Goal: Task Accomplishment & Management: Use online tool/utility

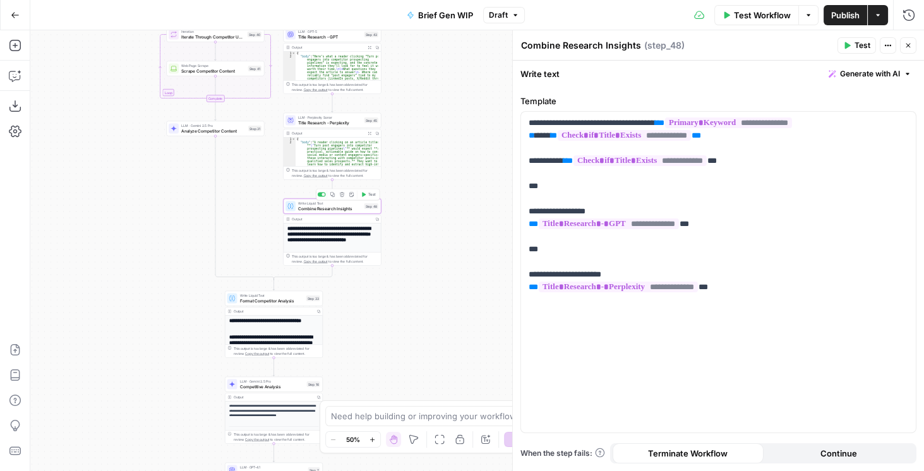
click at [367, 195] on button "Test" at bounding box center [369, 195] width 20 height 8
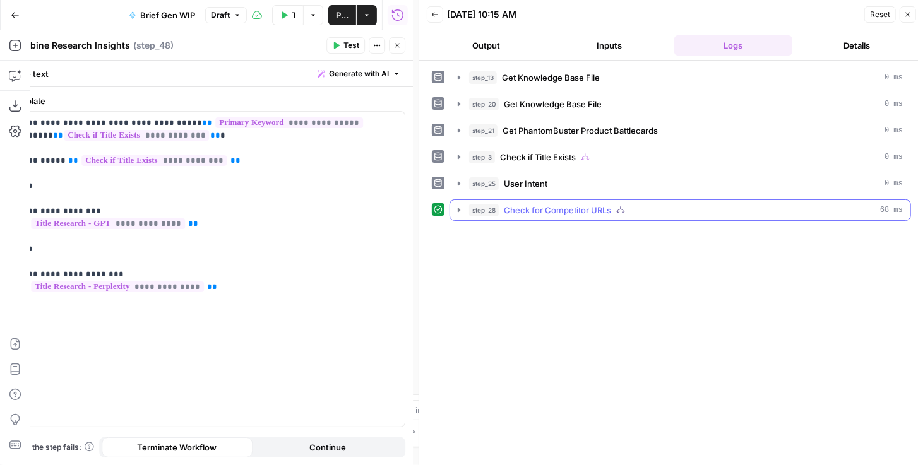
click at [457, 208] on icon "button" at bounding box center [459, 210] width 10 height 10
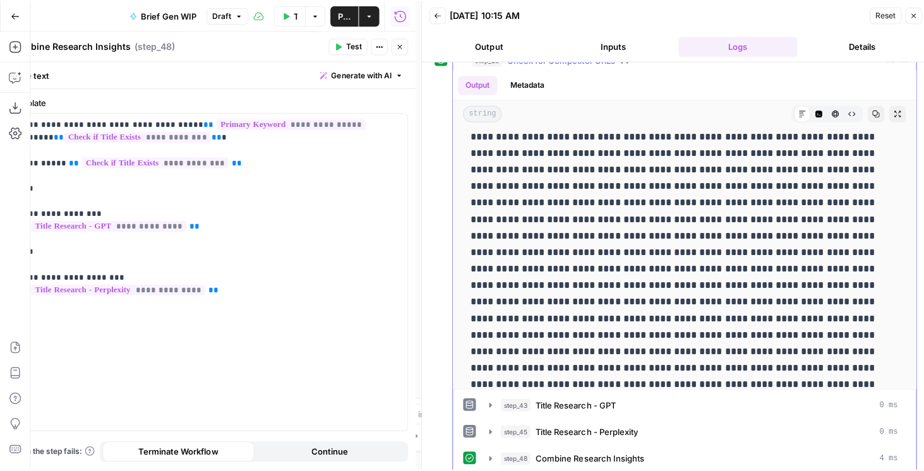
scroll to position [1082, 0]
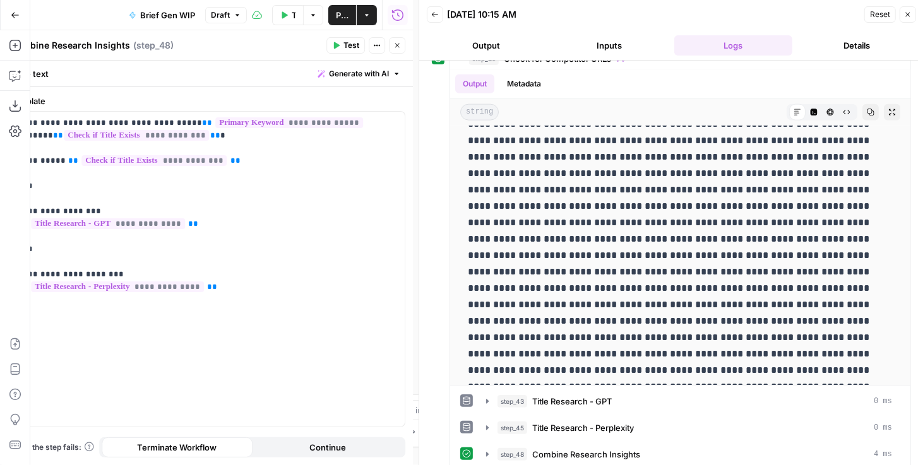
click at [393, 49] on button "Close" at bounding box center [397, 45] width 16 height 16
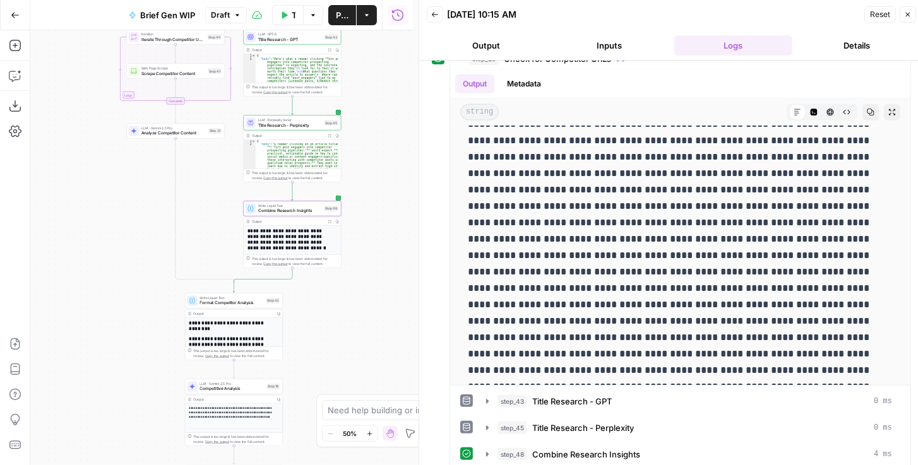
drag, startPoint x: 165, startPoint y: 208, endPoint x: 44, endPoint y: 176, distance: 125.5
click at [105, 206] on div "true false true false Workflow Set Inputs Inputs Get Knowledge Base File Get Kn…" at bounding box center [221, 247] width 383 height 435
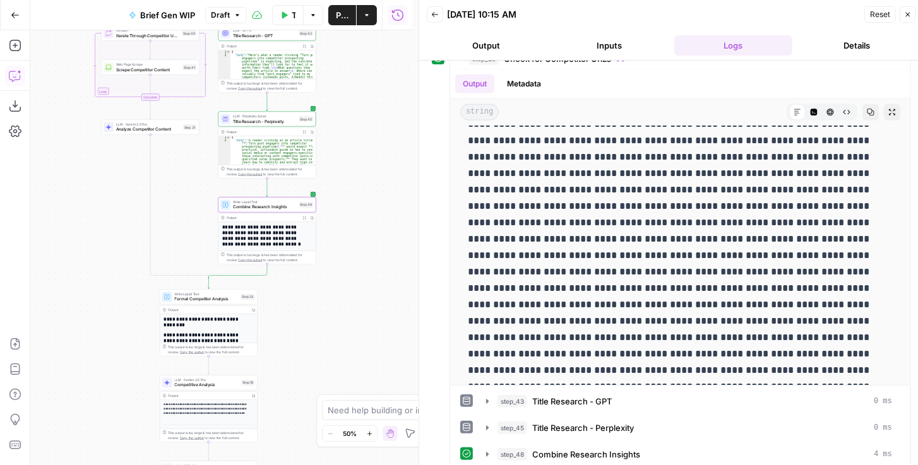
click at [17, 69] on icon "button" at bounding box center [15, 75] width 13 height 13
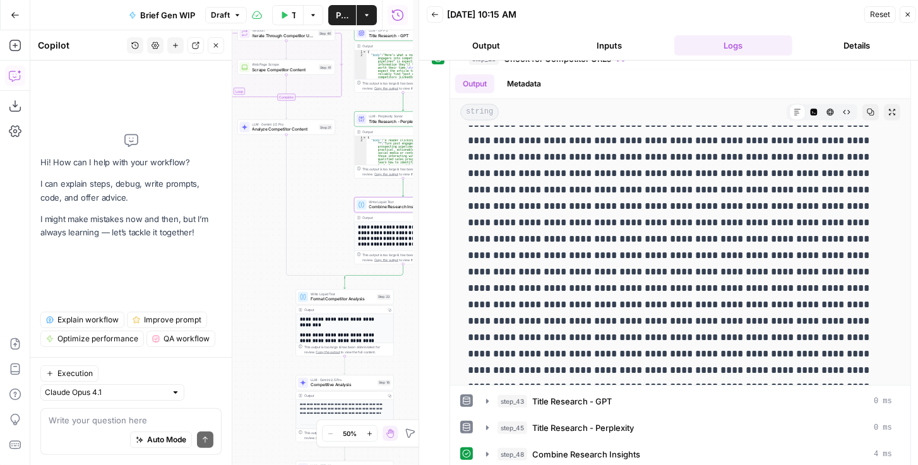
click at [906, 18] on button "Close" at bounding box center [908, 14] width 16 height 16
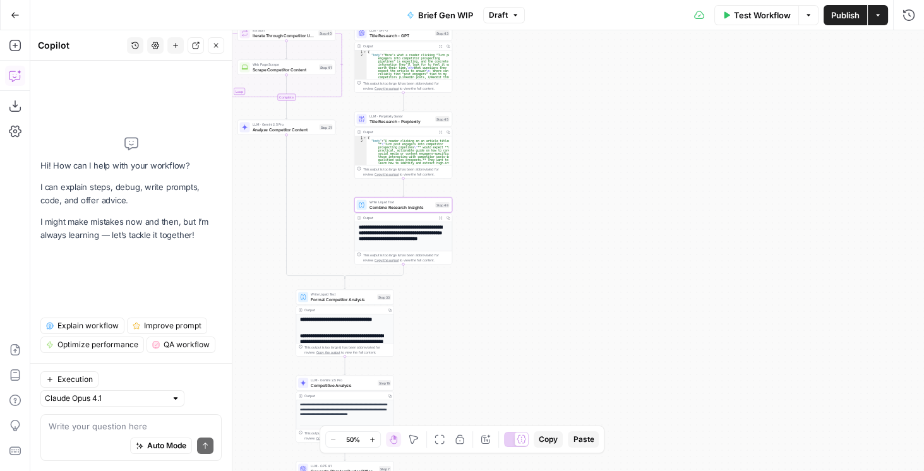
click at [96, 433] on div "Auto Mode Send" at bounding box center [131, 447] width 165 height 28
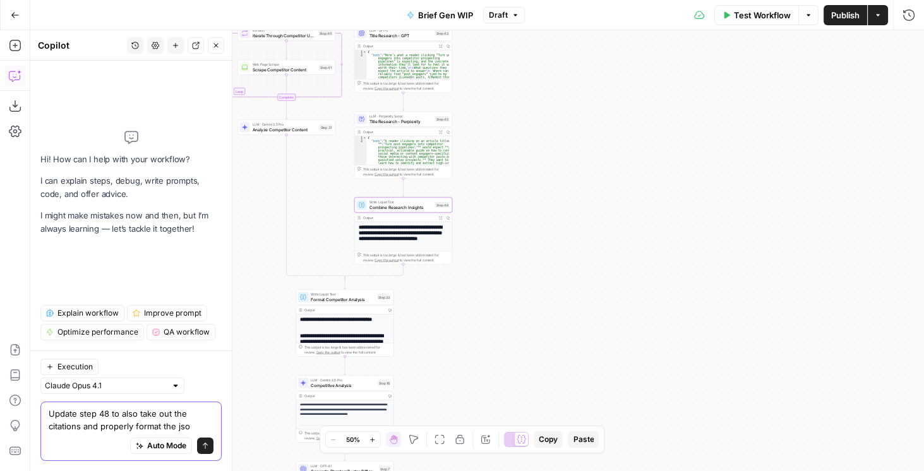
type textarea "Update step 48 to also take out the citations and properly format the json"
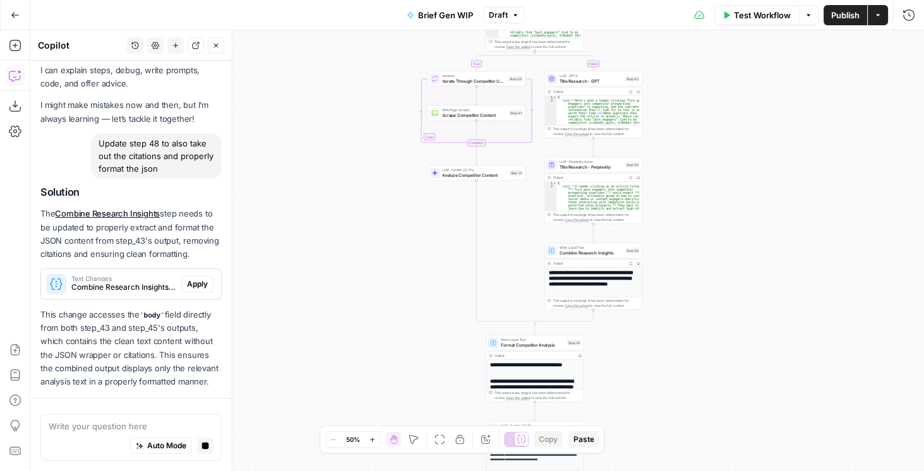
scroll to position [95, 0]
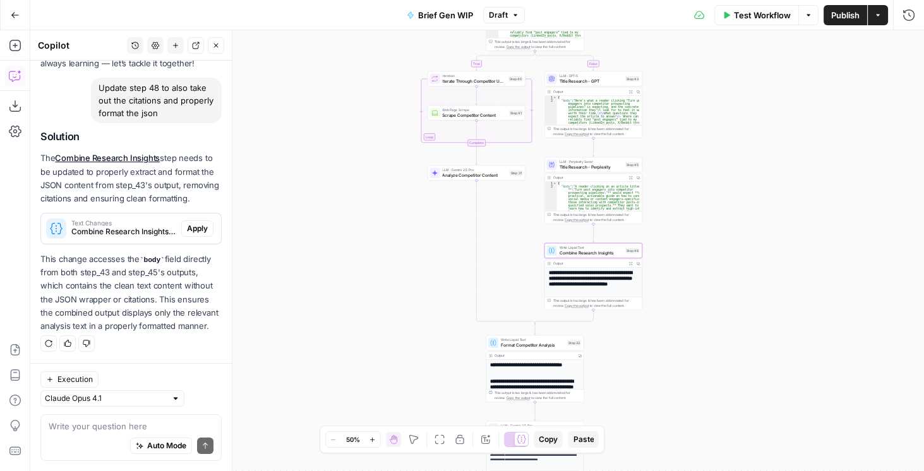
click at [193, 229] on span "Apply" at bounding box center [197, 228] width 21 height 11
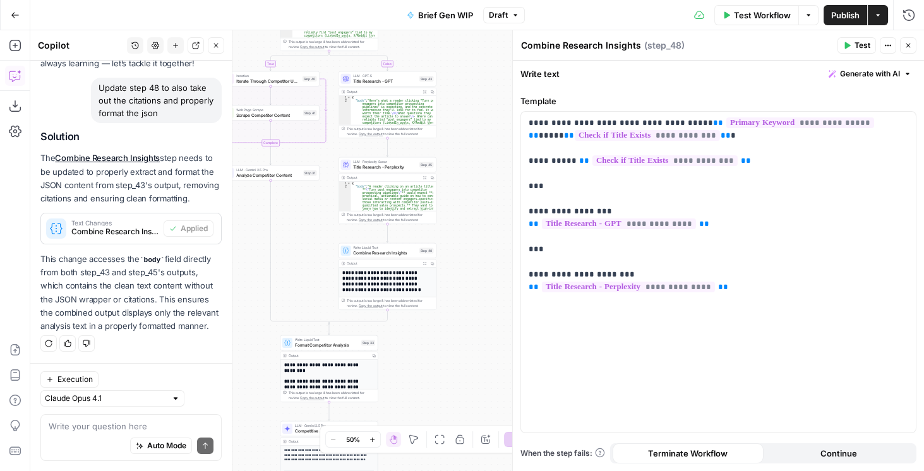
click at [854, 47] on button "Test" at bounding box center [856, 45] width 39 height 16
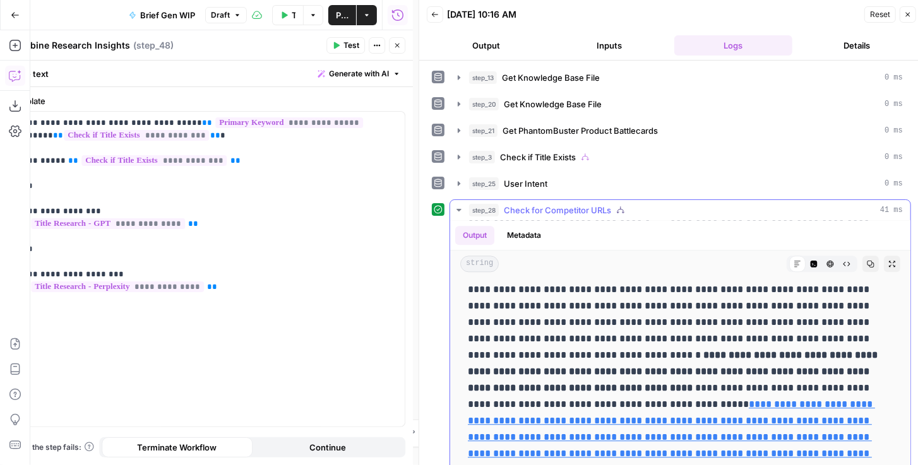
scroll to position [2119, 0]
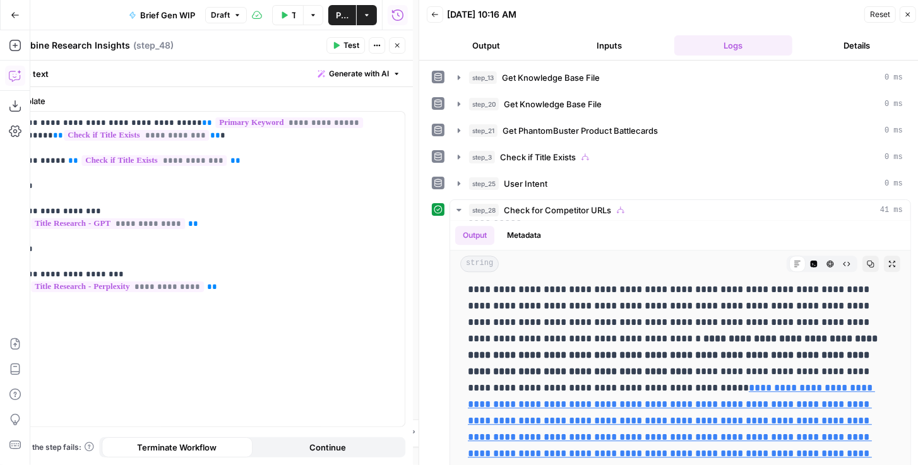
click at [396, 52] on button "Close" at bounding box center [397, 45] width 16 height 16
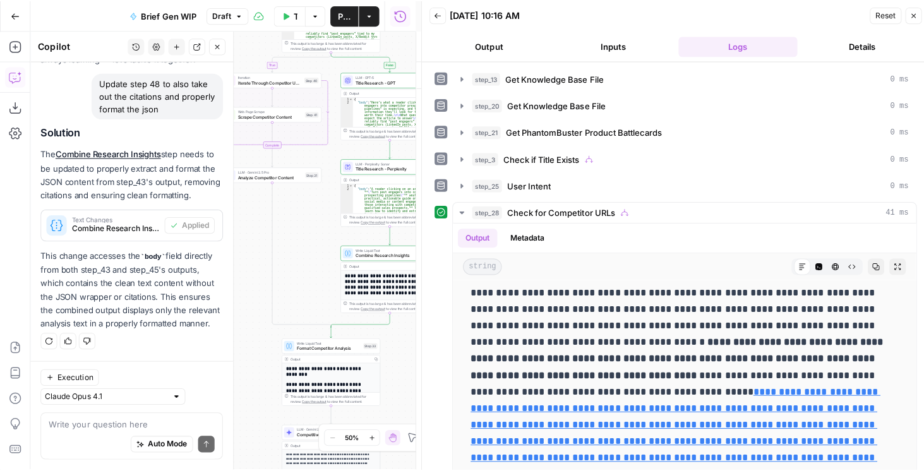
scroll to position [2102, 0]
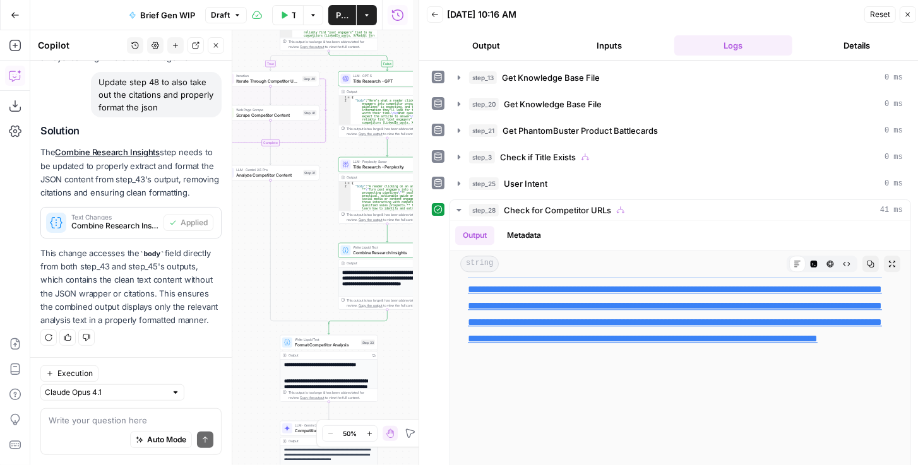
click at [908, 13] on icon "button" at bounding box center [908, 15] width 8 height 8
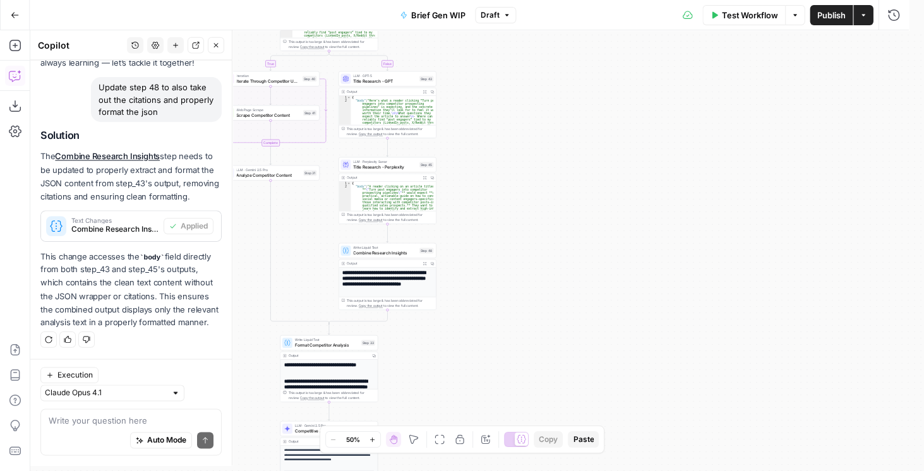
scroll to position [95, 0]
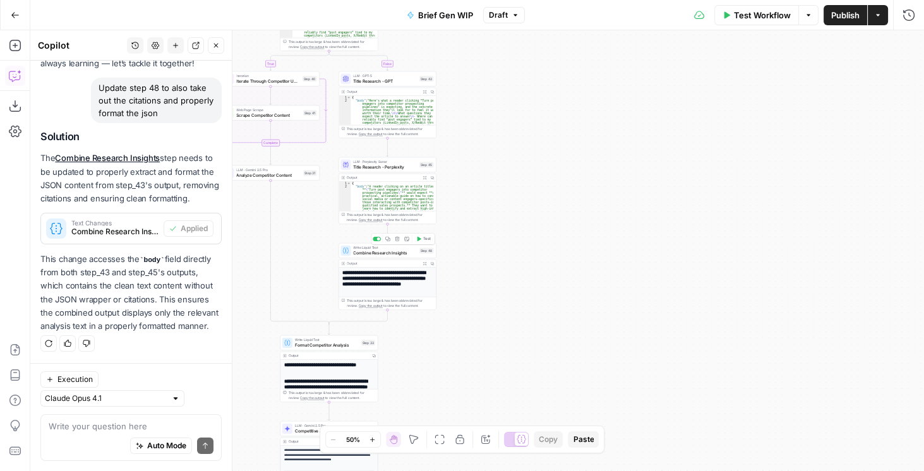
click at [399, 254] on span "Combine Research Insights" at bounding box center [385, 252] width 64 height 6
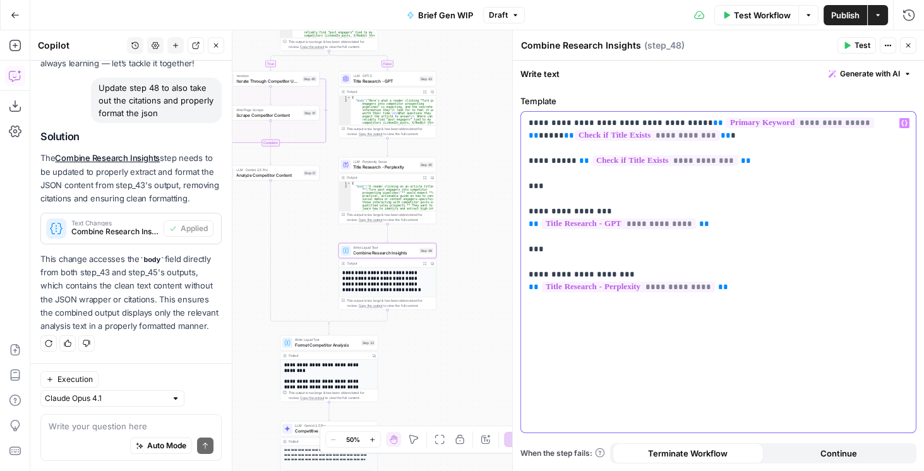
click at [736, 222] on p "**********" at bounding box center [719, 205] width 380 height 177
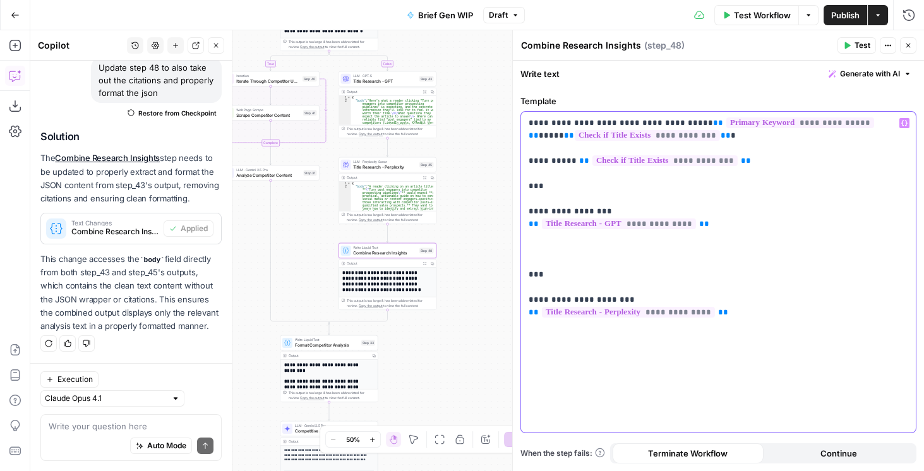
drag, startPoint x: 726, startPoint y: 229, endPoint x: 528, endPoint y: 224, distance: 197.7
click at [529, 224] on p "**********" at bounding box center [719, 218] width 380 height 202
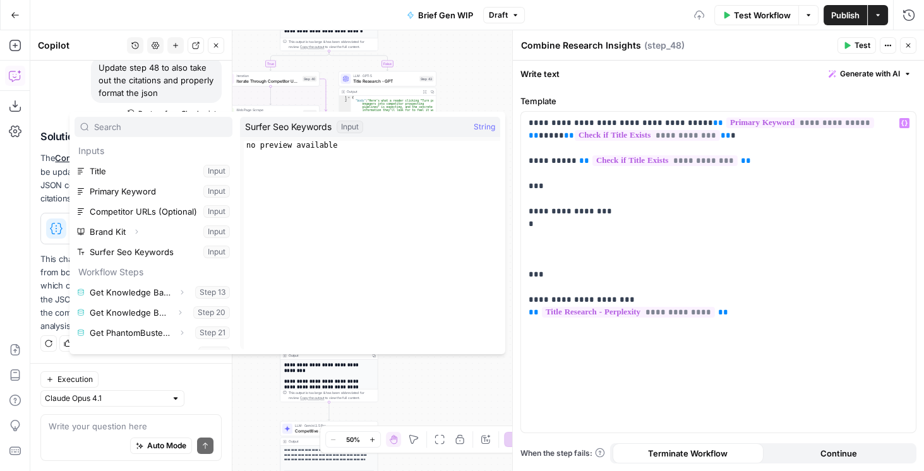
scroll to position [74, 0]
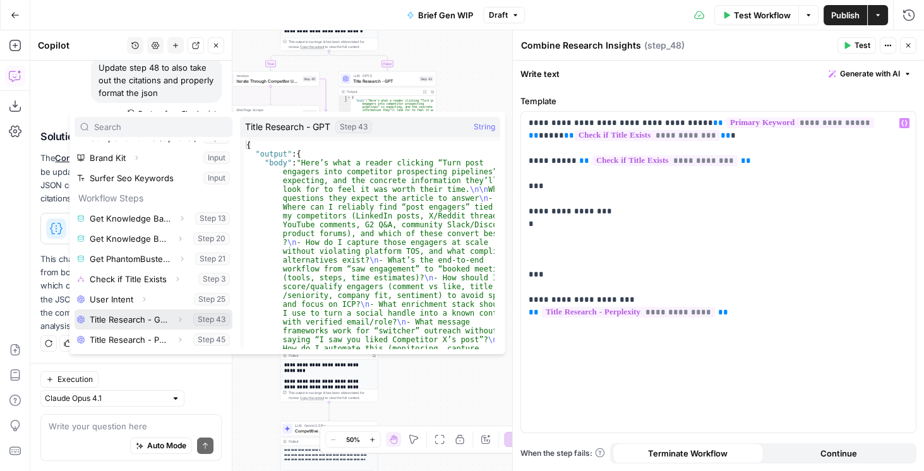
click at [177, 321] on icon "button" at bounding box center [180, 320] width 8 height 8
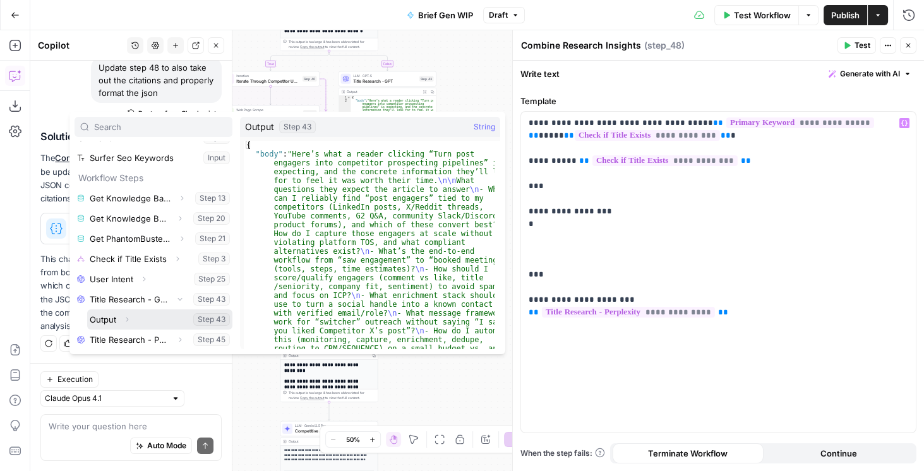
click at [124, 318] on icon "button" at bounding box center [127, 320] width 8 height 8
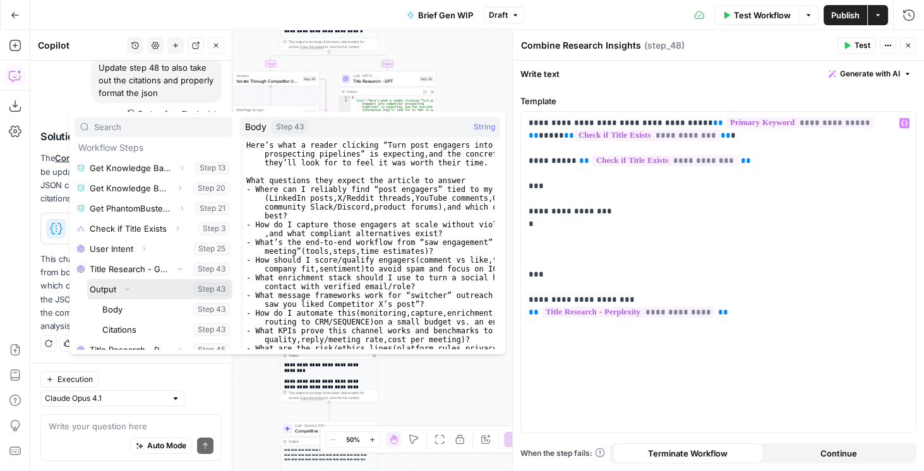
scroll to position [135, 0]
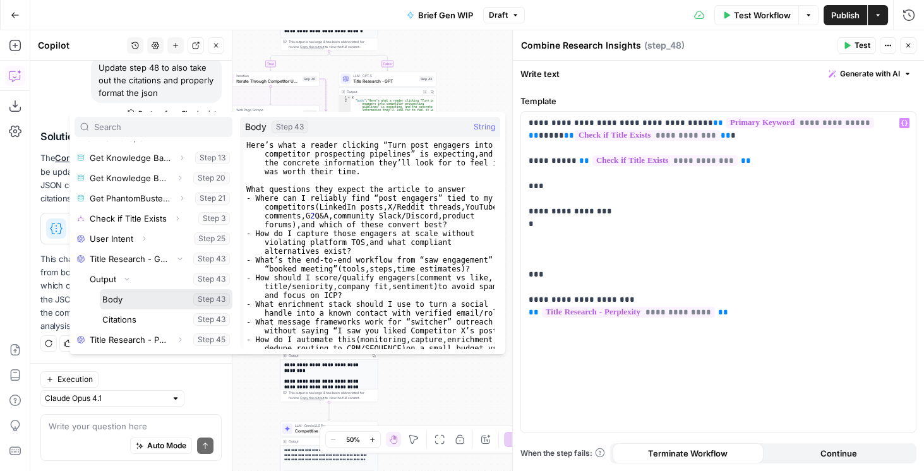
click at [126, 303] on button "Select variable Body" at bounding box center [166, 299] width 133 height 20
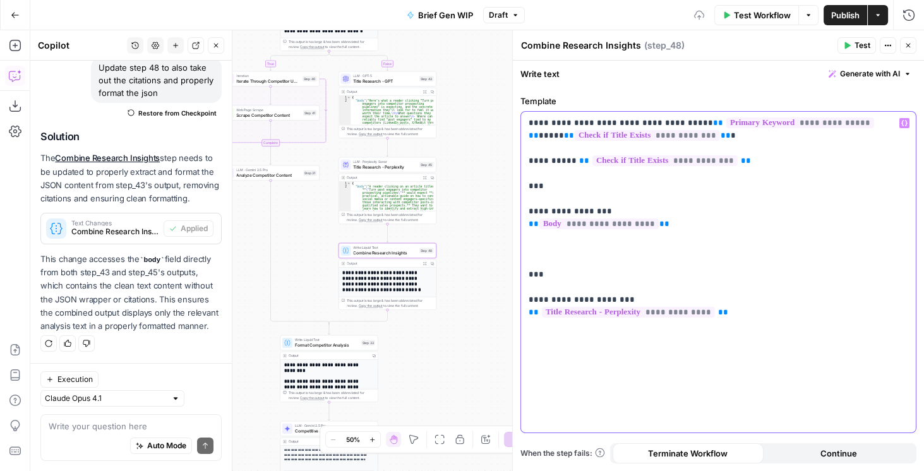
click at [622, 253] on p "**********" at bounding box center [719, 218] width 380 height 202
drag, startPoint x: 532, startPoint y: 210, endPoint x: 598, endPoint y: 206, distance: 66.4
click at [598, 206] on div "**********" at bounding box center [718, 272] width 395 height 321
copy p "**********"
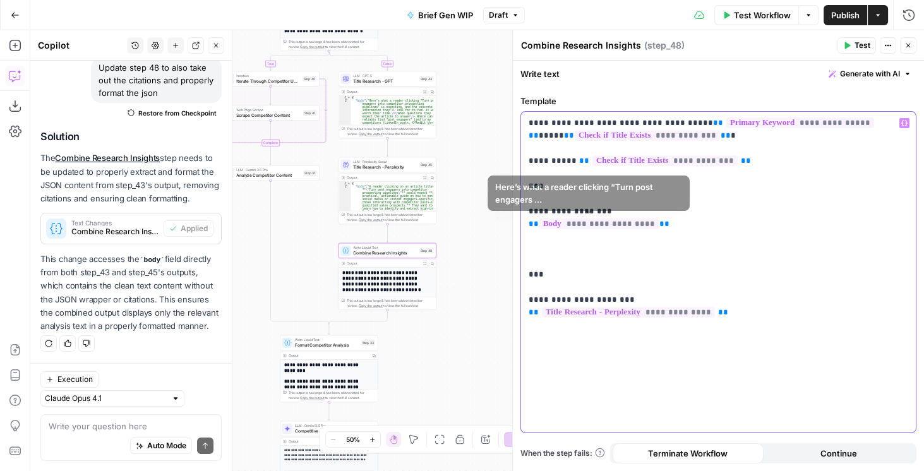
click at [556, 241] on p "**********" at bounding box center [719, 218] width 380 height 202
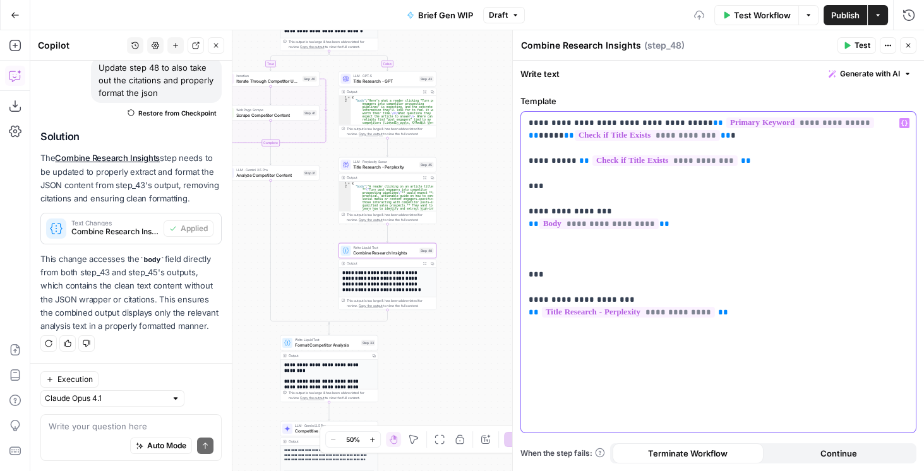
paste div
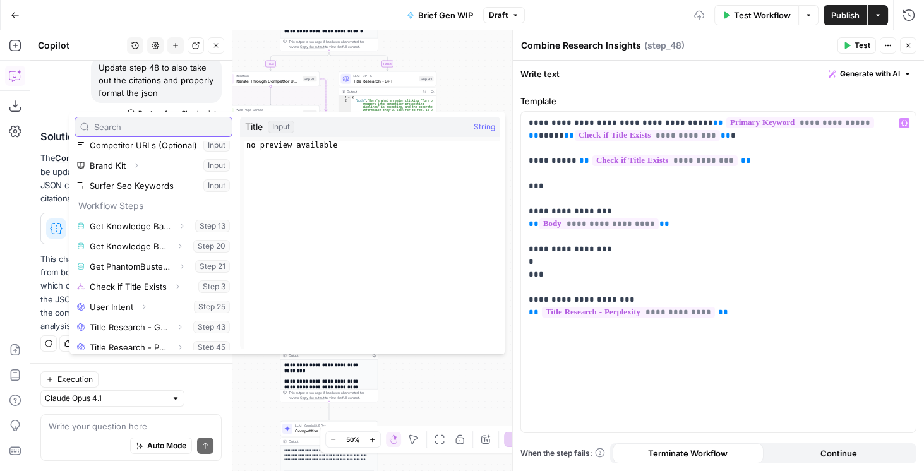
scroll to position [74, 0]
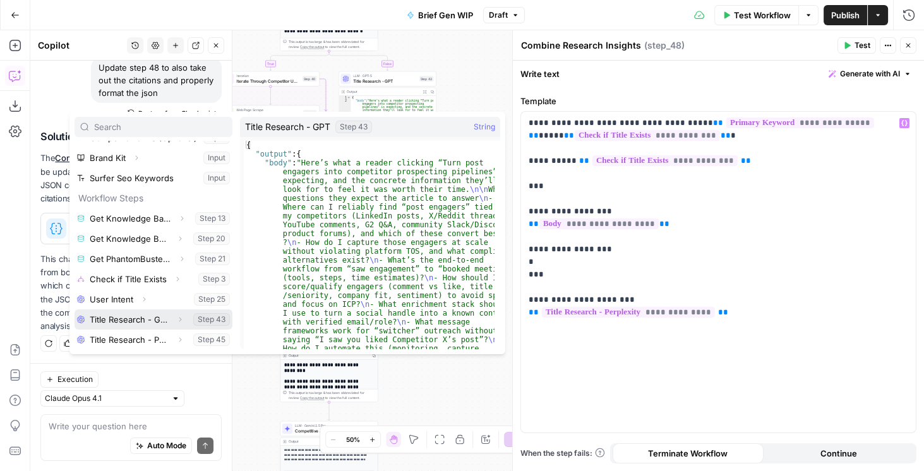
click at [176, 316] on icon "button" at bounding box center [180, 320] width 8 height 8
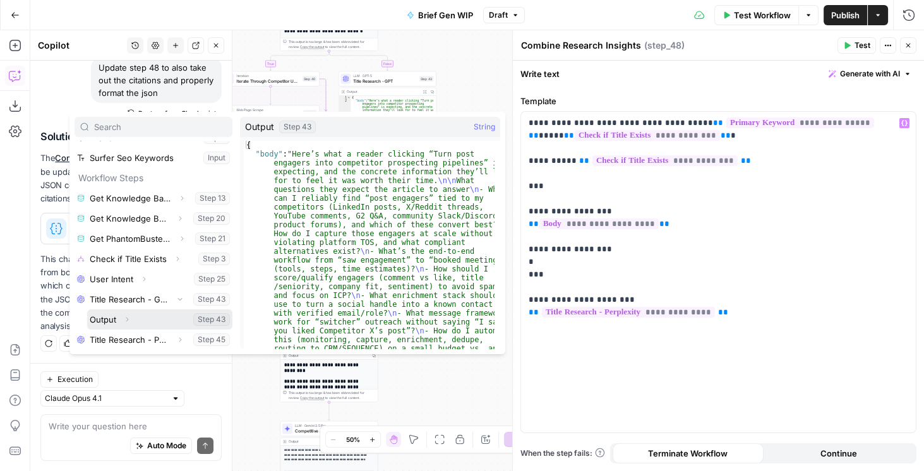
click at [128, 318] on icon "button" at bounding box center [127, 320] width 8 height 8
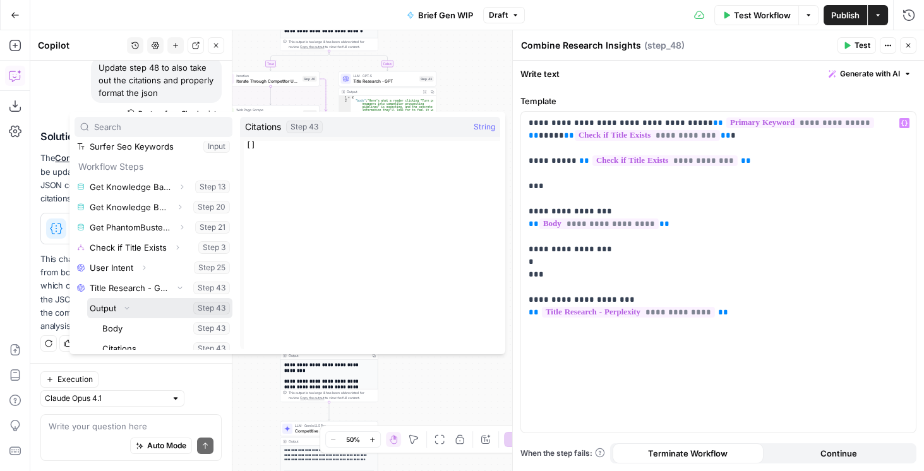
scroll to position [135, 0]
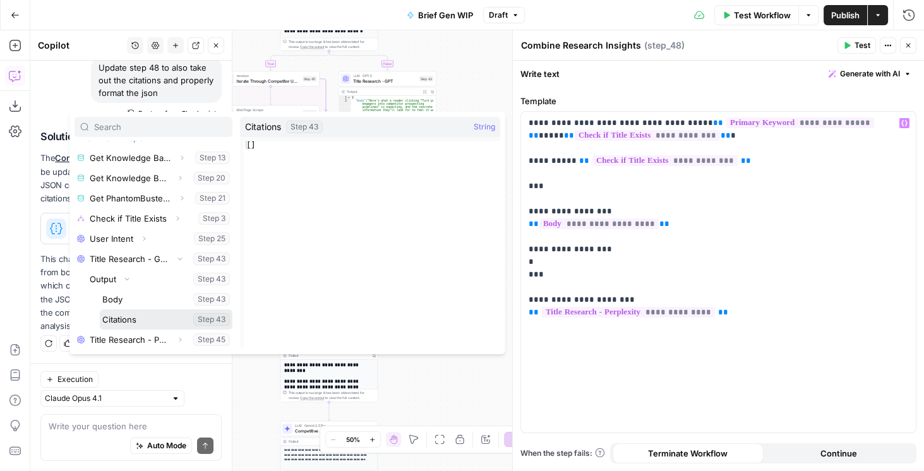
click at [131, 321] on button "Select variable Citations" at bounding box center [166, 319] width 133 height 20
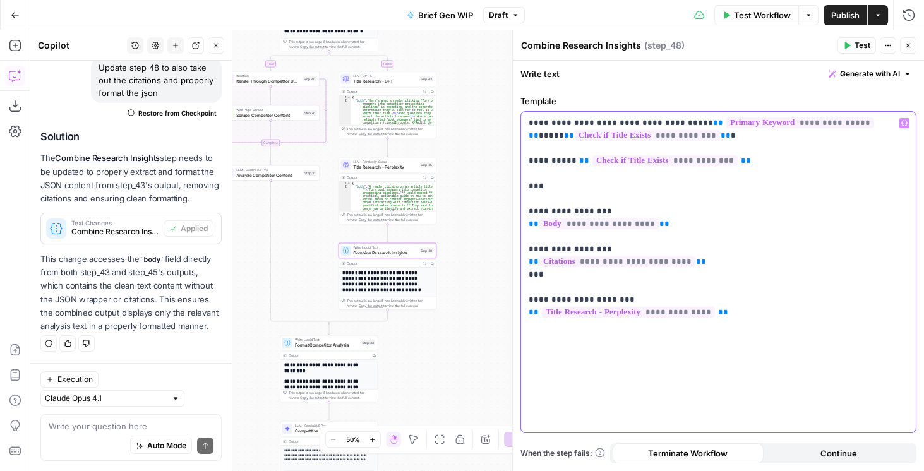
drag, startPoint x: 722, startPoint y: 315, endPoint x: 519, endPoint y: 311, distance: 203.4
click at [519, 311] on div "**********" at bounding box center [718, 279] width 411 height 384
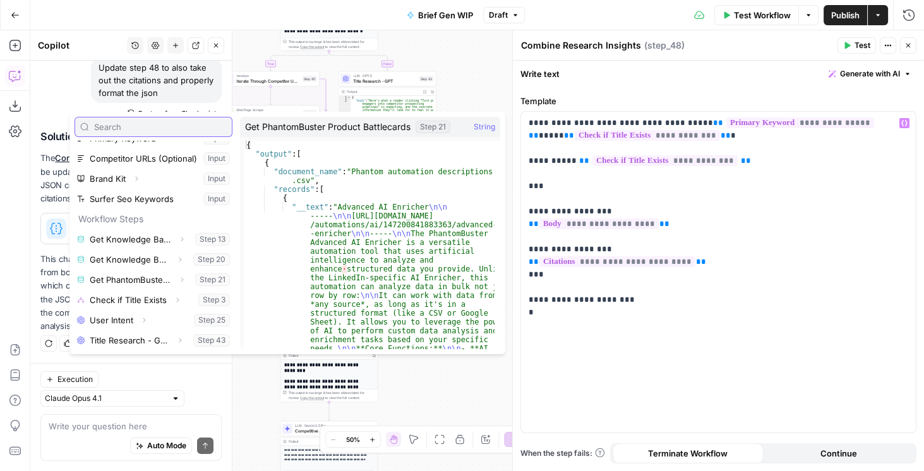
scroll to position [74, 0]
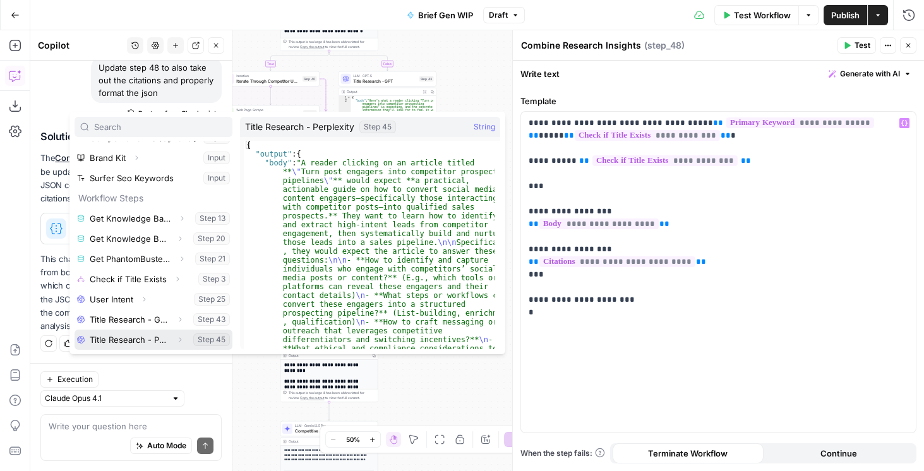
click at [176, 339] on icon "button" at bounding box center [180, 340] width 8 height 8
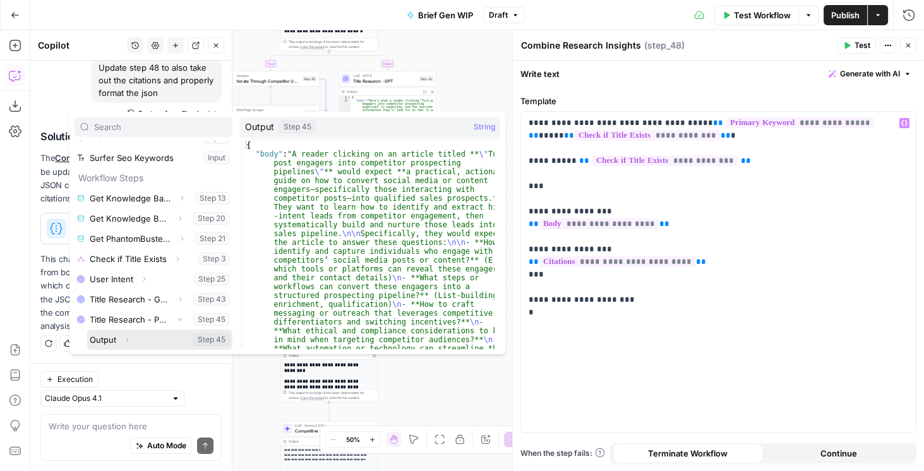
click at [124, 339] on icon "button" at bounding box center [127, 340] width 8 height 8
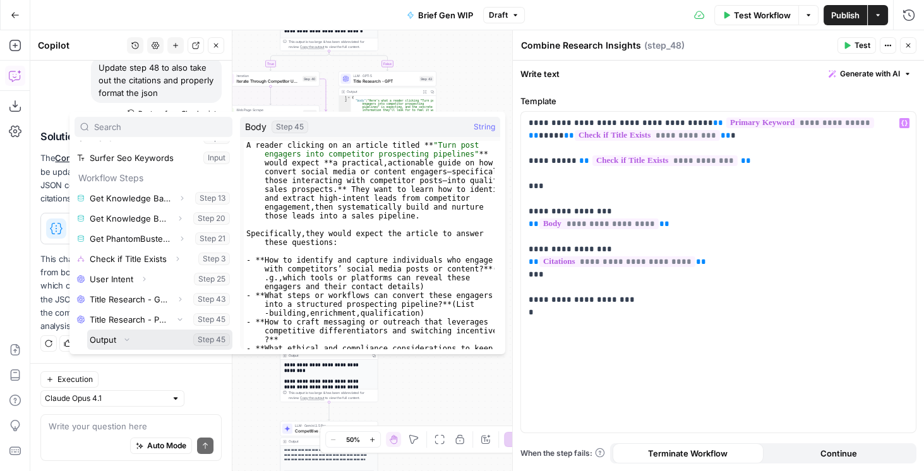
scroll to position [135, 0]
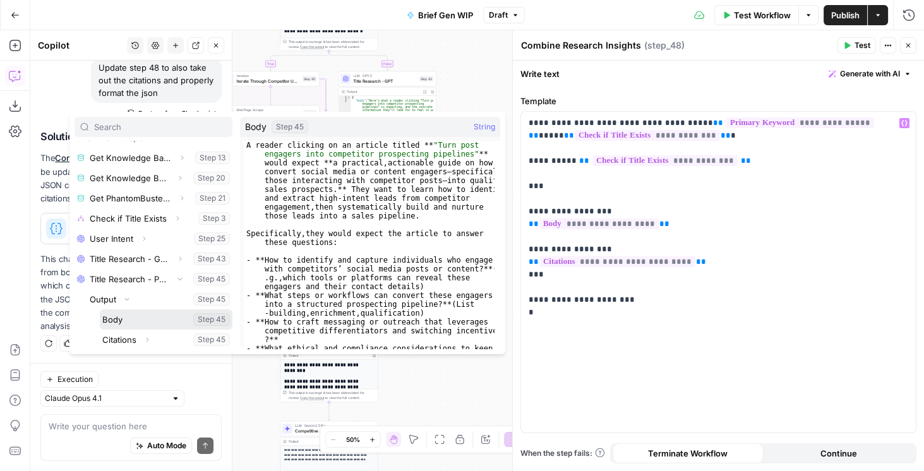
click at [117, 323] on button "Select variable Body" at bounding box center [166, 319] width 133 height 20
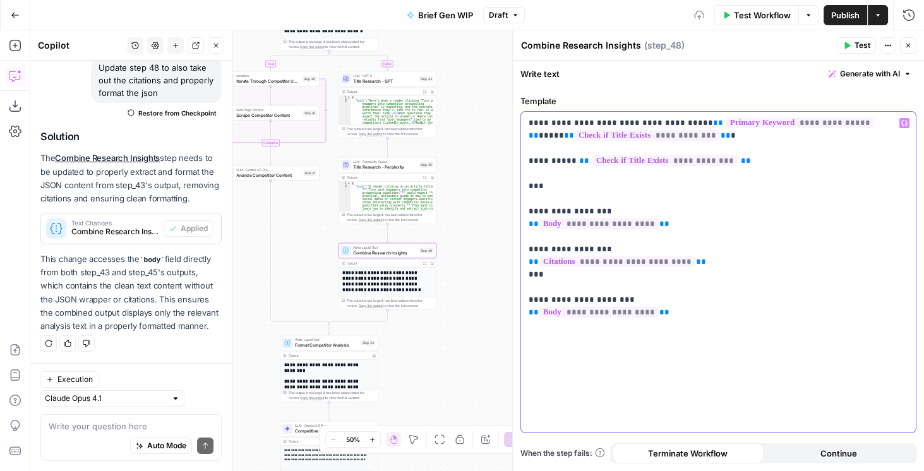
click at [719, 336] on div "**********" at bounding box center [718, 272] width 395 height 321
click at [672, 313] on p "**********" at bounding box center [719, 218] width 380 height 202
drag, startPoint x: 609, startPoint y: 297, endPoint x: 530, endPoint y: 298, distance: 79.6
click at [530, 298] on p "**********" at bounding box center [719, 230] width 380 height 227
copy p "**********"
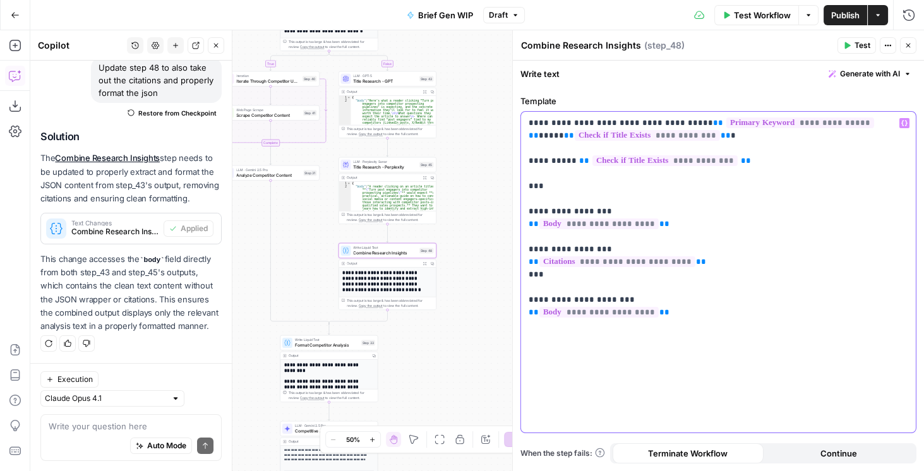
click at [547, 340] on p "**********" at bounding box center [719, 230] width 380 height 227
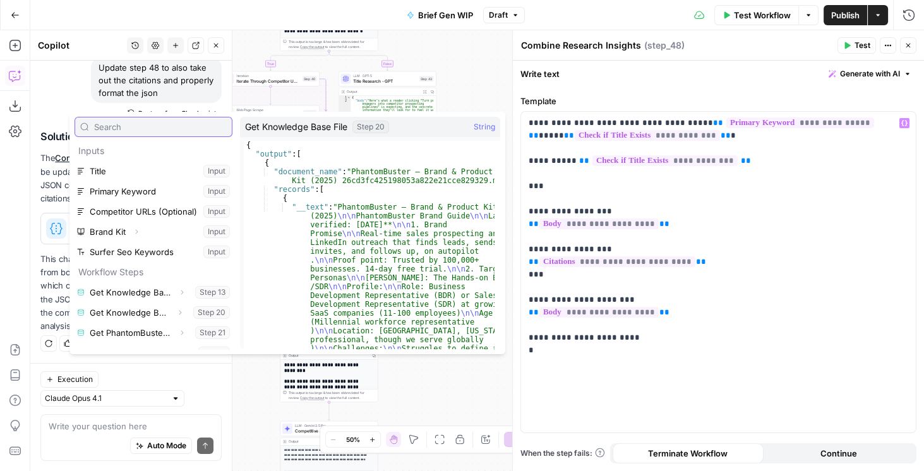
scroll to position [74, 0]
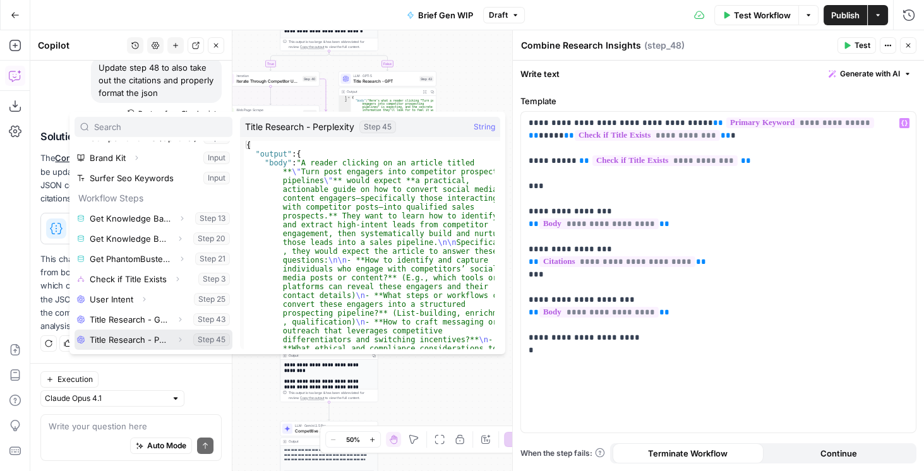
click at [177, 337] on icon "button" at bounding box center [180, 340] width 8 height 8
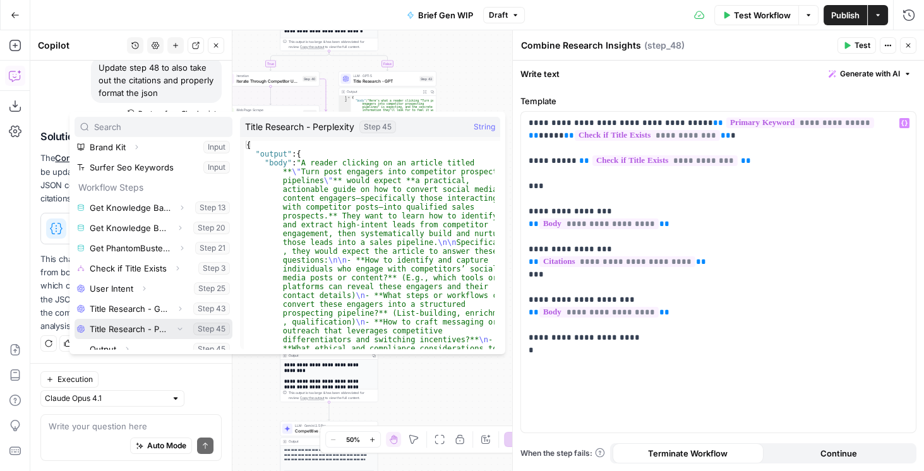
scroll to position [94, 0]
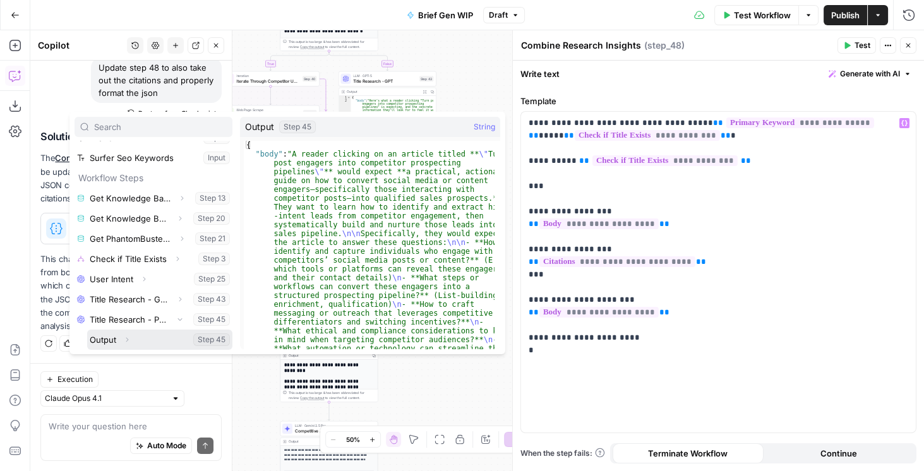
click at [124, 339] on icon "button" at bounding box center [127, 340] width 8 height 8
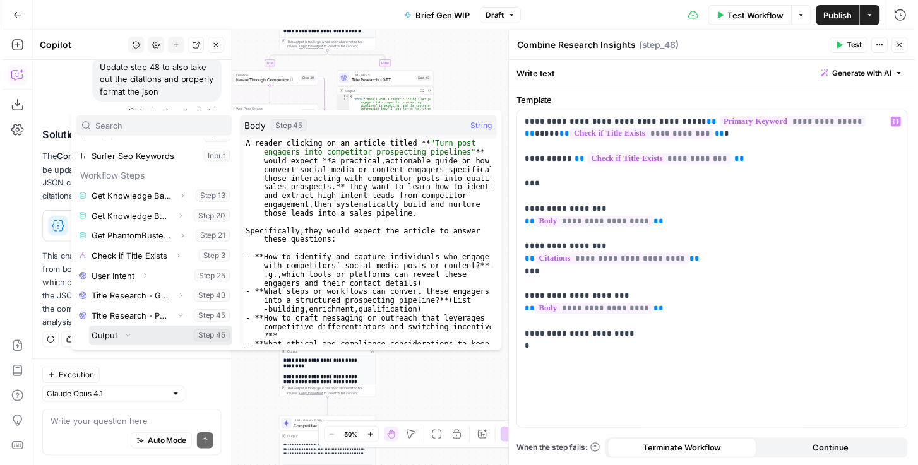
scroll to position [135, 0]
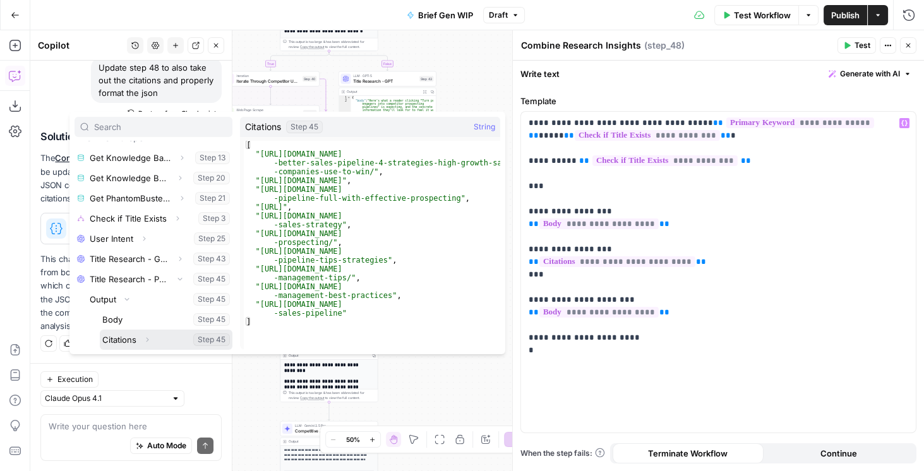
click at [126, 337] on button "Select variable Citations" at bounding box center [166, 340] width 133 height 20
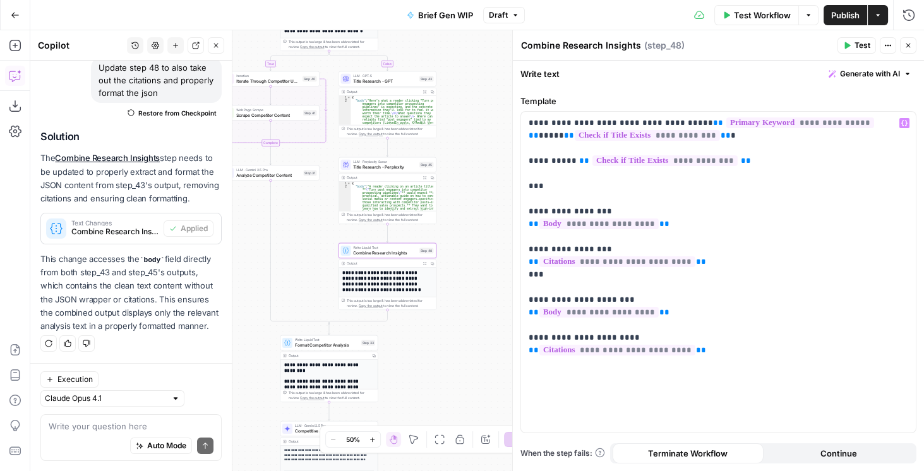
click at [846, 43] on icon "button" at bounding box center [847, 46] width 8 height 8
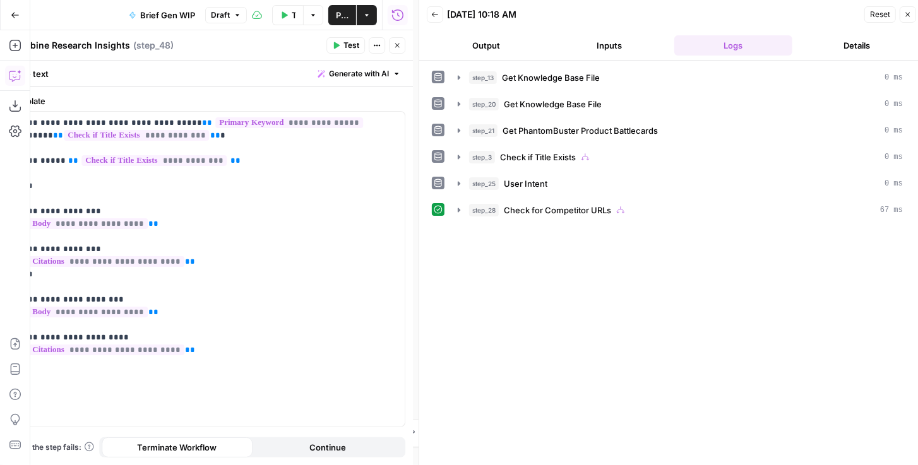
scroll to position [120, 0]
click at [458, 208] on icon "button" at bounding box center [459, 210] width 3 height 4
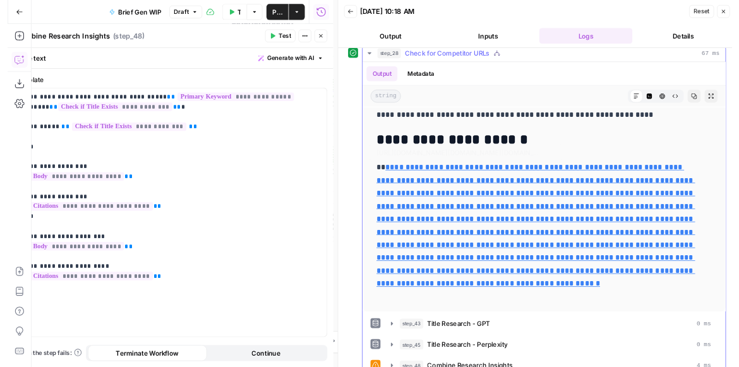
scroll to position [152, 0]
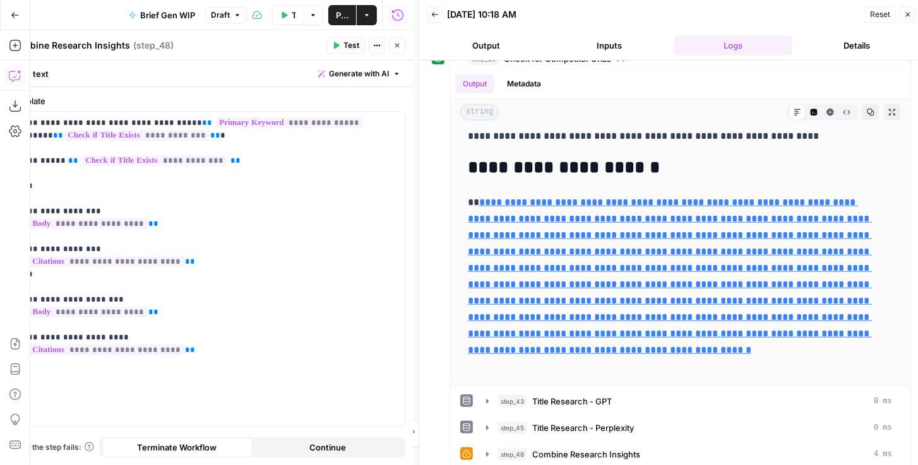
click at [395, 48] on icon "button" at bounding box center [397, 46] width 8 height 8
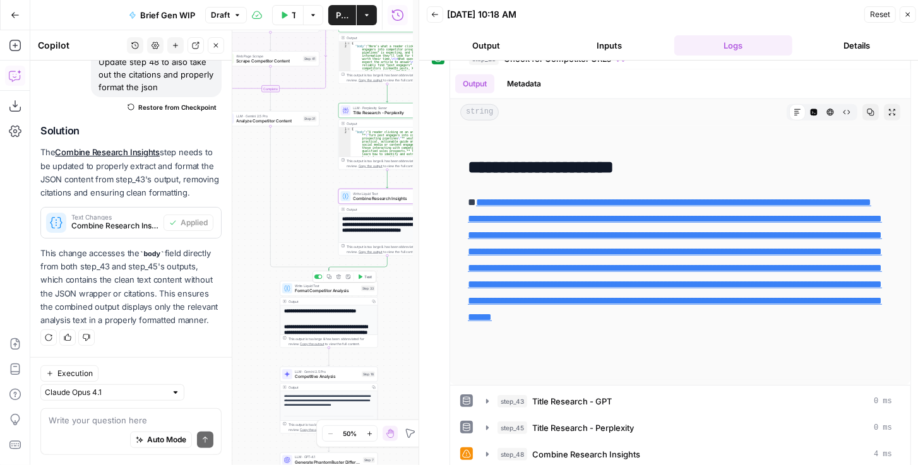
click at [306, 291] on span "Format Competitor Analysis" at bounding box center [327, 291] width 64 height 6
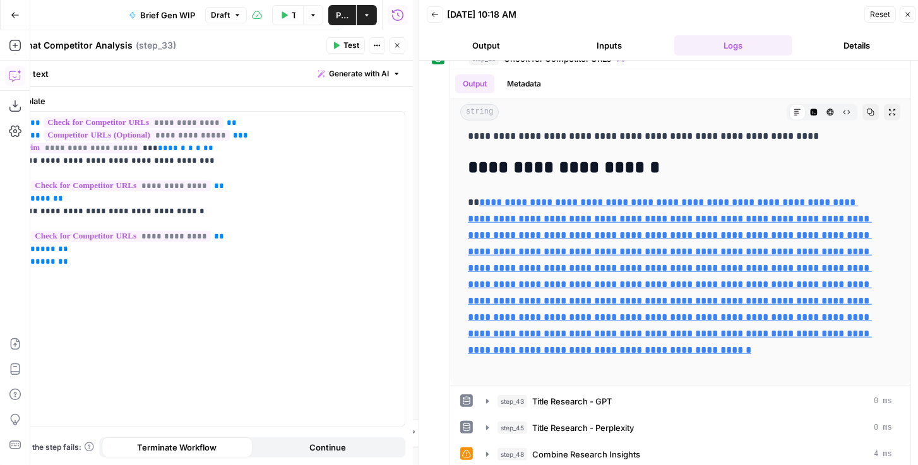
click at [398, 49] on icon "button" at bounding box center [397, 46] width 8 height 8
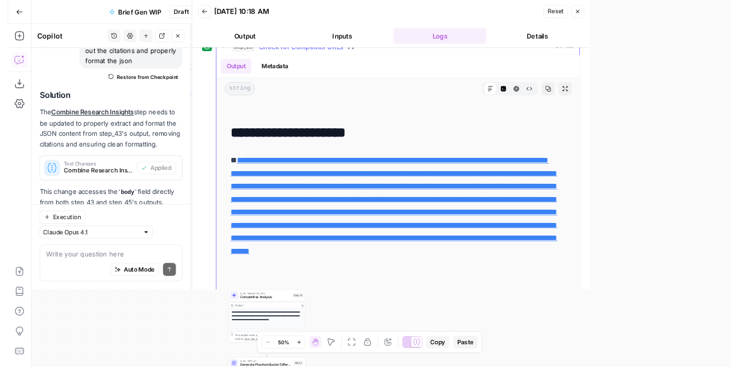
scroll to position [3938, 0]
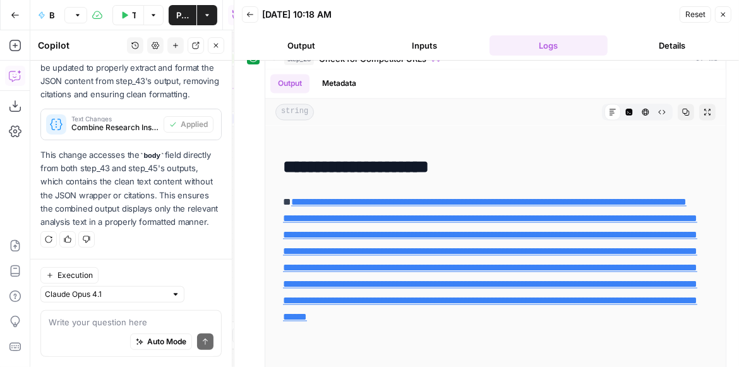
click at [725, 16] on icon "button" at bounding box center [723, 15] width 8 height 8
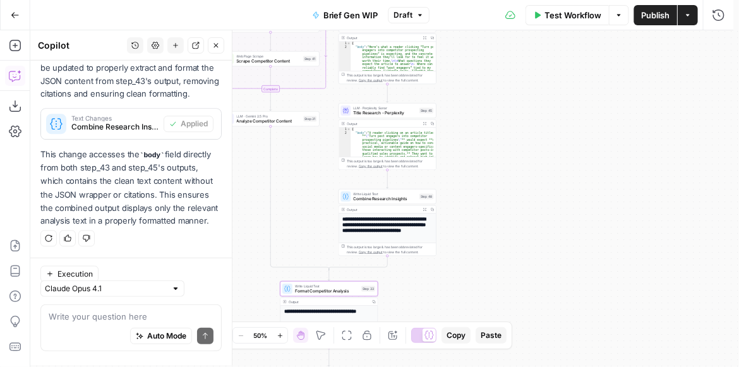
scroll to position [220, 0]
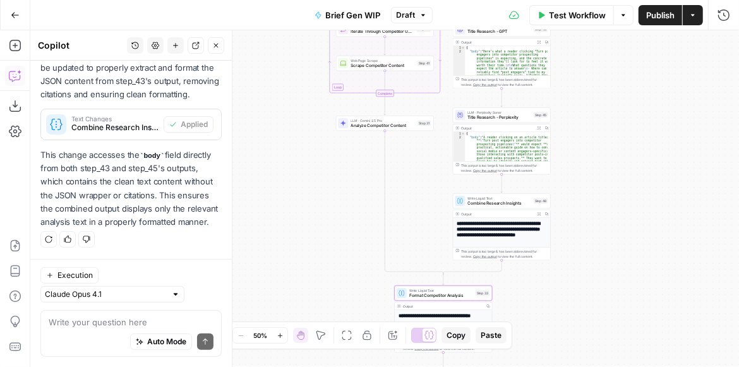
drag, startPoint x: 469, startPoint y: 163, endPoint x: 590, endPoint y: 171, distance: 122.2
click at [590, 171] on div "true false true false Workflow Set Inputs Inputs Get Knowledge Base File Get Kn…" at bounding box center [384, 198] width 709 height 337
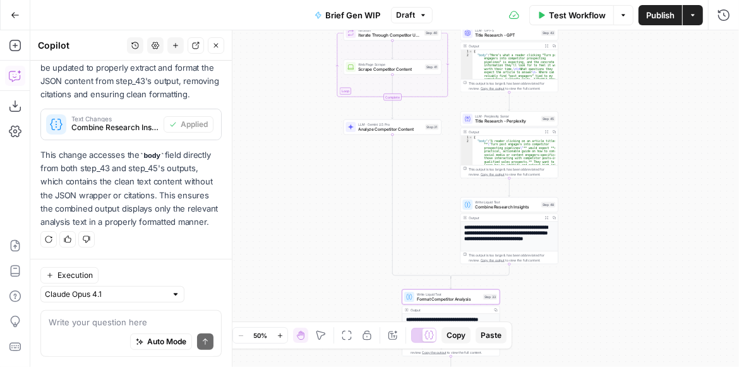
drag, startPoint x: 609, startPoint y: 145, endPoint x: 615, endPoint y: 222, distance: 77.9
click at [615, 220] on div "true false true false Workflow Set Inputs Inputs Get Knowledge Base File Get Kn…" at bounding box center [384, 198] width 709 height 337
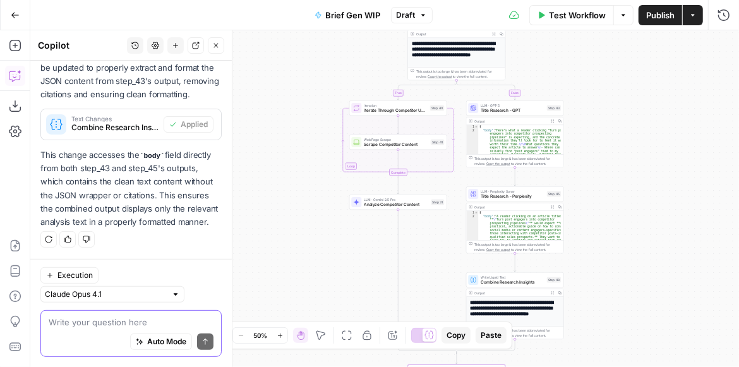
click at [118, 326] on textarea at bounding box center [131, 322] width 165 height 13
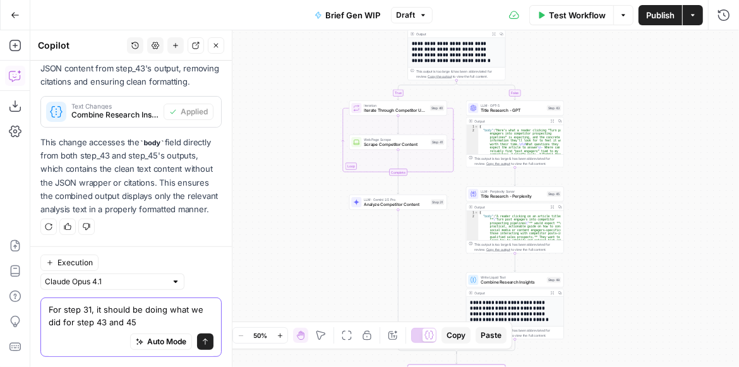
click at [145, 318] on textarea "For step 31, it should be doing what we did for step 43 and 45" at bounding box center [131, 315] width 165 height 25
type textarea "For step 31, it should be doing what we did for step 43 and 45 except"
click at [402, 206] on span "Analyze Competitor Content" at bounding box center [396, 204] width 64 height 6
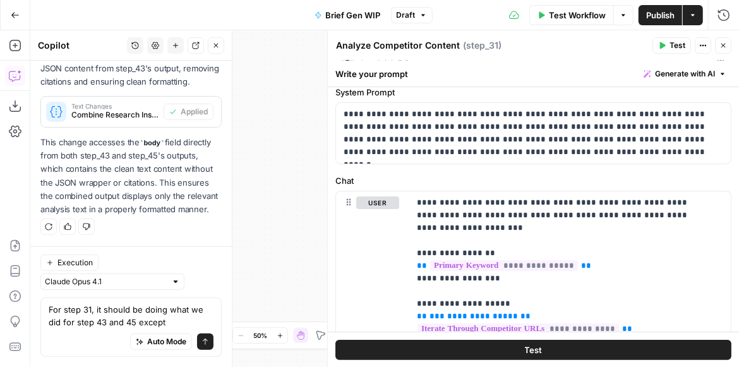
scroll to position [0, 0]
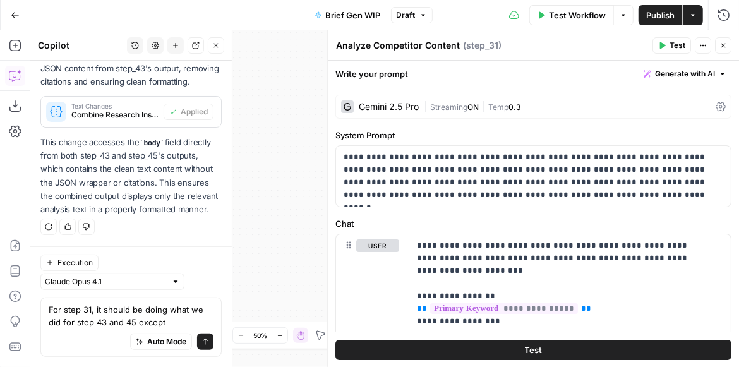
click at [551, 107] on div "| Streaming ON | Temp 0.3" at bounding box center [567, 107] width 287 height 12
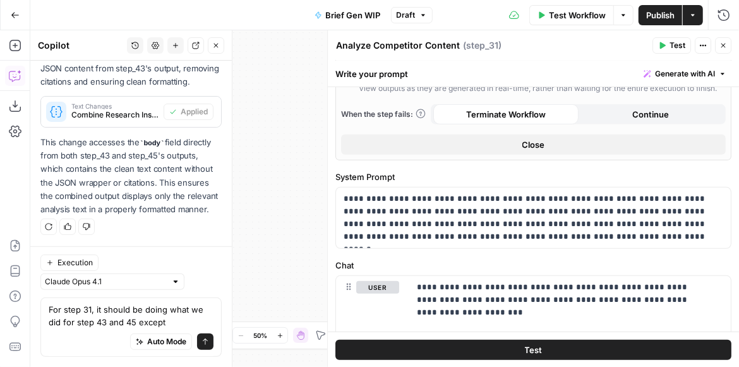
scroll to position [325, 0]
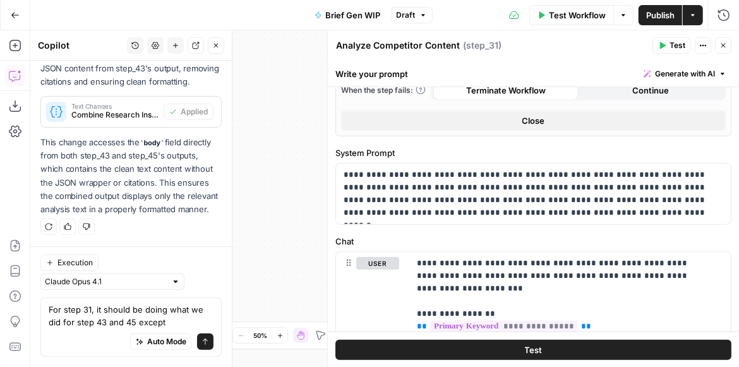
click at [721, 40] on button "Close" at bounding box center [723, 45] width 16 height 16
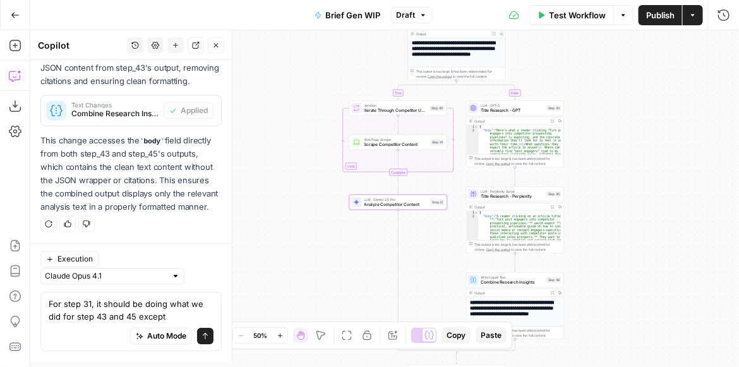
scroll to position [233, 0]
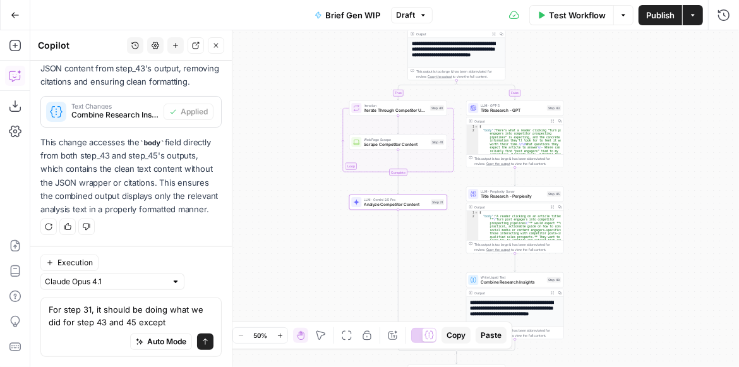
click at [513, 109] on span "Title Research - GPT" at bounding box center [513, 110] width 64 height 6
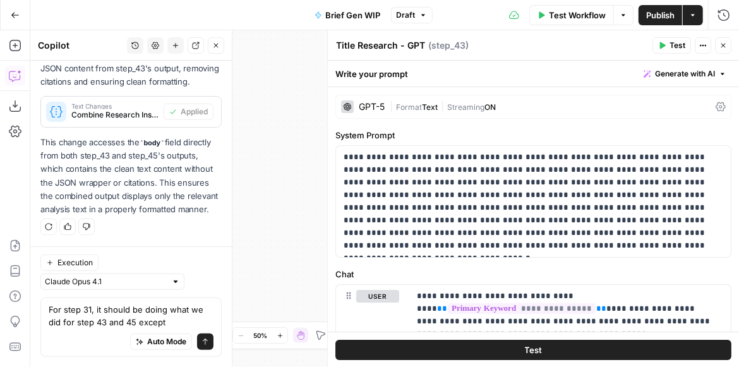
click at [520, 109] on div "| Format Text | Streaming ON" at bounding box center [550, 107] width 321 height 12
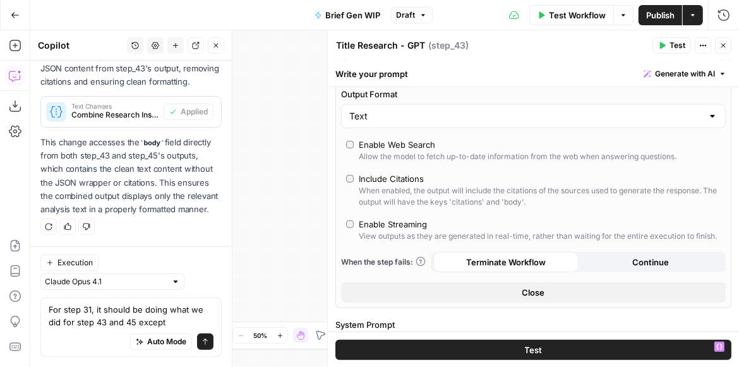
scroll to position [317, 0]
click at [723, 45] on icon "button" at bounding box center [723, 46] width 4 height 4
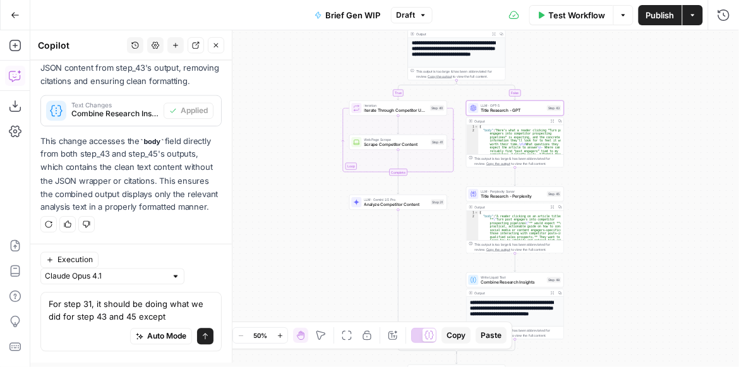
scroll to position [233, 0]
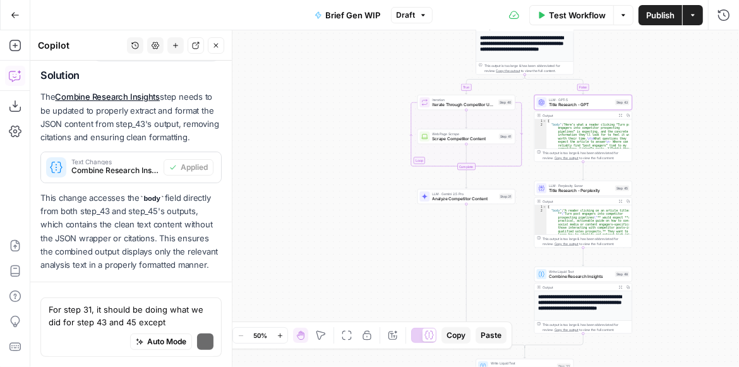
drag, startPoint x: 332, startPoint y: 167, endPoint x: 388, endPoint y: 160, distance: 56.6
click at [388, 160] on div "true false true false Workflow Set Inputs Inputs Get Knowledge Base File Get Kn…" at bounding box center [384, 198] width 709 height 337
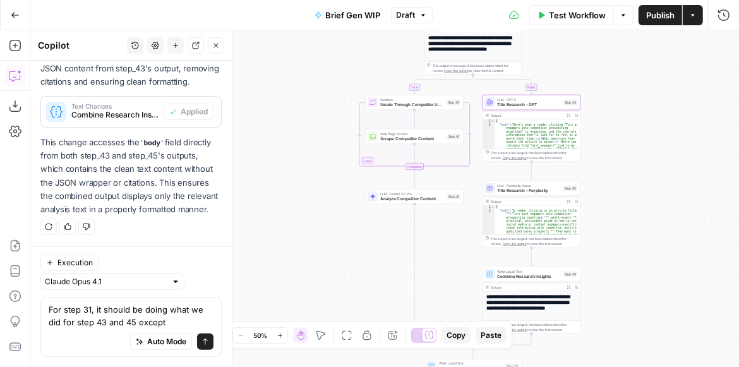
drag, startPoint x: 676, startPoint y: 157, endPoint x: 620, endPoint y: 160, distance: 56.9
click at [623, 158] on div "true false true false Workflow Set Inputs Inputs Get Knowledge Base File Get Kn…" at bounding box center [384, 198] width 709 height 337
click at [536, 191] on span "Title Research - Perplexity" at bounding box center [527, 191] width 64 height 6
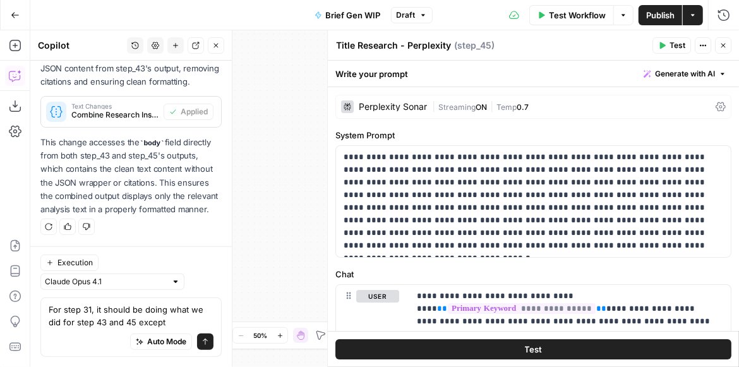
click at [423, 103] on div "Perplexity Sonar" at bounding box center [393, 106] width 68 height 9
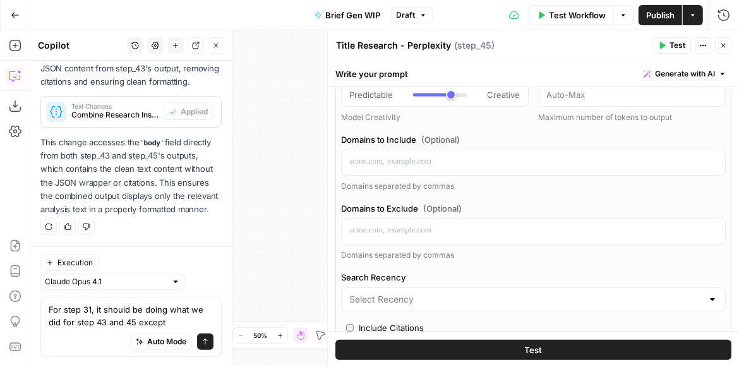
scroll to position [36, 0]
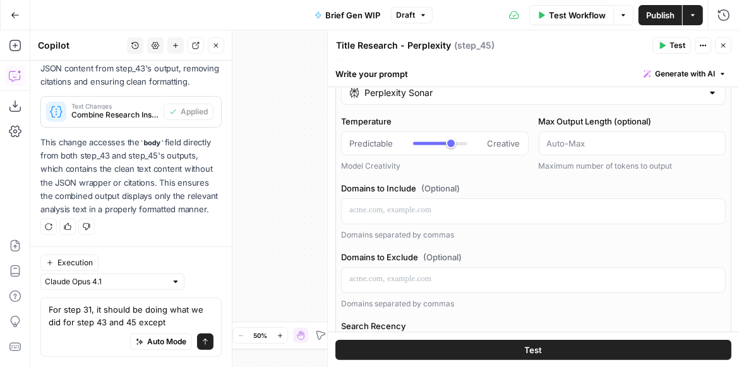
click at [719, 45] on button "Close" at bounding box center [723, 45] width 16 height 16
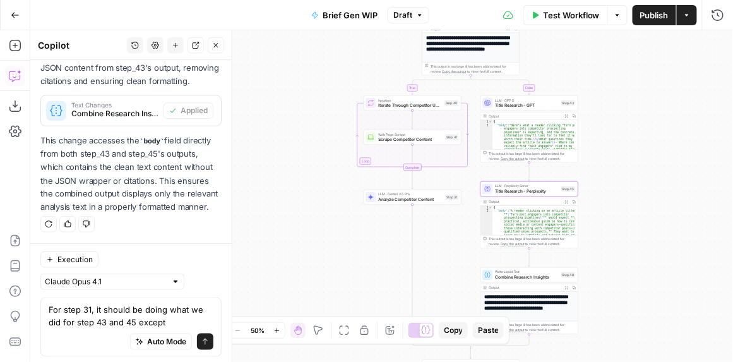
scroll to position [233, 0]
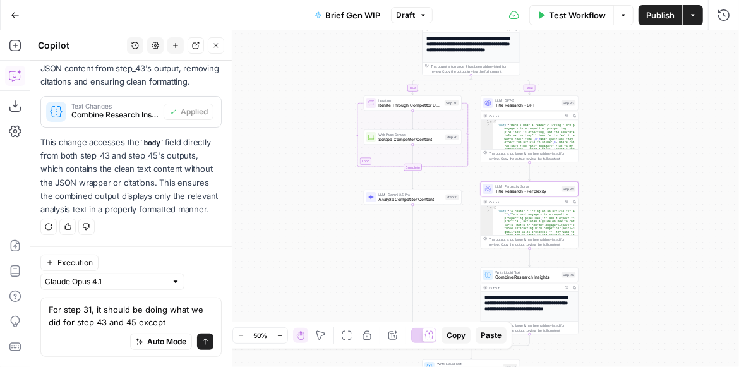
click at [517, 107] on span "Title Research - GPT" at bounding box center [527, 105] width 64 height 6
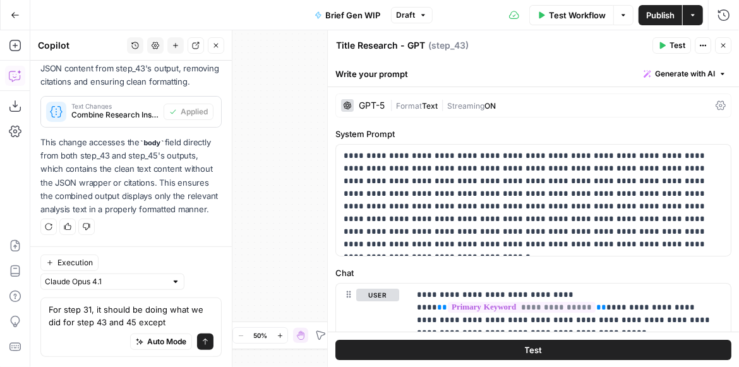
scroll to position [0, 0]
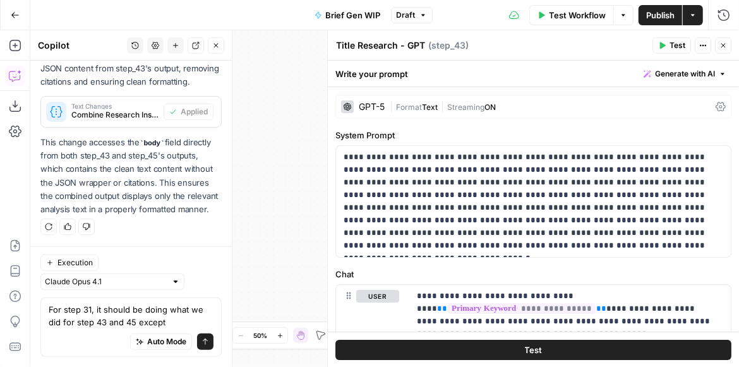
click at [482, 115] on div "GPT-5 | Format Text | Streaming ON" at bounding box center [533, 107] width 396 height 24
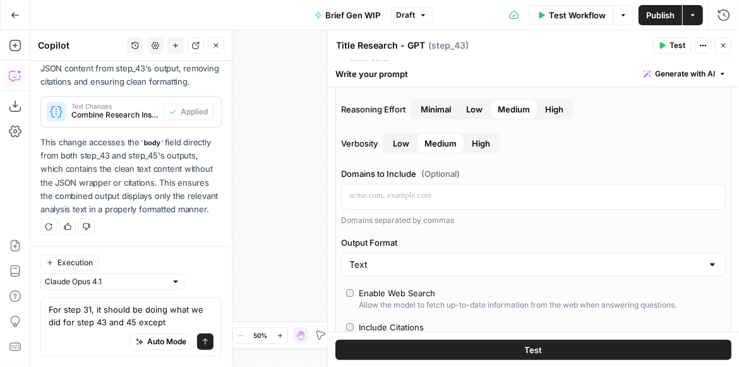
scroll to position [216, 0]
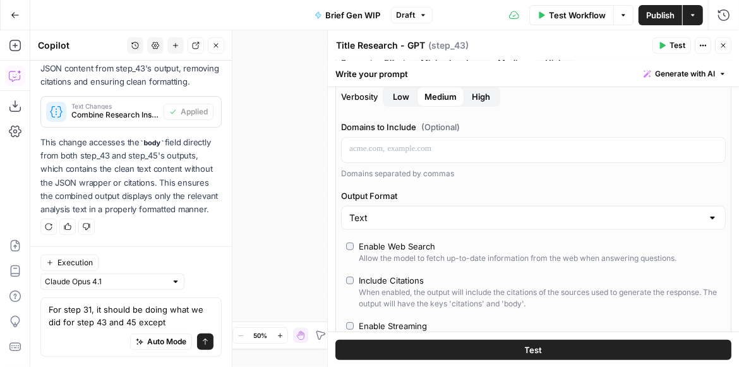
click at [726, 42] on icon "button" at bounding box center [723, 46] width 8 height 8
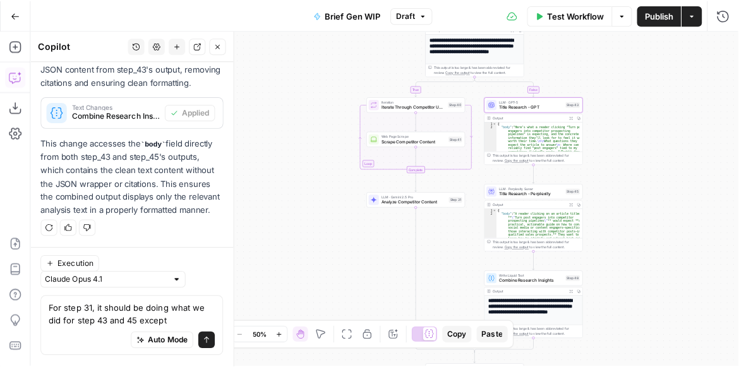
scroll to position [233, 0]
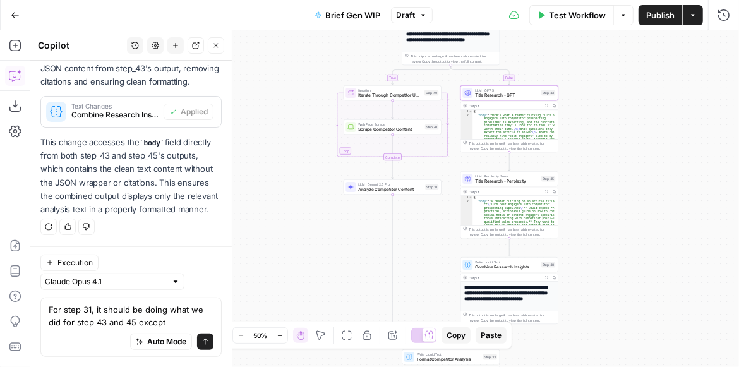
drag, startPoint x: 335, startPoint y: 171, endPoint x: 314, endPoint y: 161, distance: 22.9
click at [314, 161] on div "true false true false Workflow Set Inputs Inputs Get Knowledge Base File Get Kn…" at bounding box center [384, 198] width 709 height 337
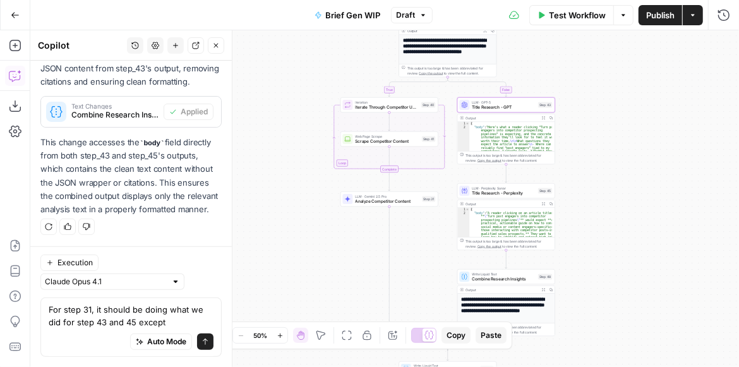
drag, startPoint x: 314, startPoint y: 161, endPoint x: 311, endPoint y: 172, distance: 11.6
click at [311, 172] on div "true false true false Workflow Set Inputs Inputs Get Knowledge Base File Get Kn…" at bounding box center [384, 198] width 709 height 337
click at [398, 97] on div "Copy step Delete step Add Note Test" at bounding box center [405, 93] width 64 height 11
click at [398, 95] on icon "button" at bounding box center [399, 93] width 4 height 4
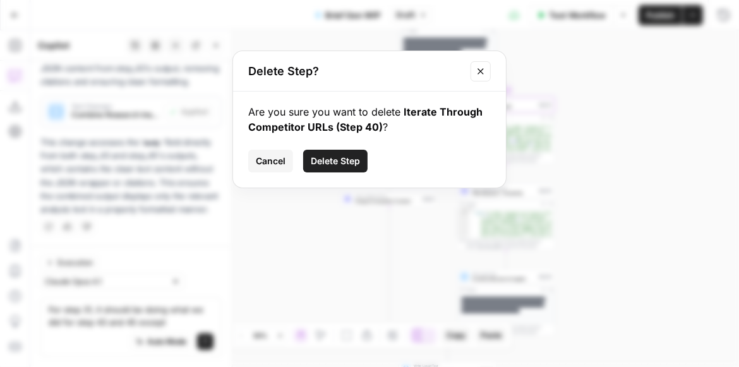
click at [321, 164] on span "Delete Step" at bounding box center [335, 161] width 49 height 13
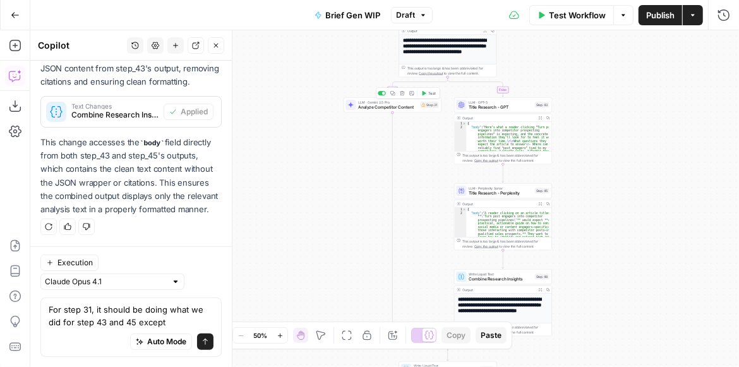
click at [401, 95] on icon "button" at bounding box center [402, 93] width 5 height 5
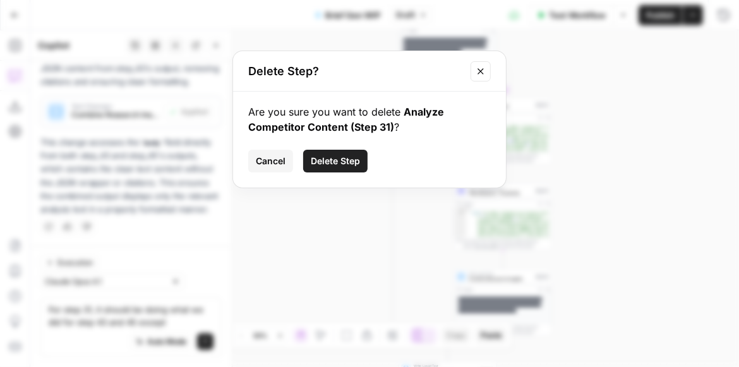
click at [350, 159] on span "Delete Step" at bounding box center [335, 161] width 49 height 13
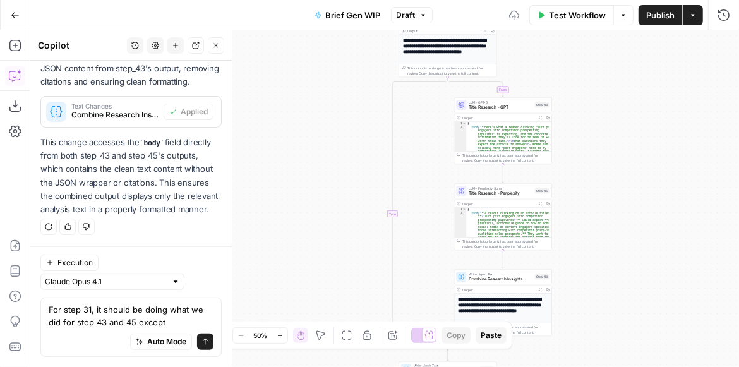
click at [635, 130] on div "true false false true Workflow Set Inputs Inputs Get Knowledge Base File Get Kn…" at bounding box center [384, 198] width 709 height 337
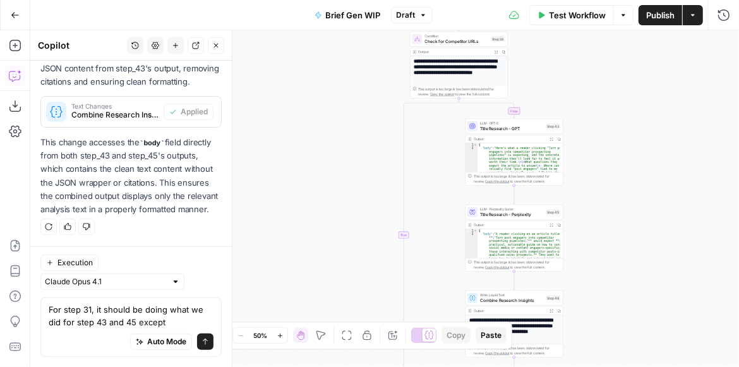
drag, startPoint x: 347, startPoint y: 89, endPoint x: 361, endPoint y: 193, distance: 105.0
click at [361, 192] on div "true false false true Workflow Set Inputs Inputs Get Knowledge Base File Get Kn…" at bounding box center [384, 198] width 709 height 337
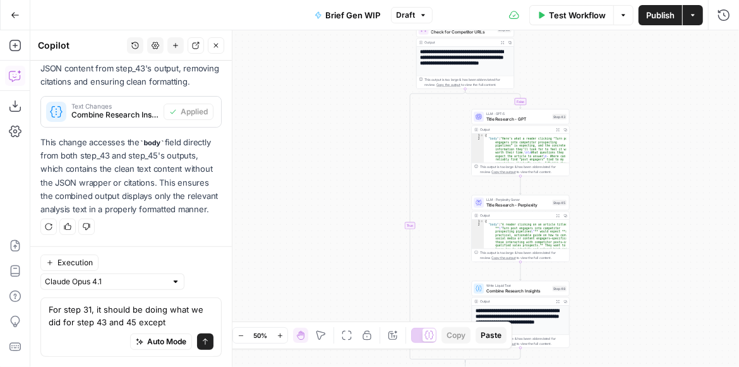
drag, startPoint x: 304, startPoint y: 83, endPoint x: 327, endPoint y: 191, distance: 111.0
click at [327, 188] on div "true false false true Workflow Set Inputs Inputs Get Knowledge Base File Get Kn…" at bounding box center [384, 198] width 709 height 337
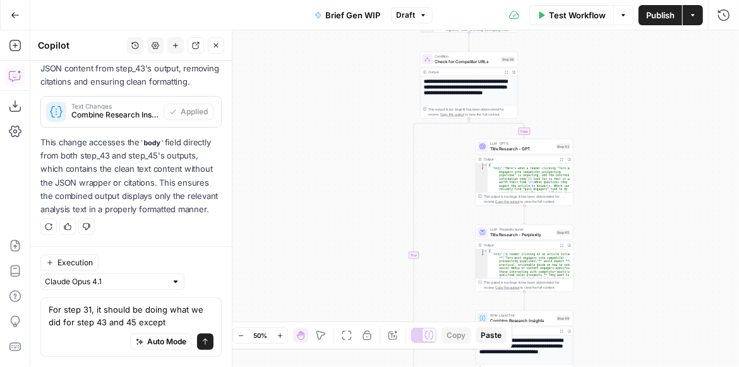
drag, startPoint x: 354, startPoint y: 179, endPoint x: 355, endPoint y: 193, distance: 14.0
click at [355, 193] on div "true false false true Workflow Set Inputs Inputs Get Knowledge Base File Get Kn…" at bounding box center [384, 198] width 709 height 337
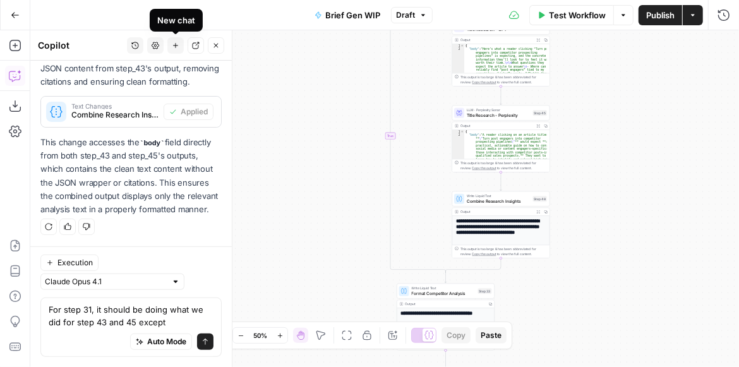
click at [213, 47] on icon "button" at bounding box center [216, 46] width 8 height 8
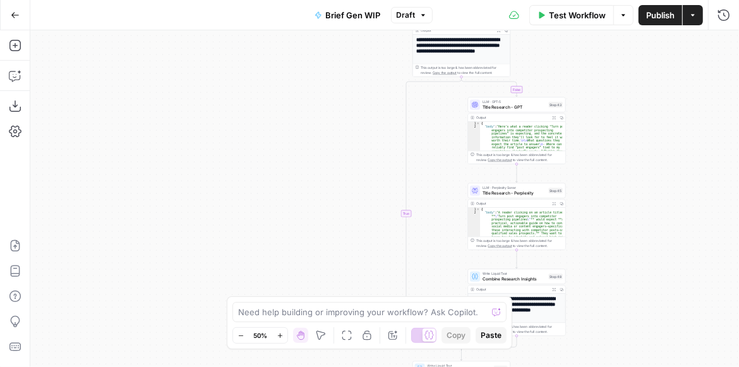
drag, startPoint x: 264, startPoint y: 141, endPoint x: 213, endPoint y: 153, distance: 52.4
click at [263, 159] on div "true false false true Workflow Set Inputs Inputs Get Knowledge Base File Get Kn…" at bounding box center [384, 198] width 709 height 337
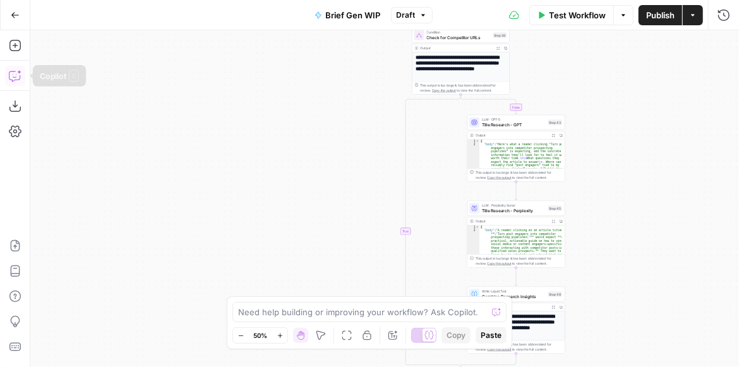
click at [18, 72] on icon "button" at bounding box center [19, 72] width 4 height 4
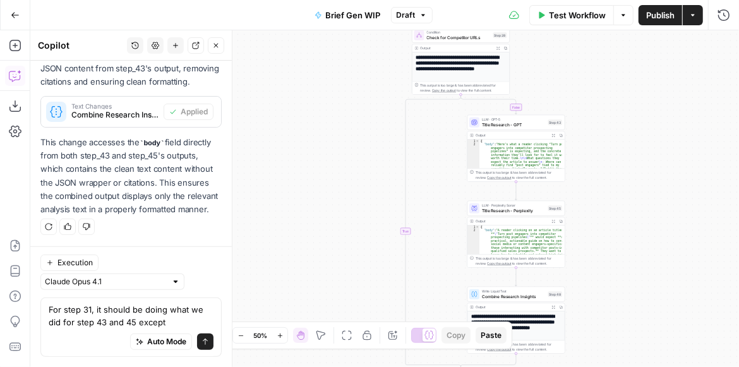
click at [173, 48] on icon "button" at bounding box center [176, 46] width 8 height 8
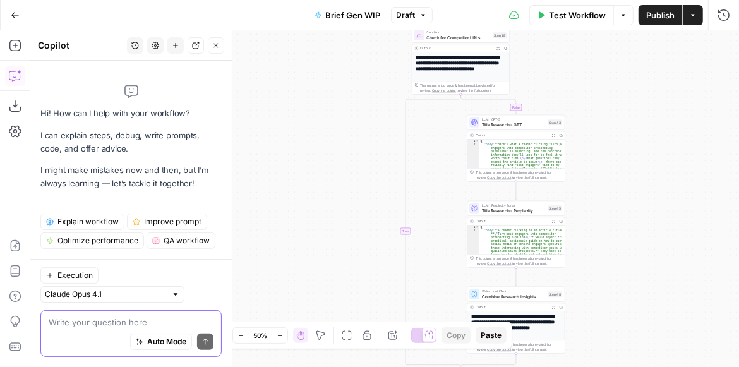
click at [91, 320] on textarea at bounding box center [131, 322] width 165 height 13
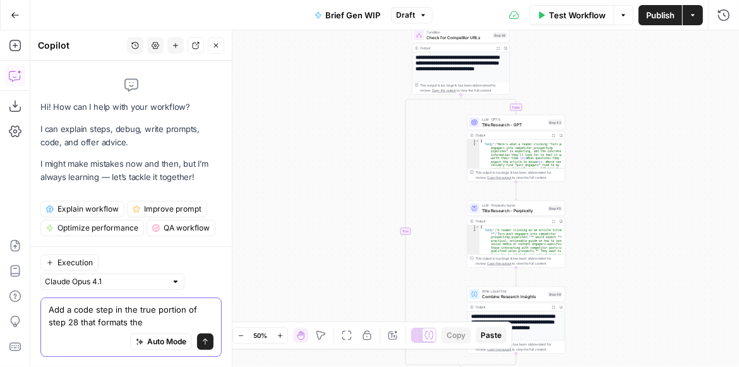
click at [155, 323] on textarea "Add a code step in the true portion of step 28 that formats the" at bounding box center [131, 315] width 165 height 25
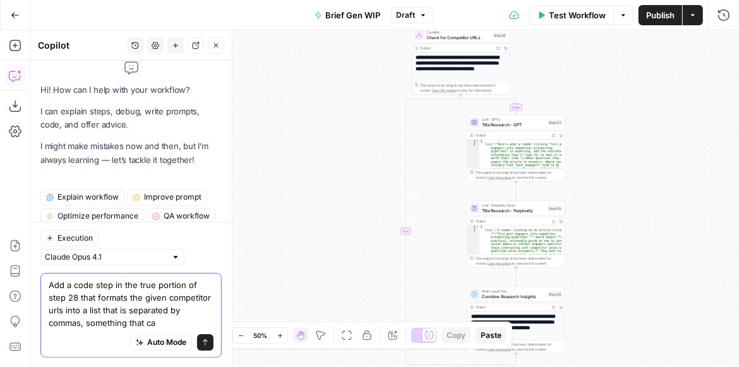
scroll to position [23, 0]
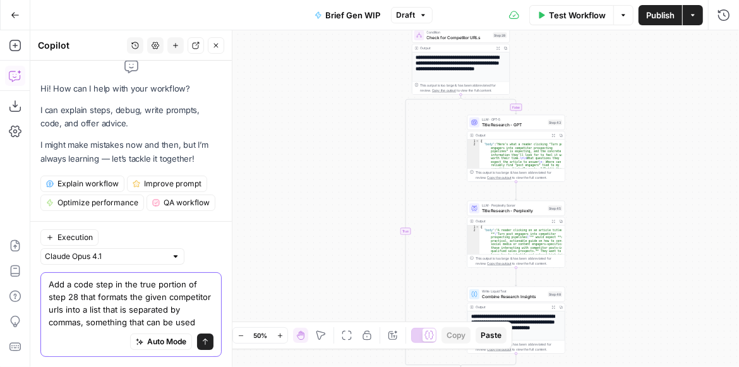
click at [128, 323] on textarea "Add a code step in the true portion of step 28 that formats the given competito…" at bounding box center [131, 303] width 165 height 51
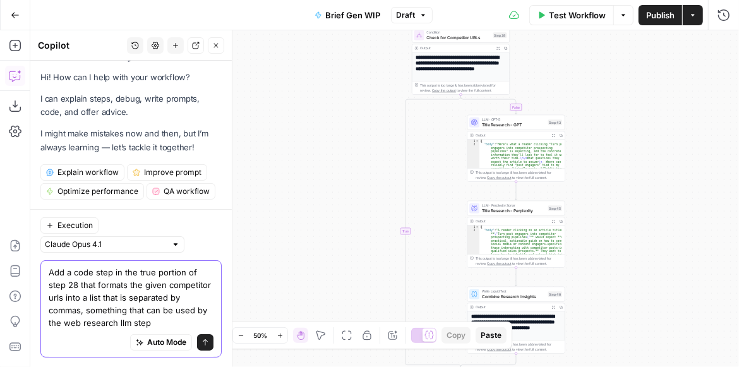
scroll to position [35, 0]
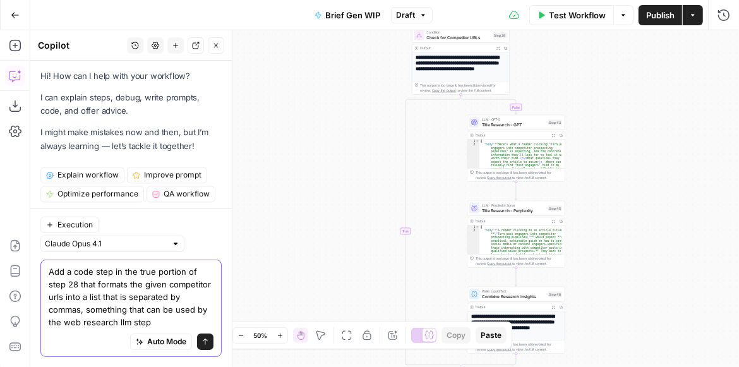
type textarea "Add a code step in the true portion of step 28 that formats the given competito…"
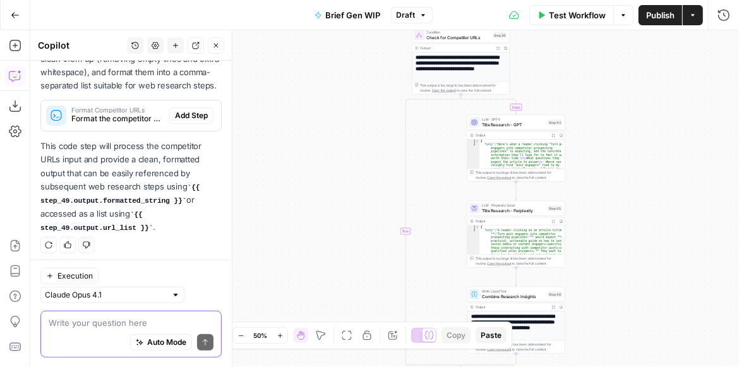
scroll to position [356, 0]
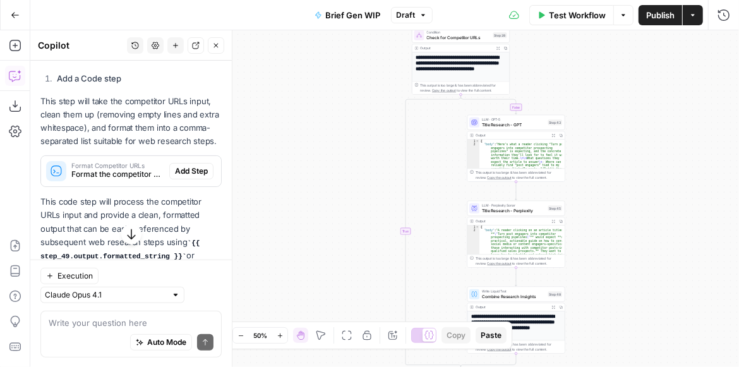
drag, startPoint x: 131, startPoint y: 132, endPoint x: 129, endPoint y: 145, distance: 12.8
click at [129, 145] on p "This step will take the competitor URLs input, clean them up (removing empty li…" at bounding box center [130, 122] width 181 height 54
click at [129, 148] on p "This step will take the competitor URLs input, clean them up (removing empty li…" at bounding box center [130, 122] width 181 height 54
click at [138, 124] on p "This step will take the competitor URLs input, clean them up (removing empty li…" at bounding box center [130, 122] width 181 height 54
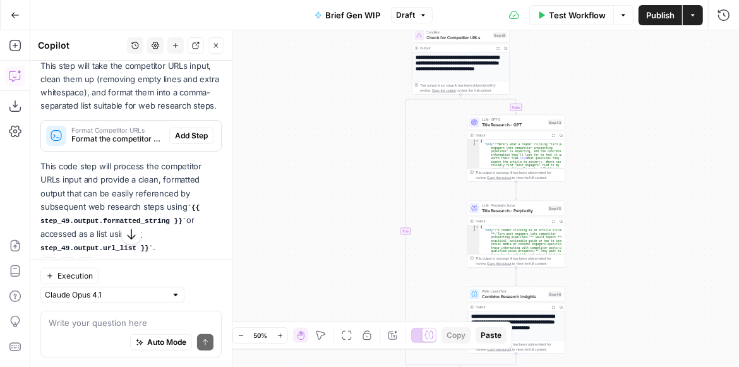
scroll to position [392, 0]
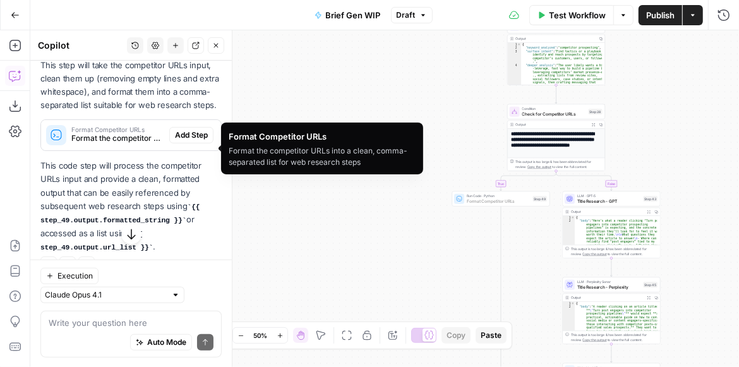
click at [175, 141] on span "Add Step" at bounding box center [191, 134] width 33 height 11
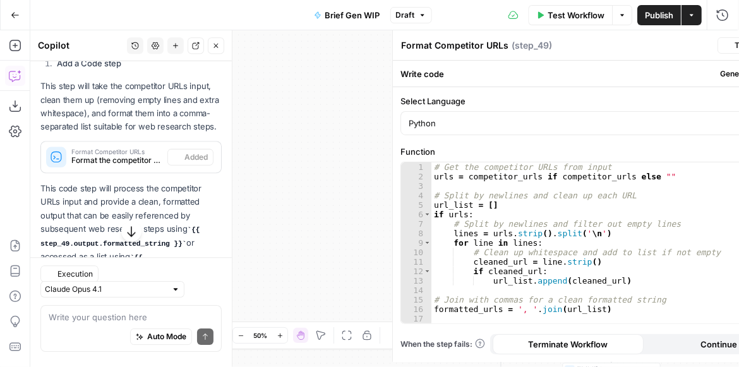
scroll to position [412, 0]
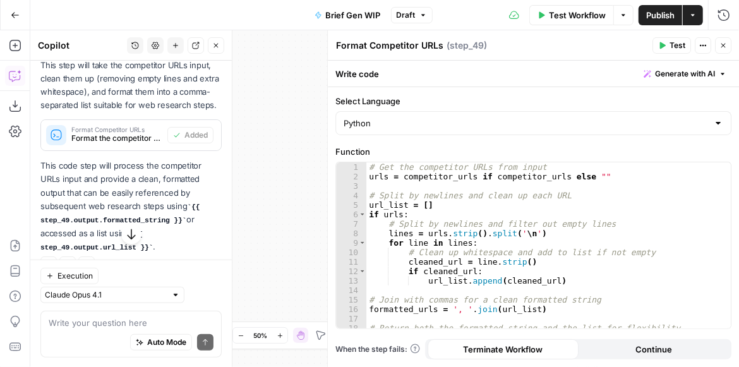
click at [663, 51] on button "Test" at bounding box center [671, 45] width 39 height 16
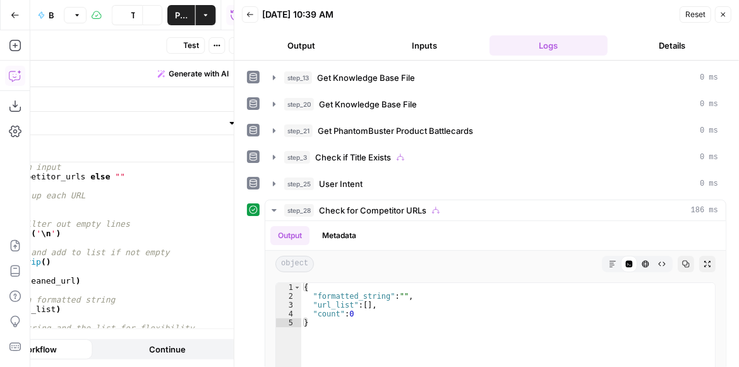
scroll to position [448, 0]
click at [726, 18] on button "Close" at bounding box center [723, 14] width 16 height 16
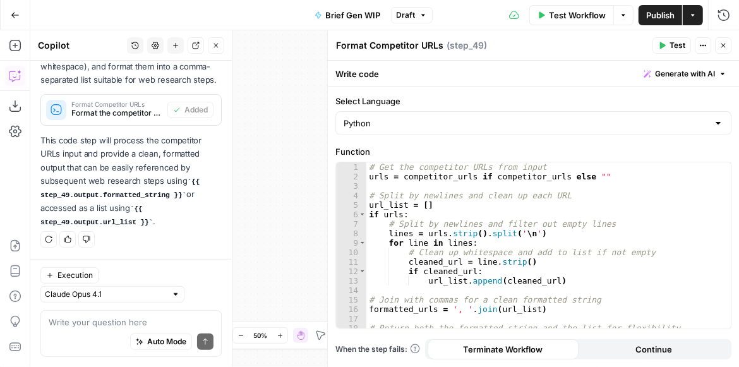
click at [729, 47] on button "Close" at bounding box center [723, 45] width 16 height 16
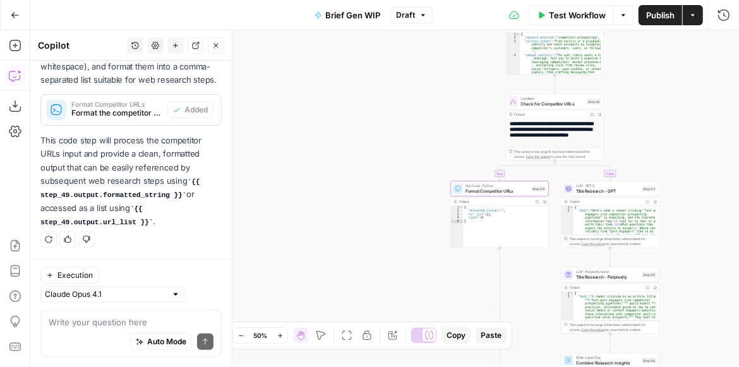
drag, startPoint x: 411, startPoint y: 177, endPoint x: 395, endPoint y: 71, distance: 107.2
click at [395, 71] on div "true false false true Workflow Set Inputs Inputs Get Knowledge Base File Get Kn…" at bounding box center [384, 198] width 709 height 337
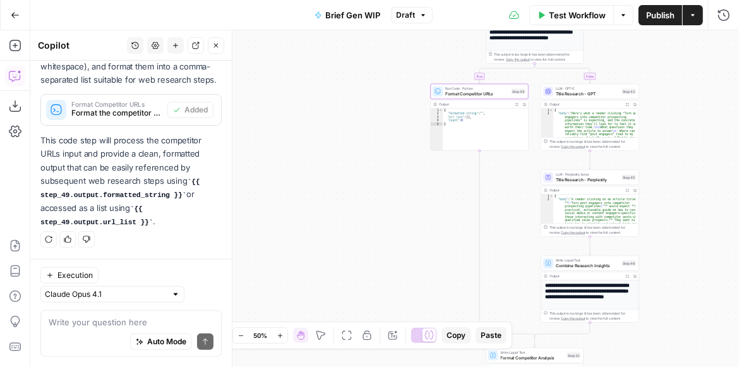
drag, startPoint x: 407, startPoint y: 147, endPoint x: 395, endPoint y: 145, distance: 11.4
click at [395, 145] on div "true false false true Workflow Set Inputs Inputs Get Knowledge Base File Get Kn…" at bounding box center [384, 198] width 709 height 337
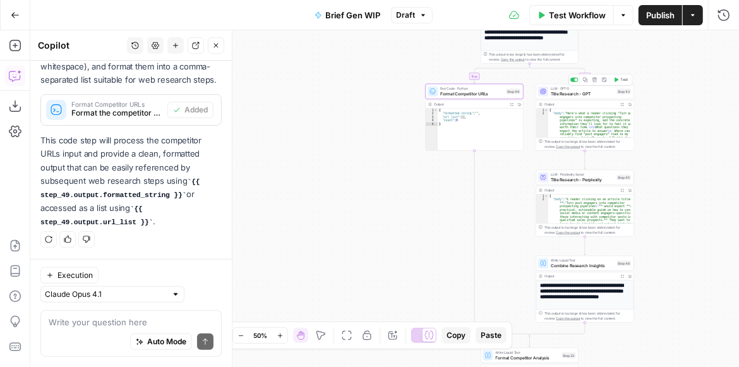
click at [596, 94] on span "Title Research - GPT" at bounding box center [582, 93] width 63 height 6
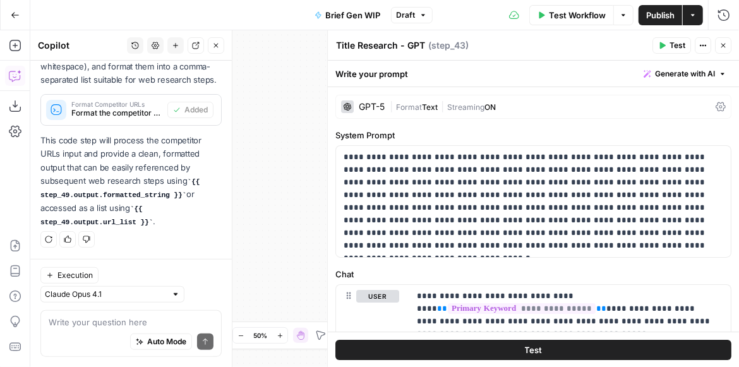
click at [727, 49] on button "Close" at bounding box center [723, 45] width 16 height 16
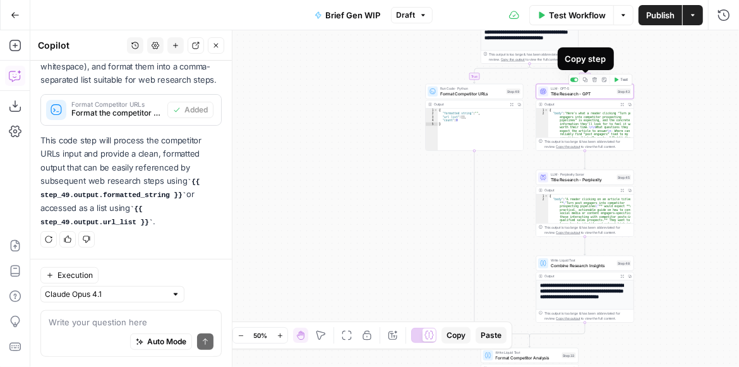
click at [586, 78] on icon "button" at bounding box center [585, 80] width 4 height 4
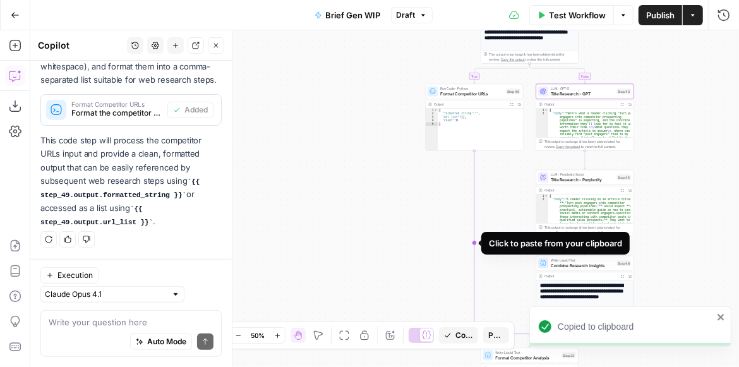
click at [474, 191] on icon "Edge from step_49 to step_28-conditional-end" at bounding box center [501, 244] width 55 height 186
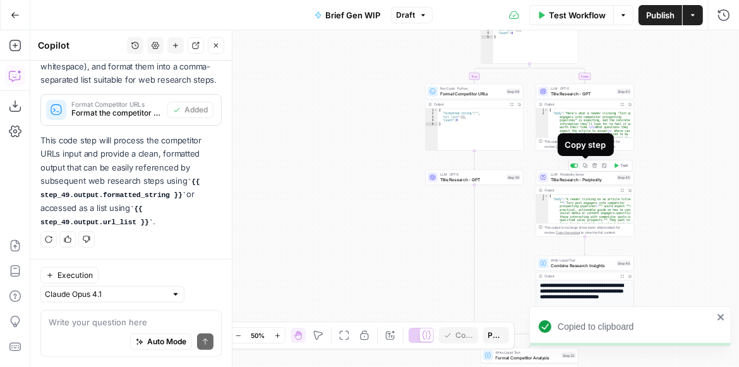
click at [584, 167] on icon "button" at bounding box center [585, 166] width 4 height 4
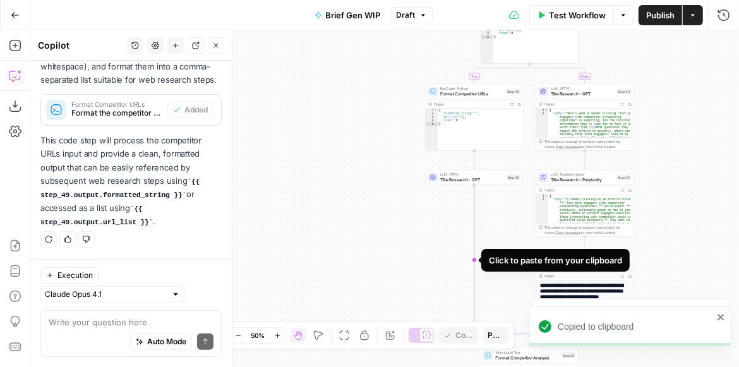
click at [475, 236] on icon "Edge from step_50 to step_28-conditional-end" at bounding box center [501, 261] width 55 height 152
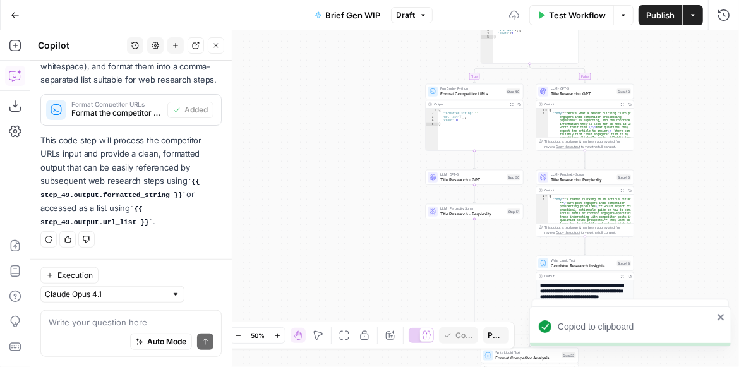
click at [477, 179] on span "Title Research - GPT" at bounding box center [472, 179] width 64 height 6
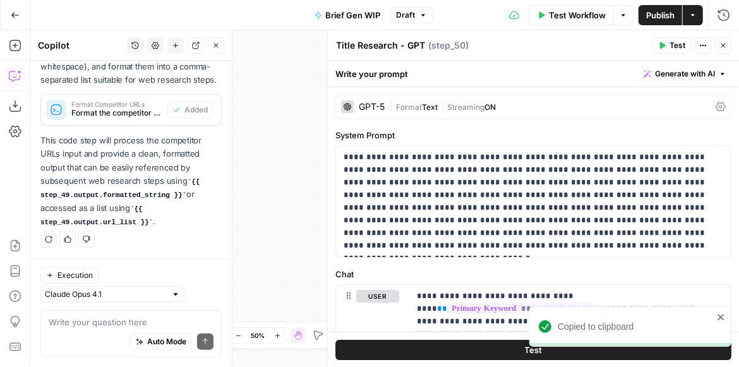
click at [522, 102] on div "| Format Text | Streaming ON" at bounding box center [550, 107] width 321 height 12
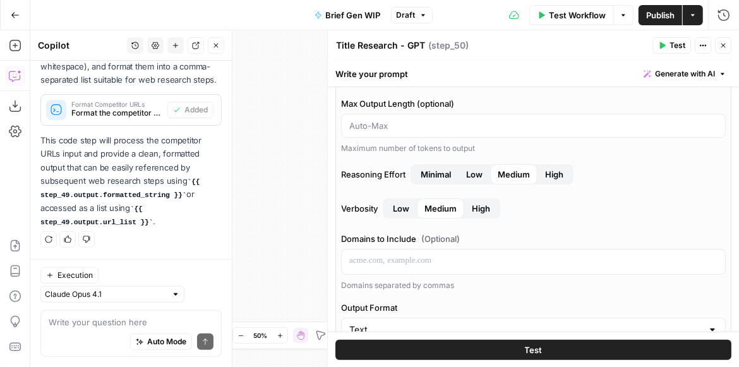
scroll to position [144, 0]
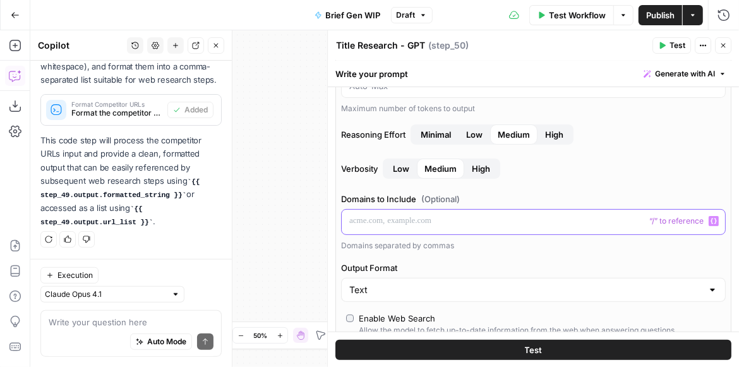
click at [435, 221] on p at bounding box center [533, 221] width 368 height 13
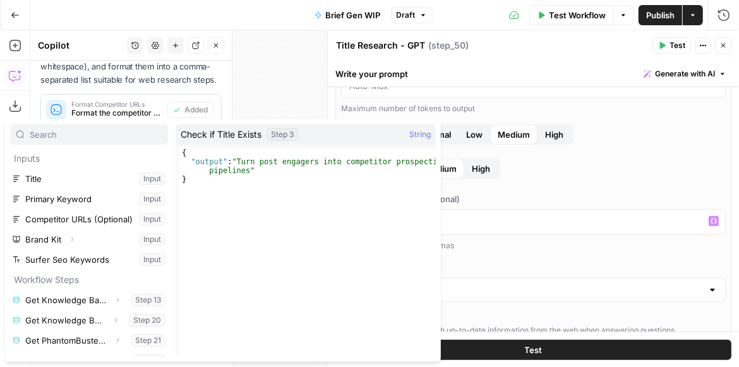
scroll to position [54, 0]
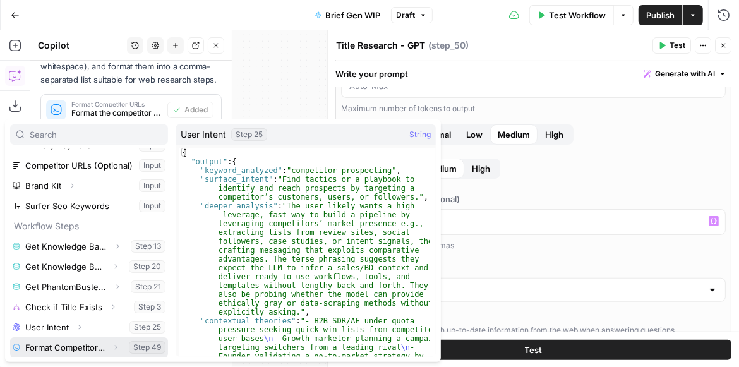
click at [112, 348] on icon "button" at bounding box center [116, 348] width 8 height 8
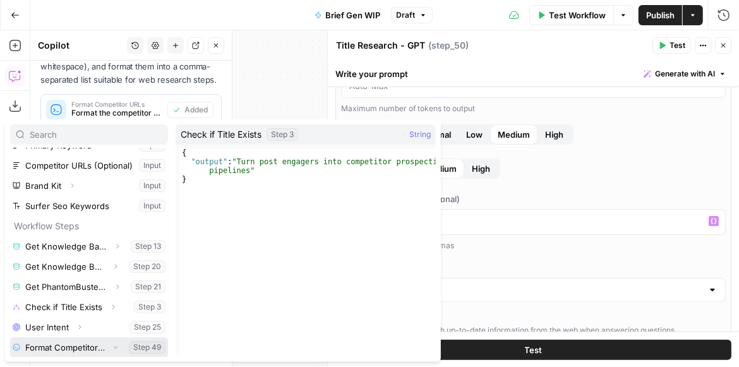
scroll to position [74, 0]
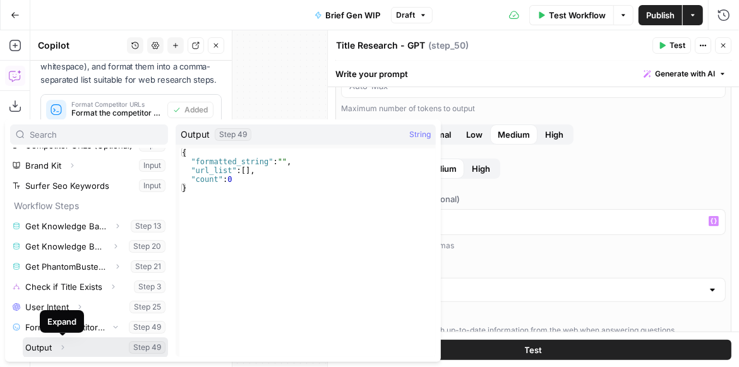
click at [60, 344] on icon "button" at bounding box center [63, 348] width 8 height 8
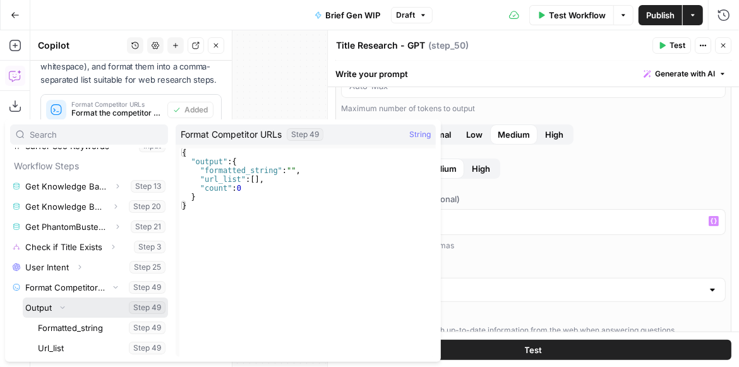
scroll to position [135, 0]
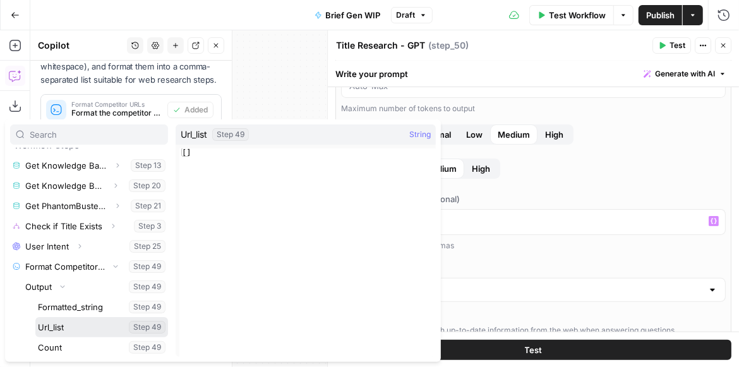
click at [69, 328] on button "Select variable Url_list" at bounding box center [101, 327] width 133 height 20
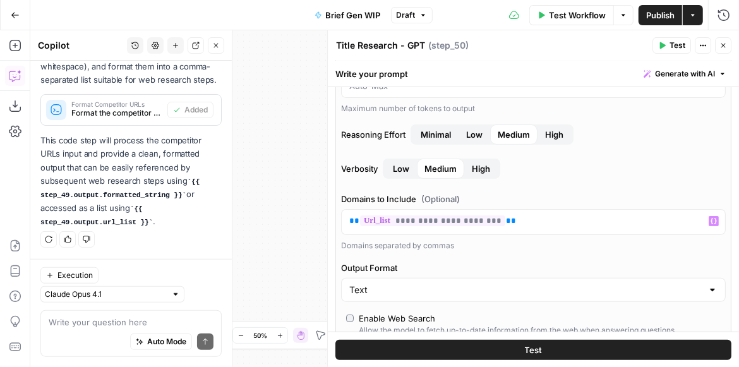
click at [726, 48] on icon "button" at bounding box center [723, 46] width 8 height 8
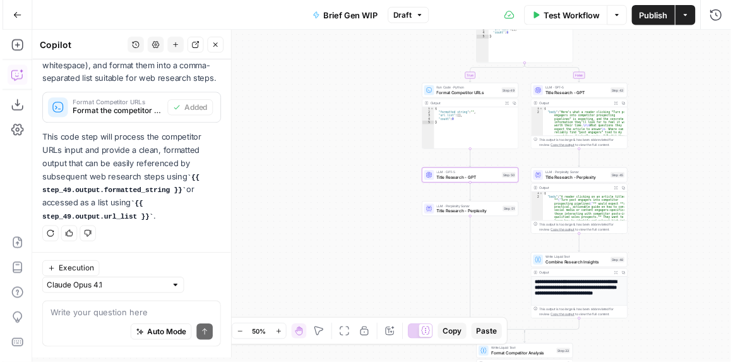
scroll to position [448, 0]
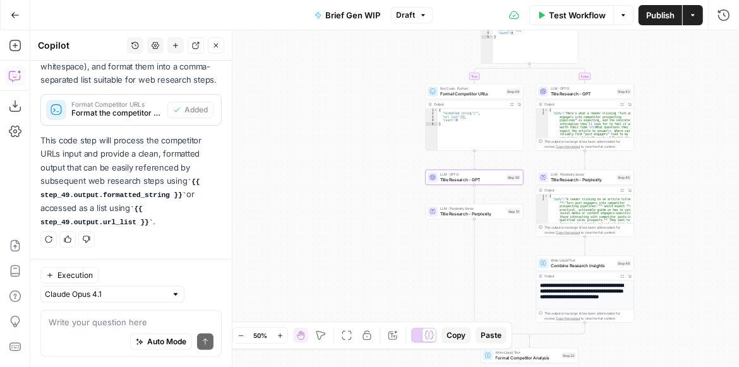
click at [466, 215] on span "Title Research - Perplexity" at bounding box center [472, 213] width 64 height 6
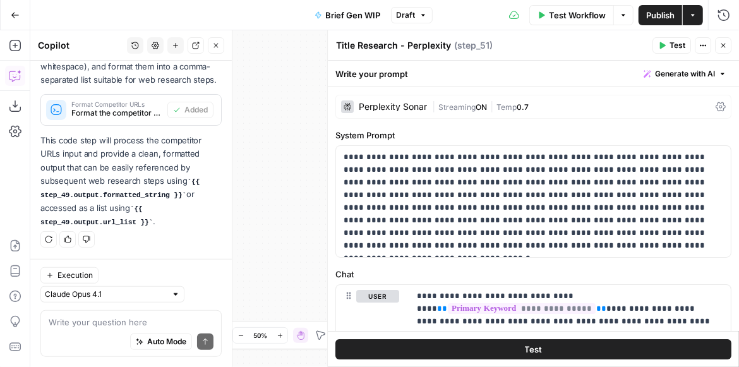
click at [550, 112] on div "| Streaming ON | Temp 0.7" at bounding box center [571, 107] width 279 height 12
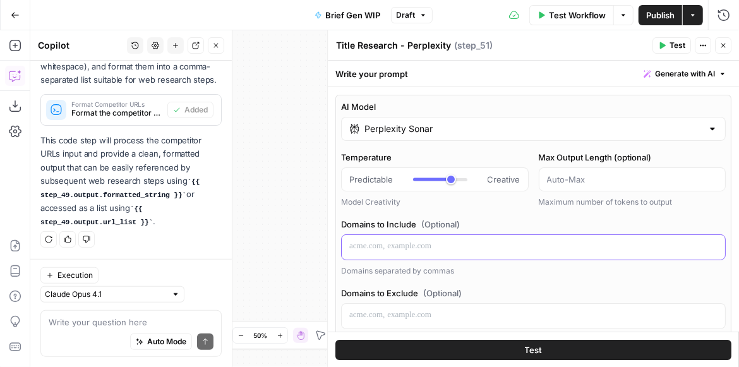
click at [433, 257] on div at bounding box center [533, 247] width 383 height 25
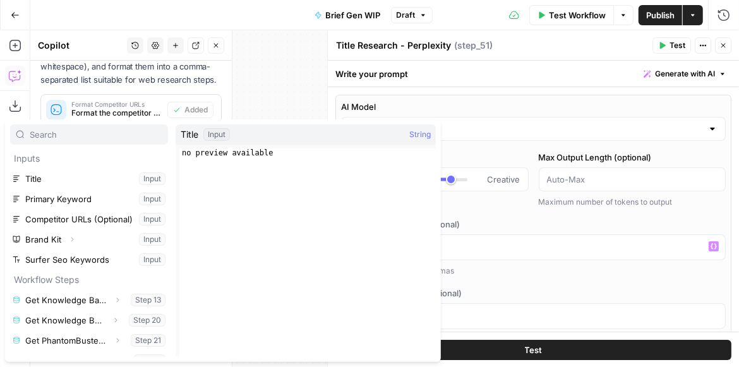
scroll to position [74, 0]
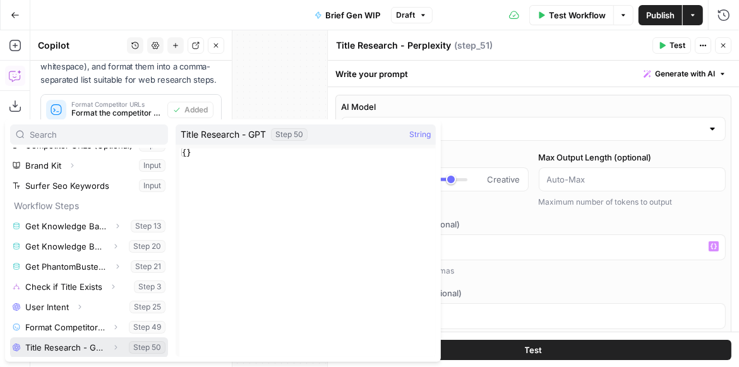
click at [112, 345] on icon "button" at bounding box center [116, 348] width 8 height 8
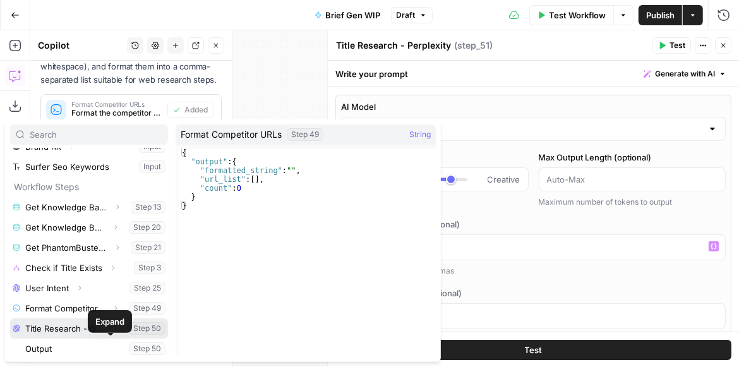
scroll to position [94, 0]
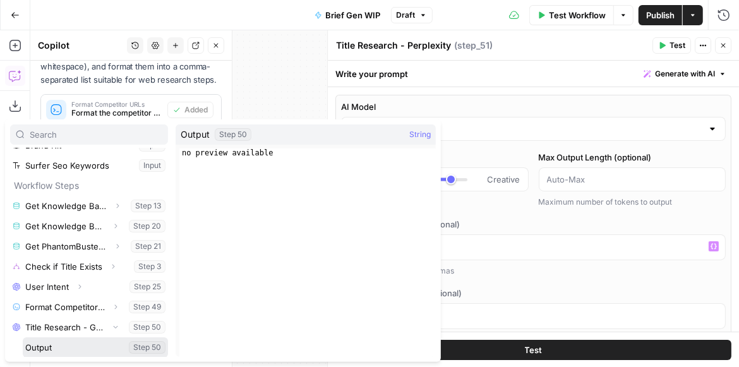
click at [69, 346] on button "Select variable Output" at bounding box center [95, 347] width 145 height 20
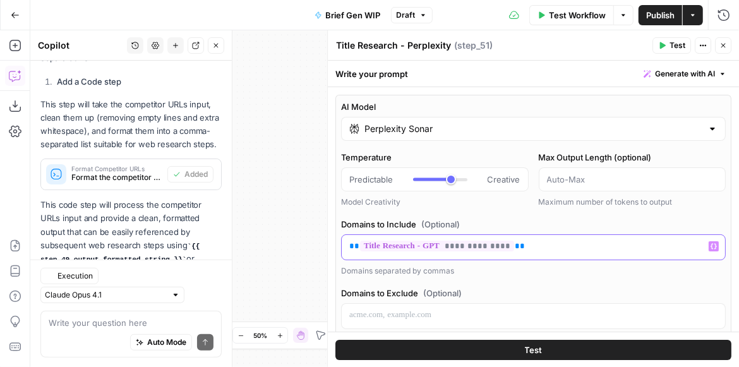
scroll to position [448, 0]
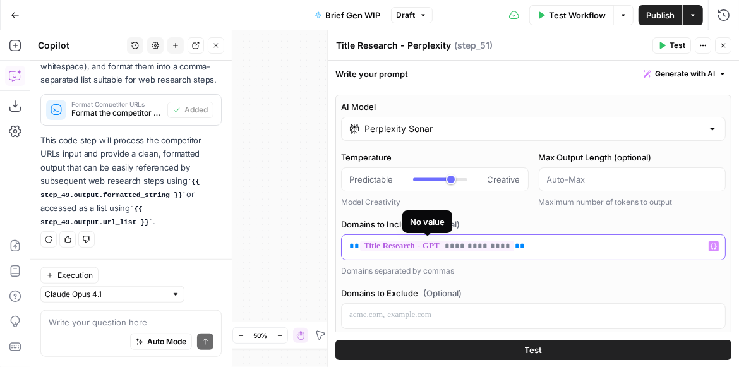
drag, startPoint x: 530, startPoint y: 244, endPoint x: 335, endPoint y: 243, distance: 195.8
click at [335, 243] on div "**********" at bounding box center [533, 318] width 396 height 447
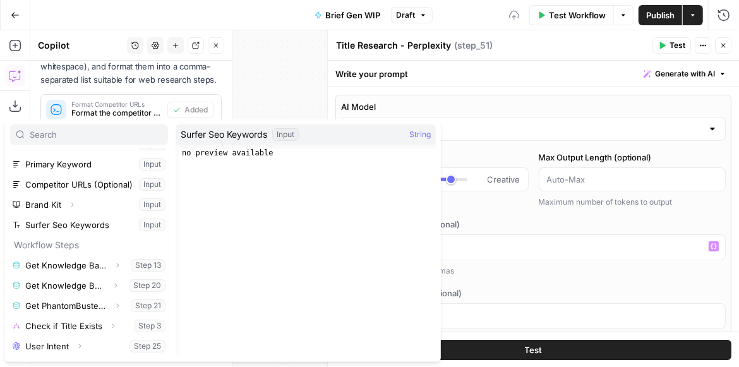
scroll to position [74, 0]
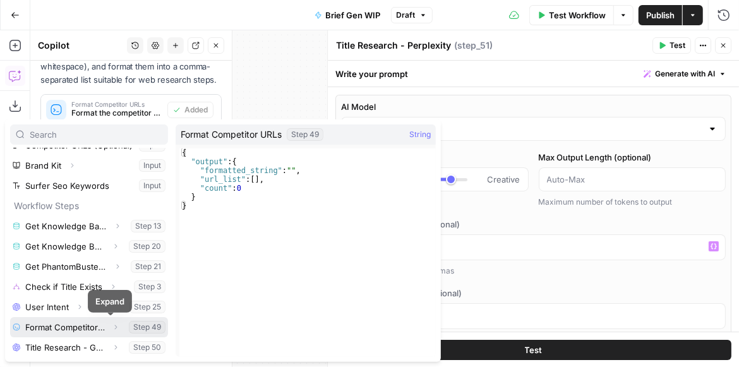
click at [112, 325] on icon "button" at bounding box center [116, 327] width 8 height 8
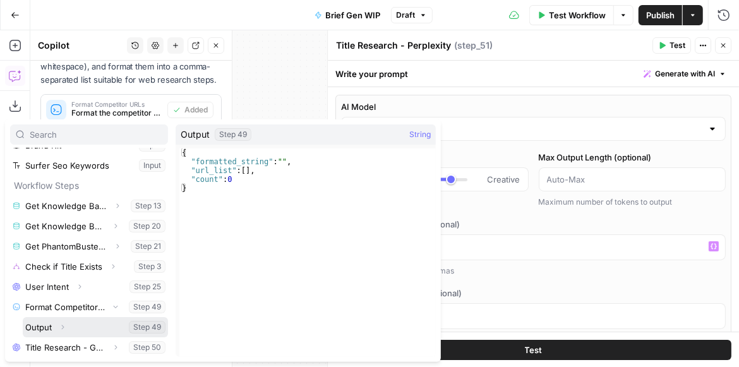
click at [63, 325] on icon "button" at bounding box center [63, 327] width 3 height 4
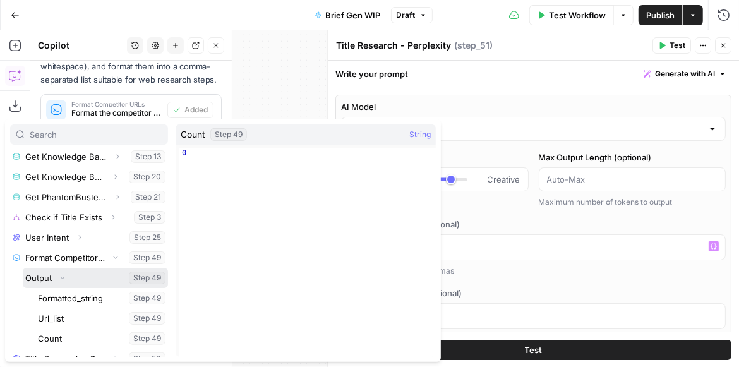
scroll to position [155, 0]
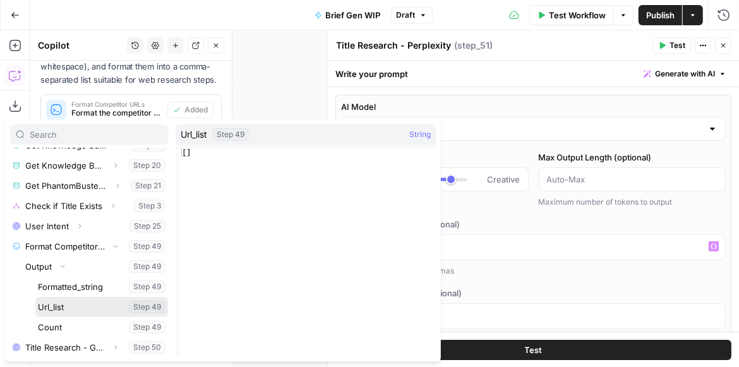
click at [76, 310] on button "Select variable Url_list" at bounding box center [101, 307] width 133 height 20
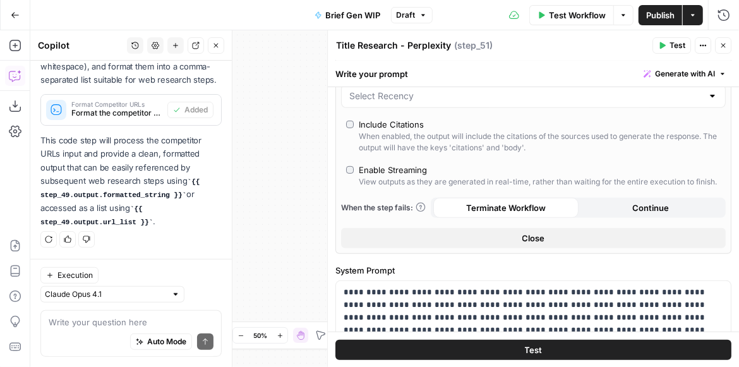
scroll to position [289, 0]
click at [381, 127] on div "Include Citations" at bounding box center [391, 123] width 65 height 13
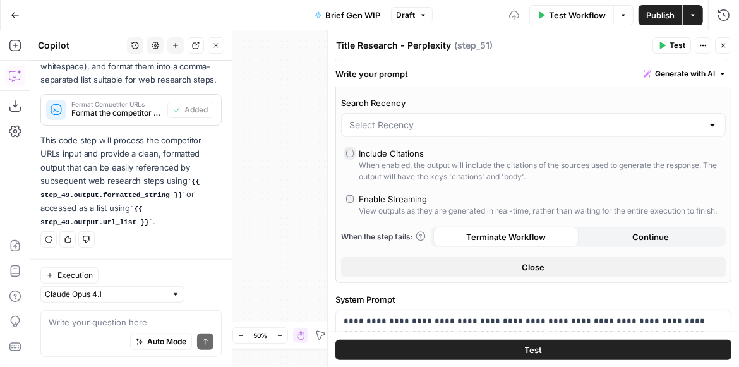
scroll to position [180, 0]
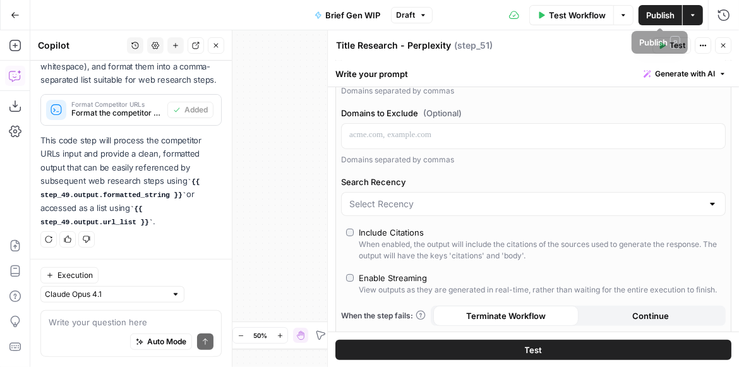
click at [724, 46] on icon "button" at bounding box center [723, 46] width 4 height 4
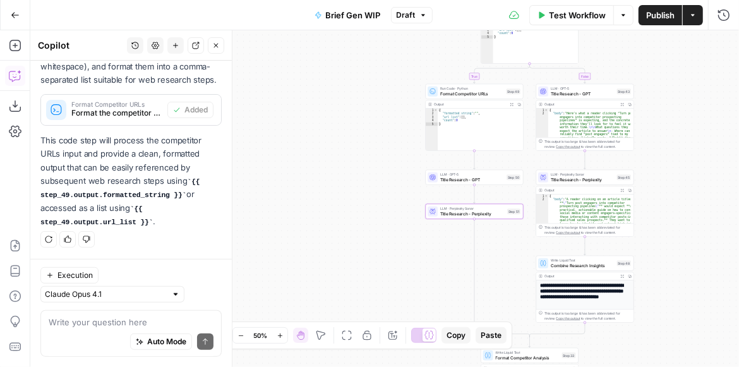
click at [454, 181] on span "Title Research - GPT" at bounding box center [472, 179] width 64 height 6
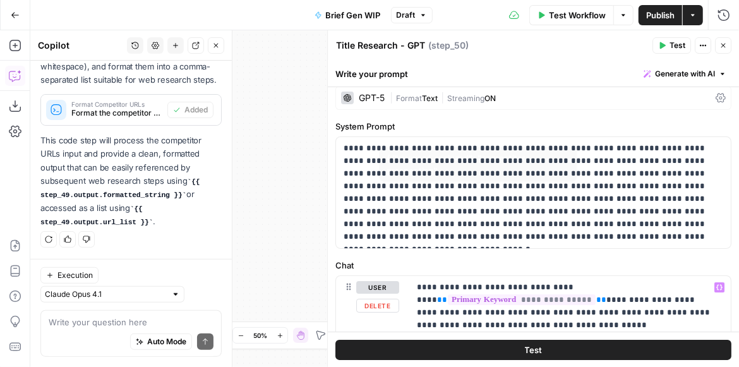
scroll to position [0, 0]
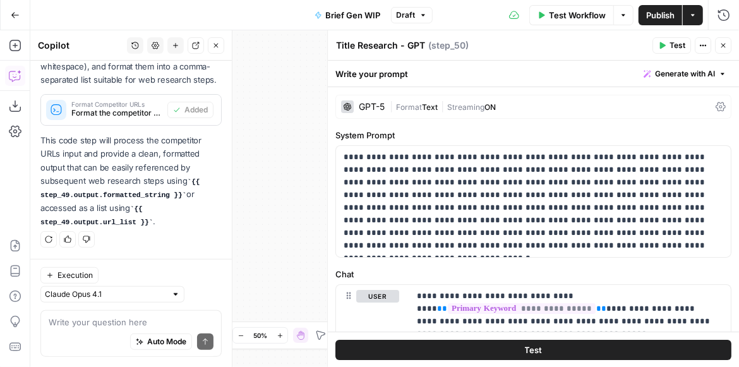
click at [481, 105] on span "Streaming" at bounding box center [465, 106] width 37 height 9
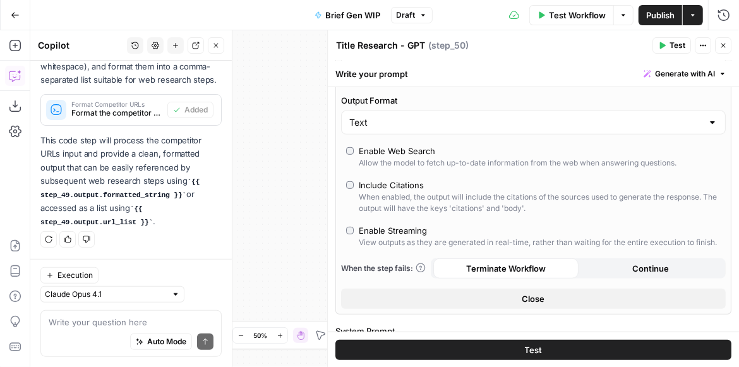
scroll to position [325, 0]
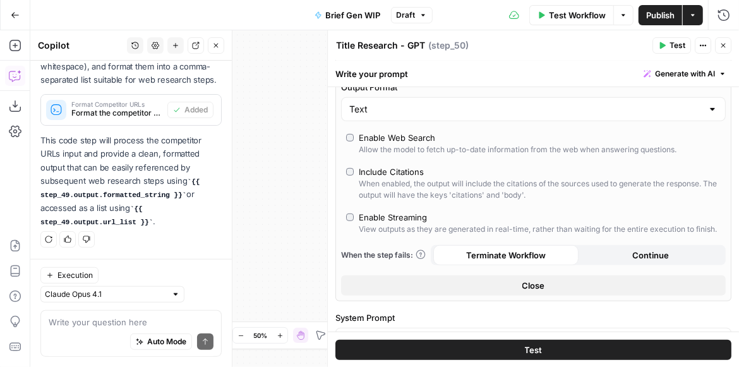
click at [403, 172] on div "Include Citations" at bounding box center [391, 171] width 65 height 13
click at [411, 145] on div "Allow the model to fetch up-to-date information from the web when answering que…" at bounding box center [518, 149] width 318 height 11
click at [724, 44] on icon "button" at bounding box center [723, 46] width 4 height 4
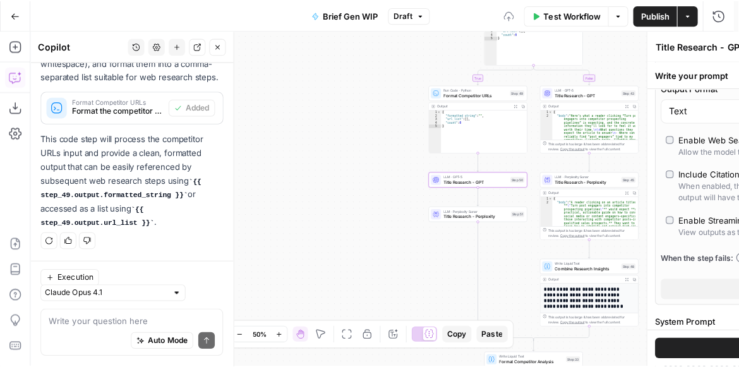
scroll to position [448, 0]
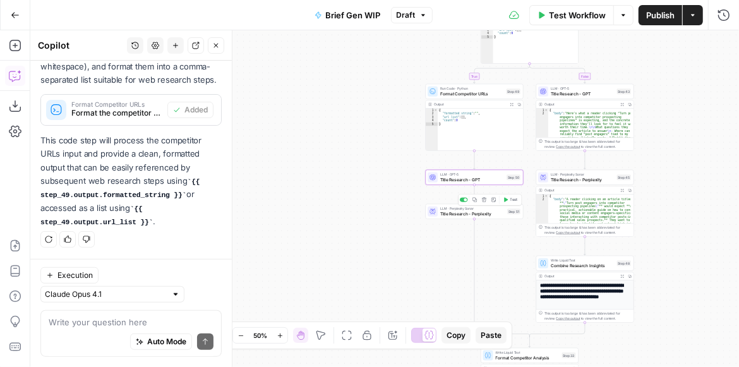
click at [460, 215] on span "Title Research - Perplexity" at bounding box center [472, 213] width 64 height 6
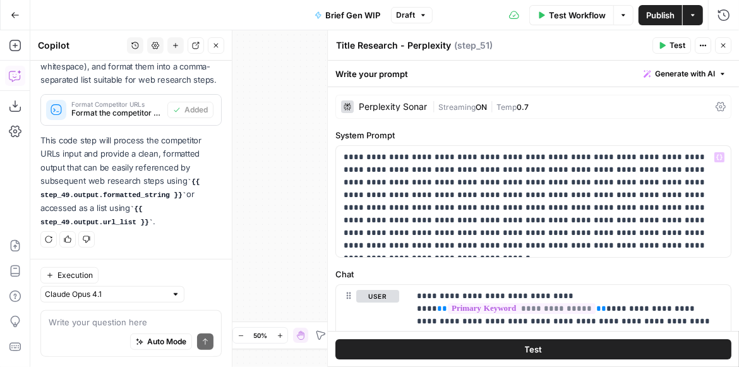
click at [530, 73] on div "Write your prompt Generate with AI" at bounding box center [533, 74] width 411 height 26
click at [517, 105] on span "Temp" at bounding box center [506, 106] width 20 height 9
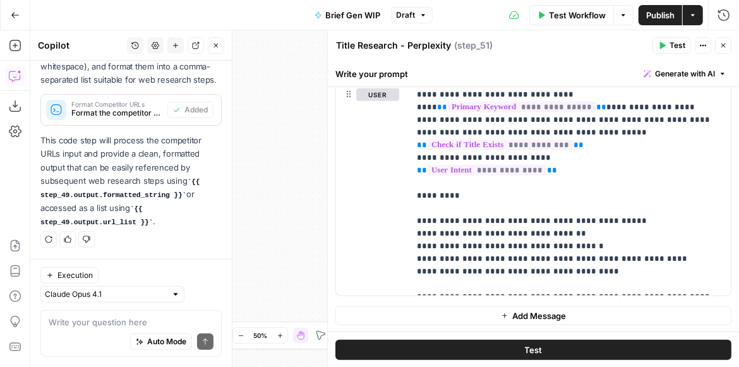
scroll to position [636, 0]
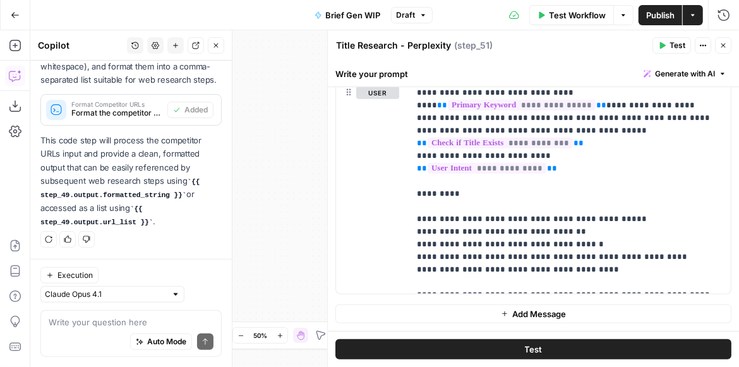
click at [718, 51] on button "Close" at bounding box center [723, 45] width 16 height 16
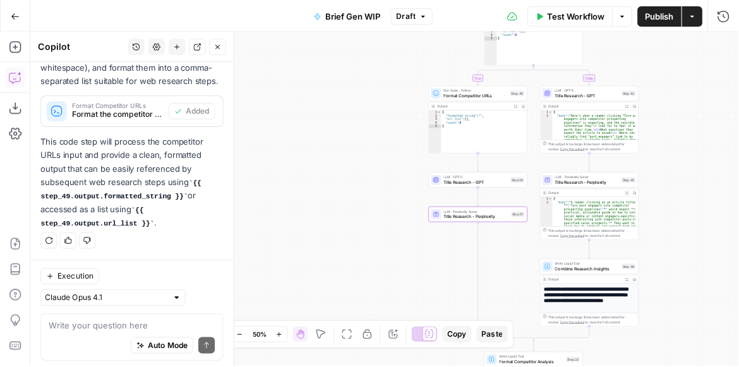
scroll to position [448, 0]
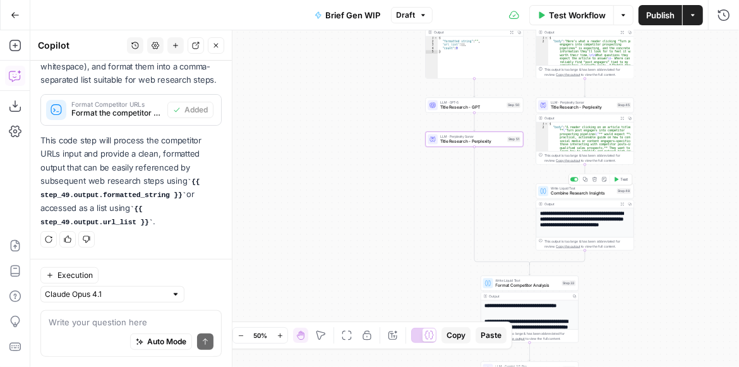
click at [596, 193] on span "Combine Research Insights" at bounding box center [582, 193] width 63 height 6
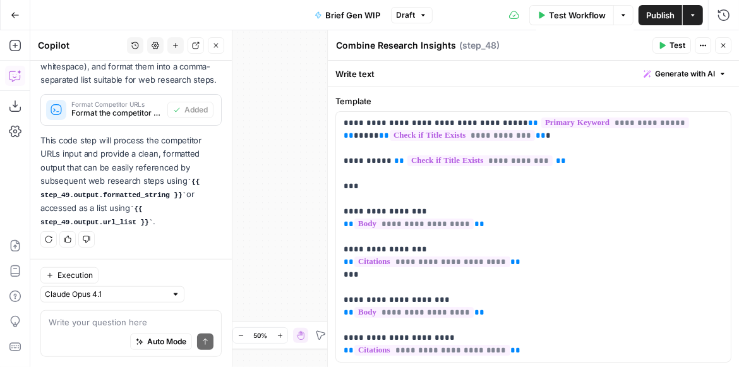
click at [724, 45] on icon "button" at bounding box center [723, 46] width 4 height 4
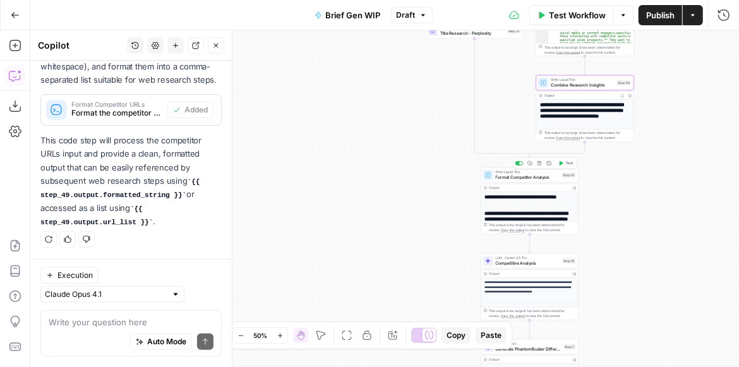
click at [527, 176] on span "Format Competitor Analysis" at bounding box center [528, 177] width 64 height 6
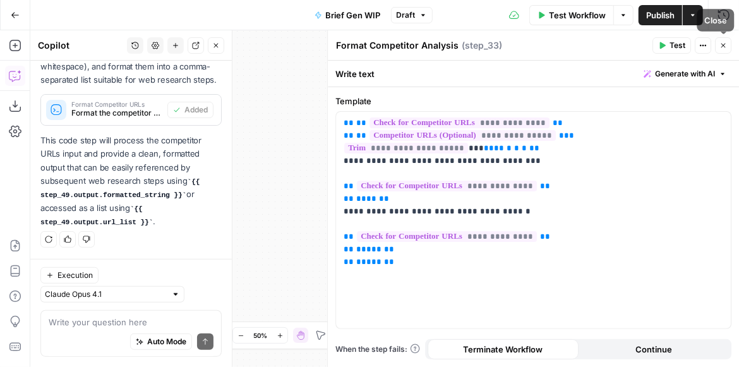
click at [728, 43] on button "Close" at bounding box center [723, 45] width 16 height 16
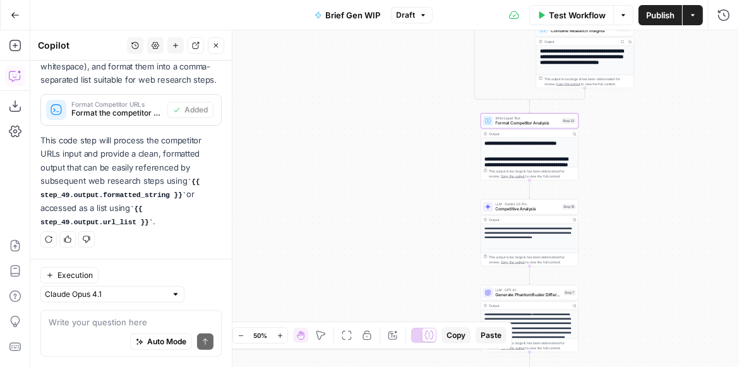
click at [222, 44] on button "Close" at bounding box center [216, 45] width 16 height 16
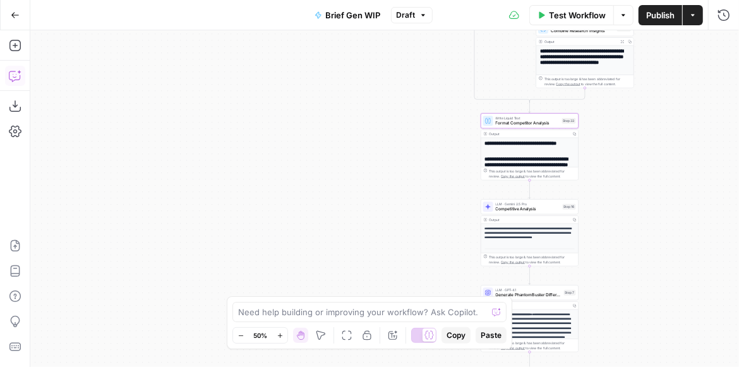
click at [294, 224] on div "true false false true Workflow Set Inputs Inputs Get Knowledge Base File Get Kn…" at bounding box center [384, 198] width 709 height 337
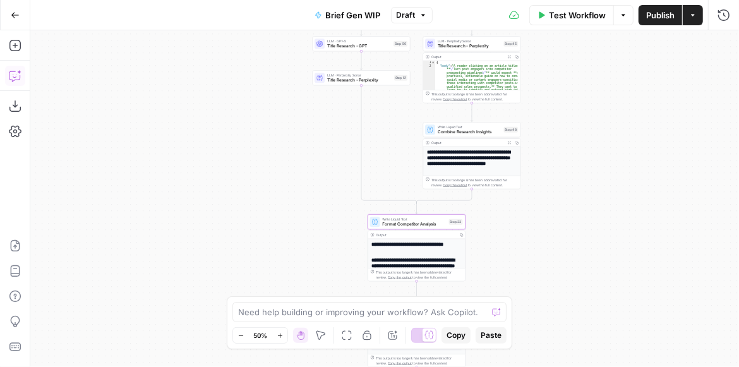
drag, startPoint x: 588, startPoint y: 196, endPoint x: 592, endPoint y: 208, distance: 13.2
click at [592, 206] on div "true false false true Workflow Set Inputs Inputs Get Knowledge Base File Get Kn…" at bounding box center [384, 198] width 709 height 337
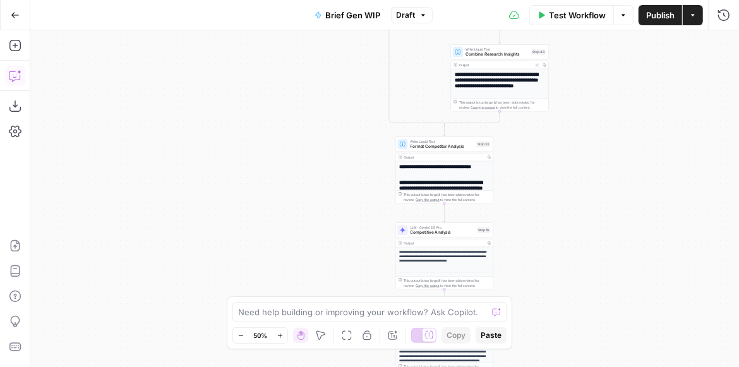
drag, startPoint x: 570, startPoint y: 232, endPoint x: 609, endPoint y: 120, distance: 118.2
click at [608, 124] on div "true false false true Workflow Set Inputs Inputs Get Knowledge Base File Get Kn…" at bounding box center [384, 198] width 709 height 337
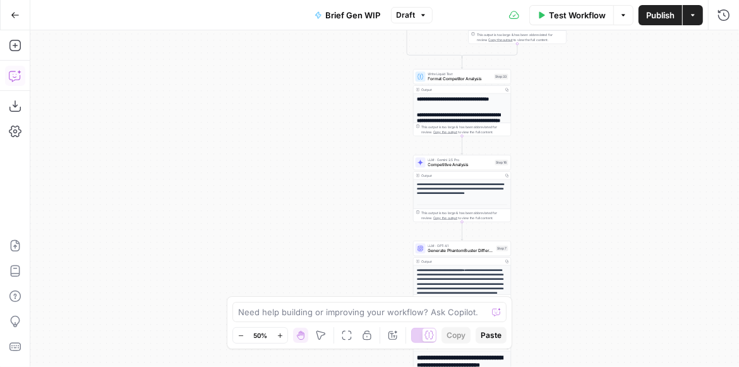
drag, startPoint x: 585, startPoint y: 196, endPoint x: 593, endPoint y: 159, distance: 38.8
click at [593, 159] on div "true false false true Workflow Set Inputs Inputs Get Knowledge Base File Get Kn…" at bounding box center [384, 198] width 709 height 337
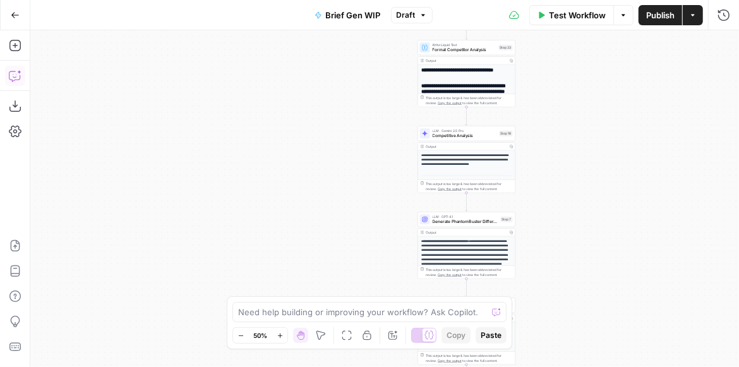
drag, startPoint x: 593, startPoint y: 157, endPoint x: 589, endPoint y: 253, distance: 96.7
click at [589, 253] on div "true false false true Workflow Set Inputs Inputs Get Knowledge Base File Get Kn…" at bounding box center [384, 198] width 709 height 337
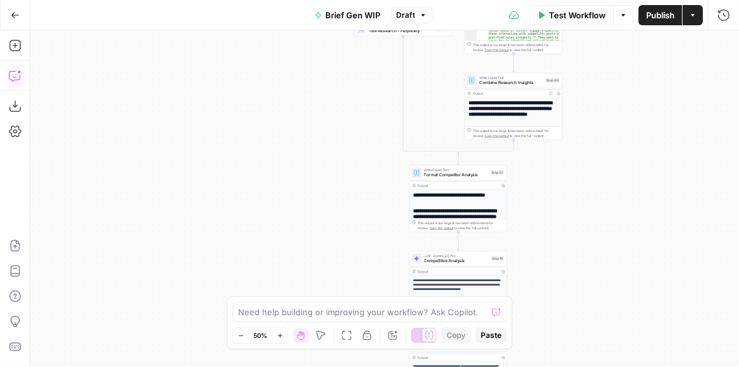
click at [617, 282] on div "true false false true Workflow Set Inputs Inputs Get Knowledge Base File Get Kn…" at bounding box center [384, 198] width 709 height 337
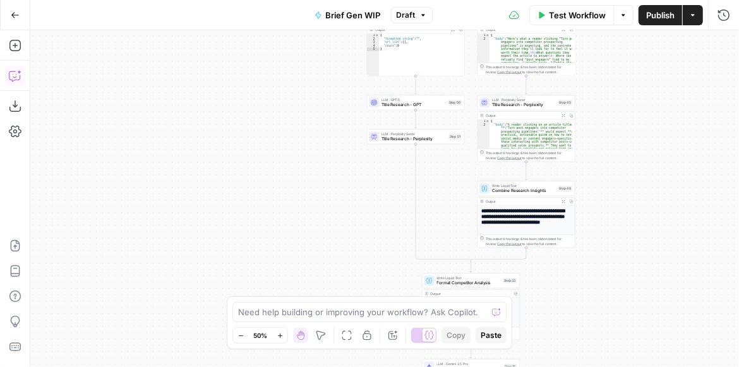
click at [633, 327] on div "true false false true Workflow Set Inputs Inputs Get Knowledge Base File Get Kn…" at bounding box center [384, 198] width 709 height 337
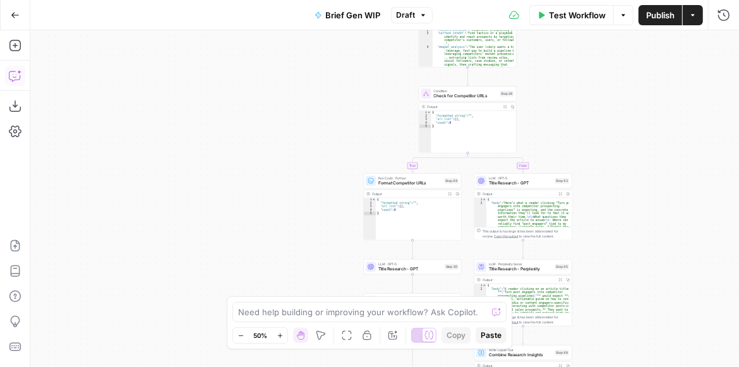
drag, startPoint x: 637, startPoint y: 185, endPoint x: 625, endPoint y: 330, distance: 145.8
click at [625, 335] on div "true false false true Workflow Set Inputs Inputs Get Knowledge Base File Get Kn…" at bounding box center [384, 198] width 709 height 337
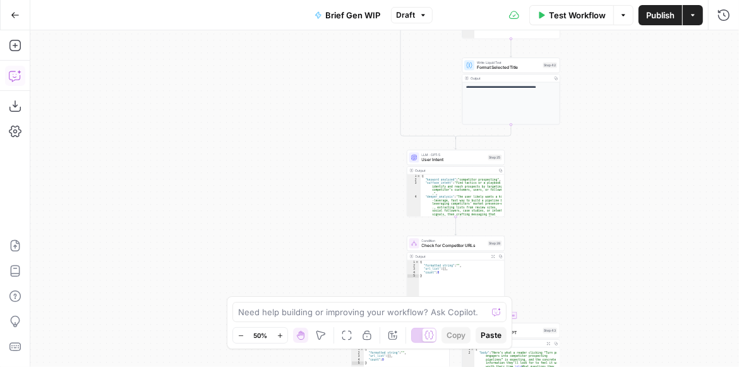
click at [628, 302] on div "true false false true Workflow Set Inputs Inputs Get Knowledge Base File Get Kn…" at bounding box center [384, 198] width 709 height 337
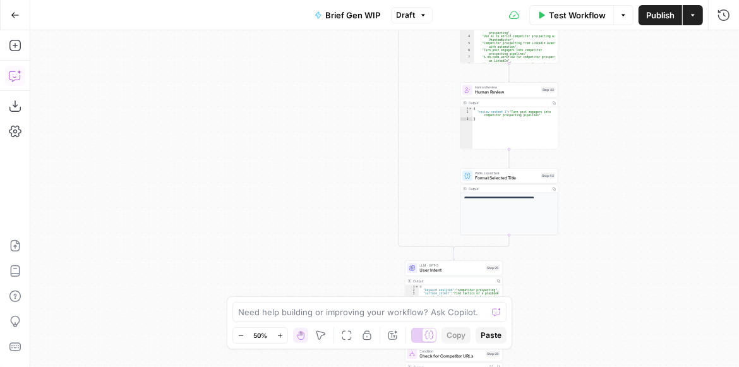
click at [628, 318] on div "true false false true Workflow Set Inputs Inputs Get Knowledge Base File Get Kn…" at bounding box center [384, 198] width 709 height 337
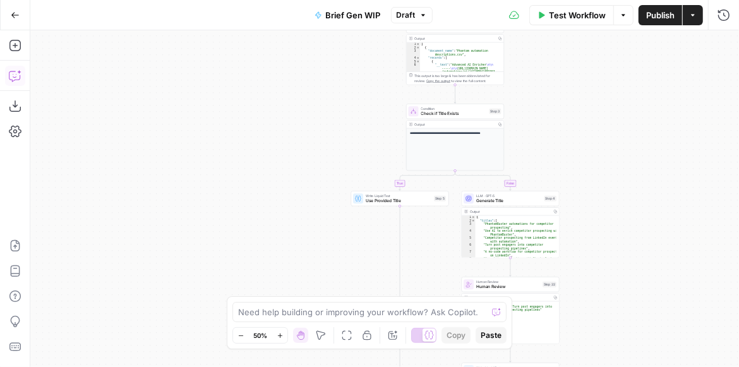
drag, startPoint x: 630, startPoint y: 201, endPoint x: 631, endPoint y: 294, distance: 92.8
click at [631, 294] on div "true false false true Workflow Set Inputs Inputs Get Knowledge Base File Get Kn…" at bounding box center [384, 198] width 709 height 337
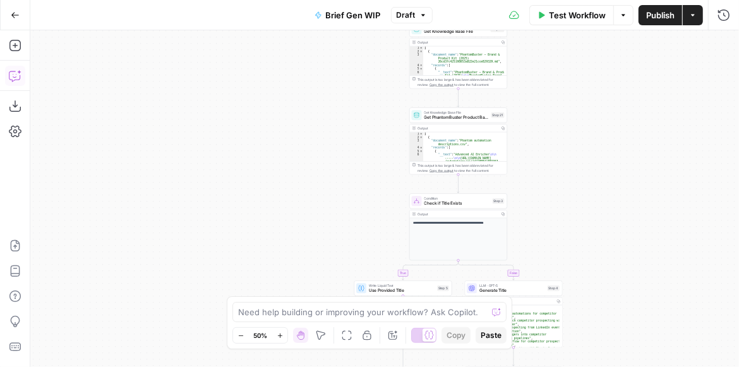
drag, startPoint x: 630, startPoint y: 205, endPoint x: 630, endPoint y: 270, distance: 65.1
click at [630, 270] on div "true false false true Workflow Set Inputs Inputs Get Knowledge Base File Get Kn…" at bounding box center [384, 198] width 709 height 337
click at [630, 272] on div "true false false true Workflow Set Inputs Inputs Get Knowledge Base File Get Kn…" at bounding box center [384, 198] width 709 height 337
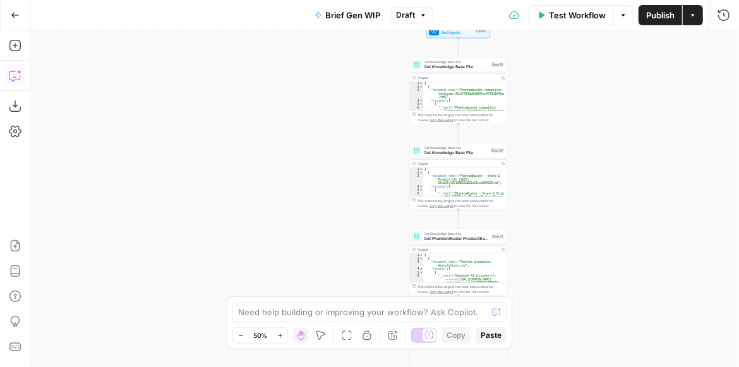
drag, startPoint x: 625, startPoint y: 219, endPoint x: 623, endPoint y: 282, distance: 63.2
click at [623, 282] on div "true false false true Workflow Set Inputs Inputs Get Knowledge Base File Get Kn…" at bounding box center [384, 198] width 709 height 337
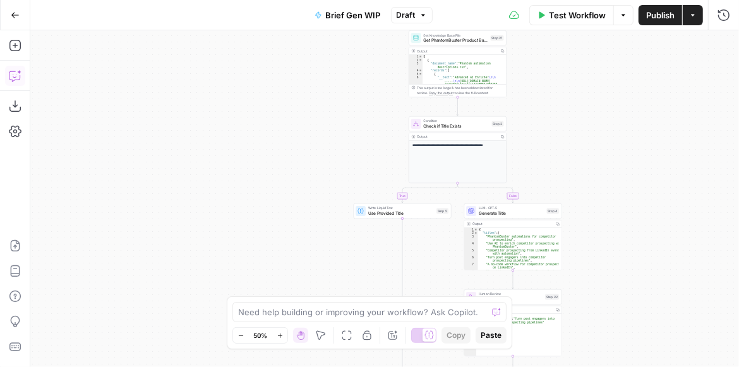
scroll to position [54, 0]
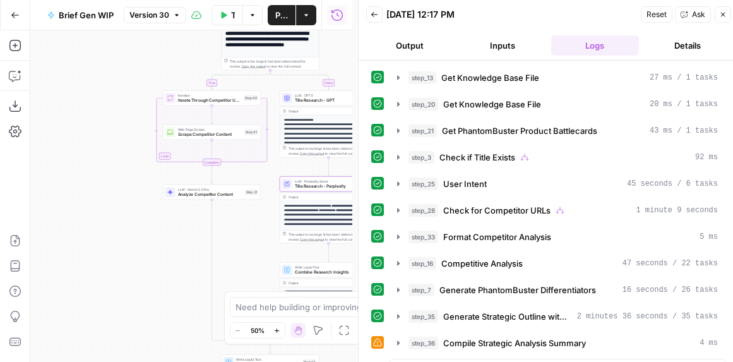
scroll to position [5, 0]
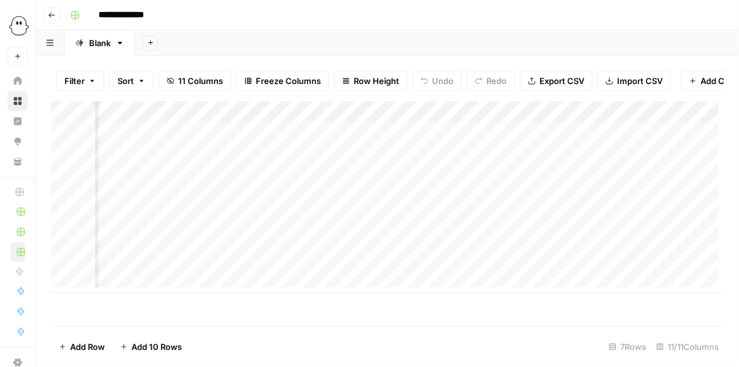
scroll to position [0, 157]
click at [481, 223] on div "Add Column" at bounding box center [387, 197] width 673 height 192
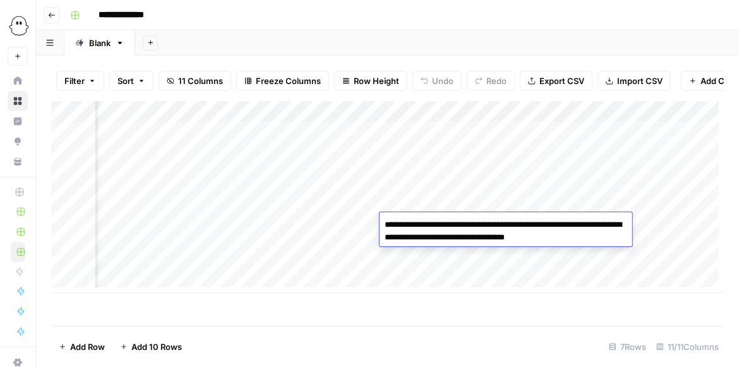
drag, startPoint x: 568, startPoint y: 236, endPoint x: 364, endPoint y: 215, distance: 205.0
click at [364, 215] on body "**********" at bounding box center [369, 183] width 739 height 367
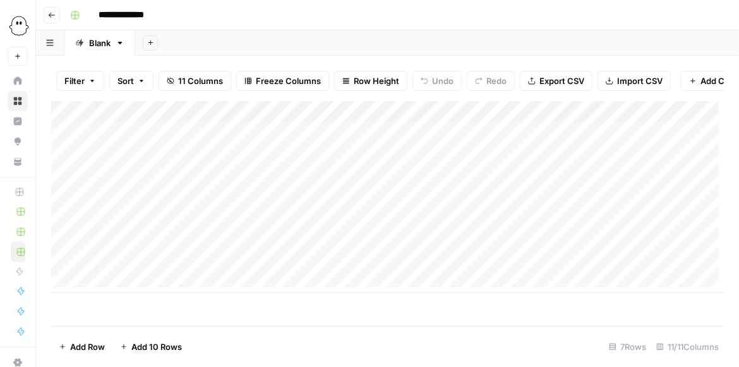
scroll to position [0, 0]
click at [124, 284] on div "Add Column" at bounding box center [387, 197] width 673 height 192
click at [226, 268] on div "Add Column" at bounding box center [387, 207] width 673 height 213
click at [340, 269] on div "Add Column" at bounding box center [387, 207] width 673 height 213
click at [192, 285] on div "Add Column" at bounding box center [387, 207] width 673 height 213
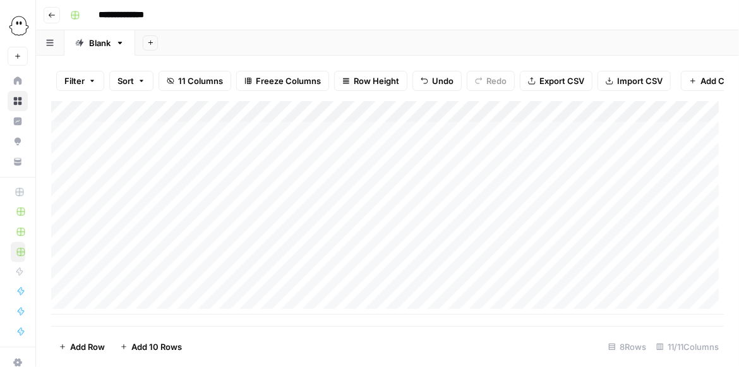
click at [611, 226] on div "Add Column" at bounding box center [387, 207] width 673 height 213
click at [610, 225] on div "Add Column" at bounding box center [387, 207] width 673 height 213
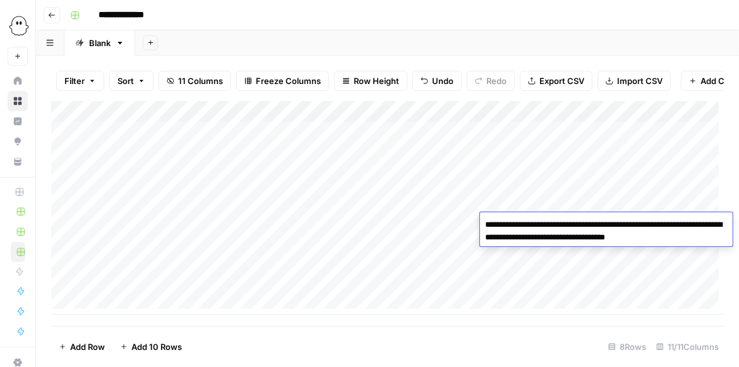
drag, startPoint x: 707, startPoint y: 239, endPoint x: 433, endPoint y: 215, distance: 274.5
click at [433, 215] on body "**********" at bounding box center [369, 183] width 739 height 367
click at [597, 284] on div "Add Column" at bounding box center [387, 207] width 673 height 213
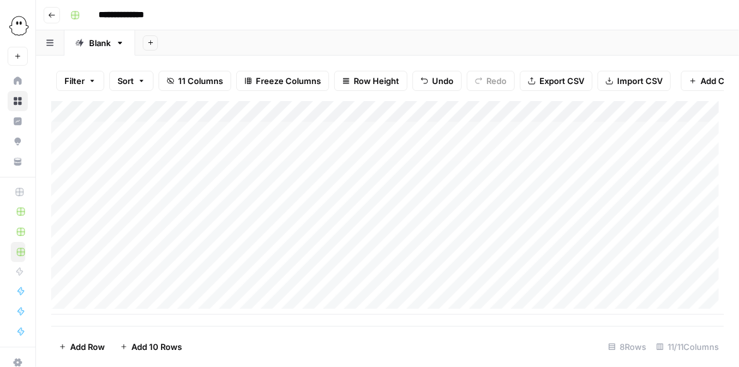
click at [590, 289] on div "Add Column" at bounding box center [387, 207] width 673 height 213
type textarea "**********"
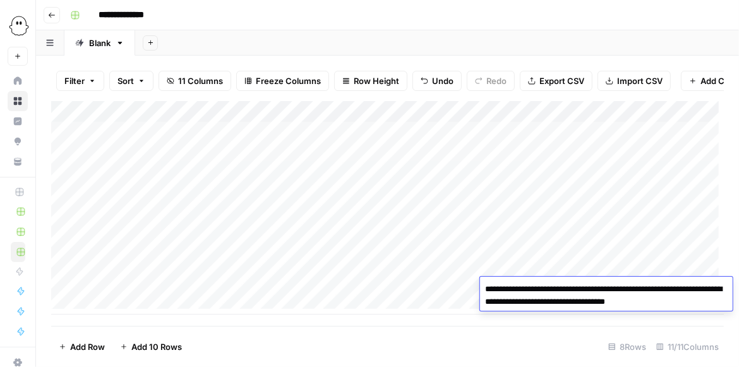
click at [455, 270] on div "Add Column" at bounding box center [387, 207] width 673 height 213
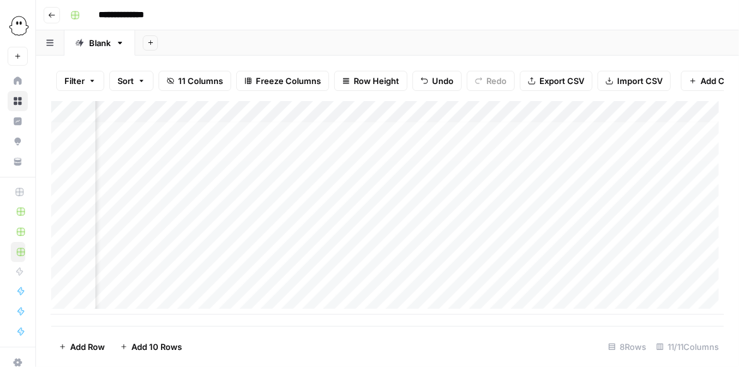
scroll to position [5, 406]
click at [425, 282] on div "Add Column" at bounding box center [387, 207] width 673 height 213
click at [442, 284] on div "Add Column" at bounding box center [387, 207] width 673 height 213
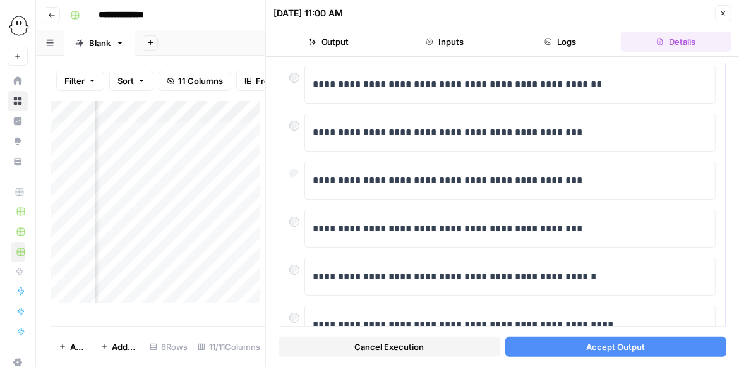
scroll to position [72, 0]
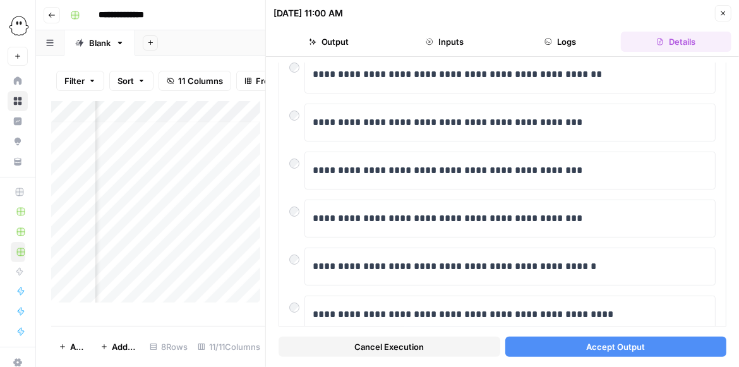
click at [599, 346] on span "Accept Output" at bounding box center [615, 346] width 59 height 13
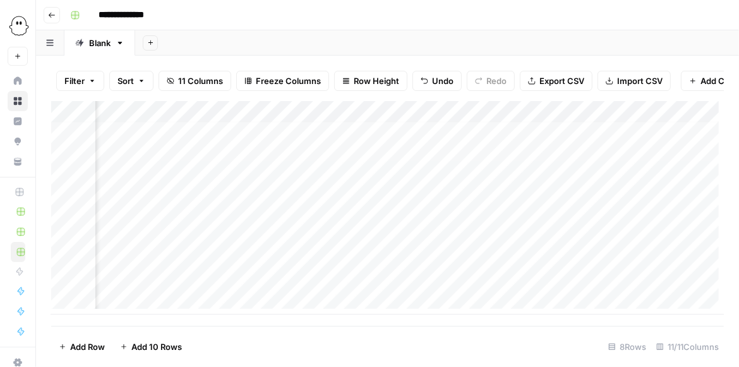
scroll to position [5, 538]
click at [656, 280] on div "Add Column" at bounding box center [387, 207] width 673 height 213
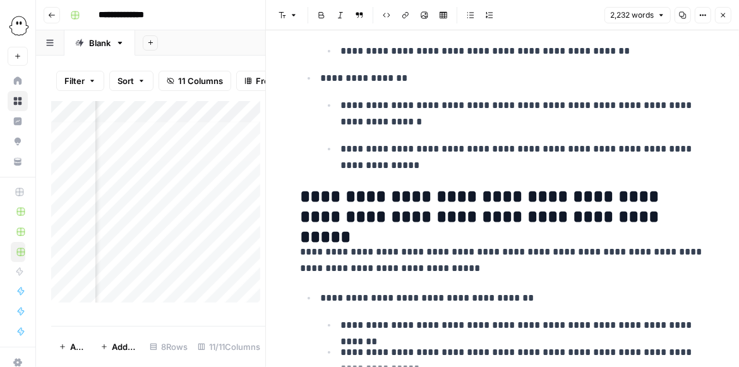
scroll to position [6387, 0]
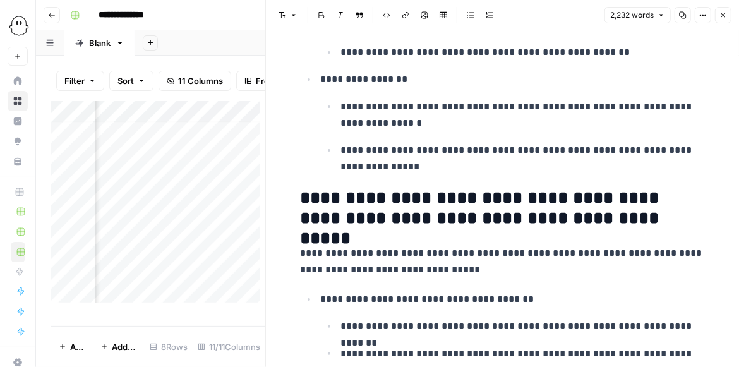
click at [726, 20] on button "Close" at bounding box center [723, 15] width 16 height 16
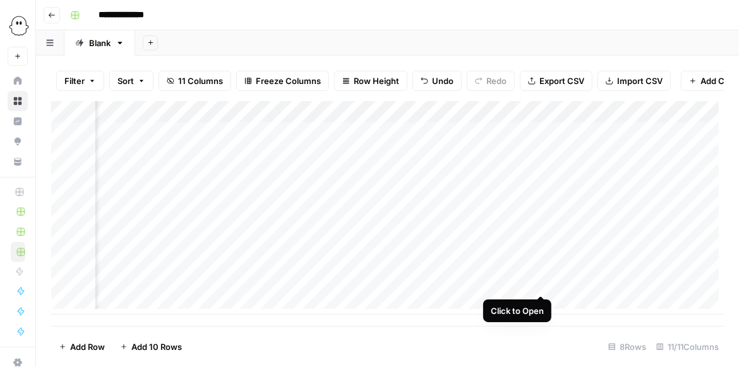
click at [542, 280] on div "Add Column" at bounding box center [387, 207] width 673 height 213
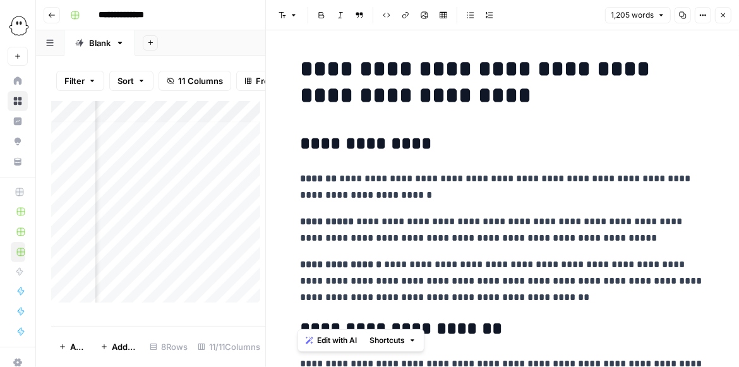
click at [716, 18] on button "Close" at bounding box center [723, 15] width 16 height 16
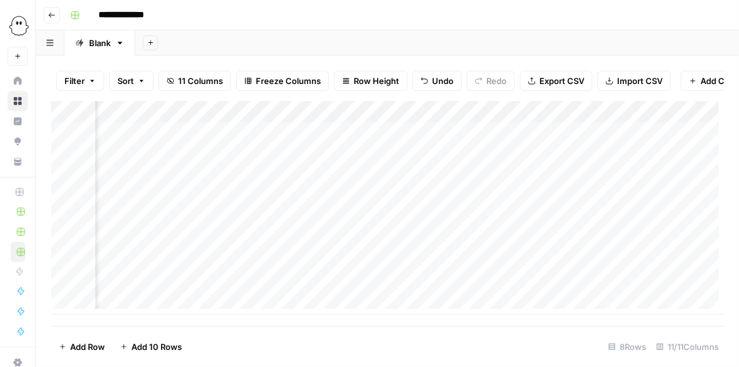
click at [539, 284] on div "Add Column" at bounding box center [387, 207] width 673 height 213
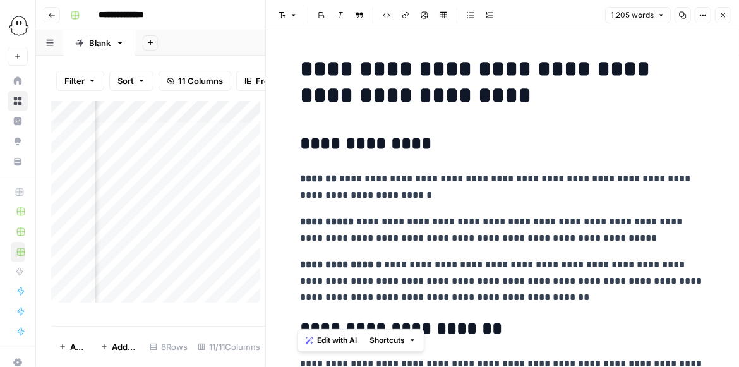
click at [719, 18] on icon "button" at bounding box center [723, 15] width 8 height 8
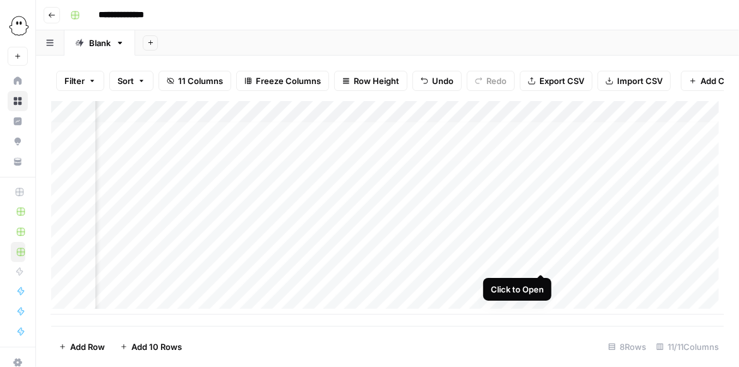
click at [537, 261] on div "Add Column" at bounding box center [387, 207] width 673 height 213
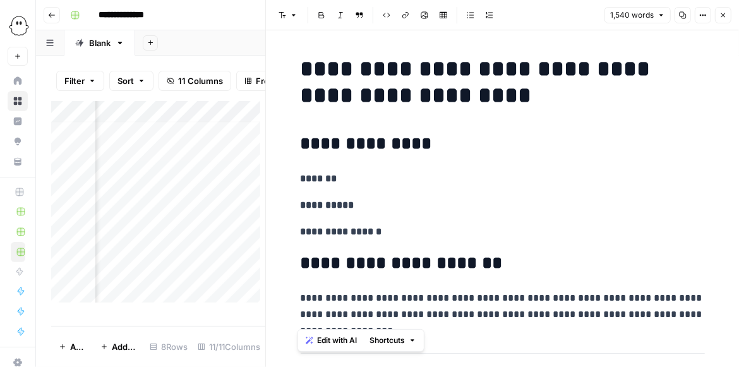
click at [724, 15] on icon "button" at bounding box center [723, 15] width 8 height 8
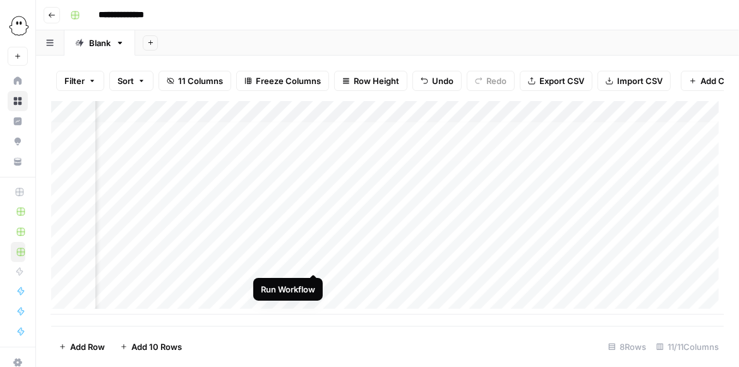
click at [312, 261] on div "Add Column" at bounding box center [387, 207] width 673 height 213
click at [308, 261] on div "Add Column" at bounding box center [387, 207] width 673 height 213
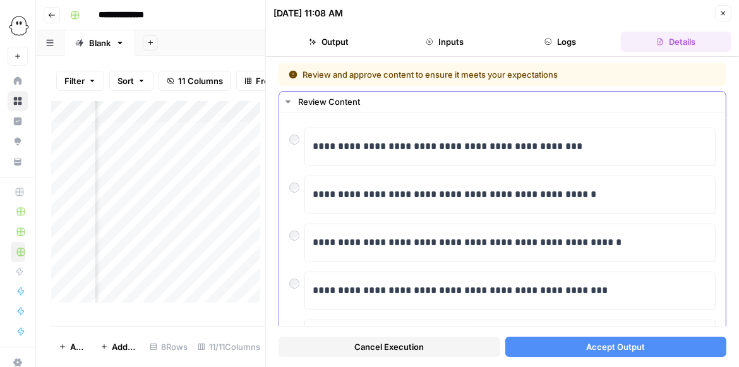
click at [292, 193] on div at bounding box center [296, 185] width 15 height 18
click at [596, 347] on span "Accept Output" at bounding box center [615, 346] width 59 height 13
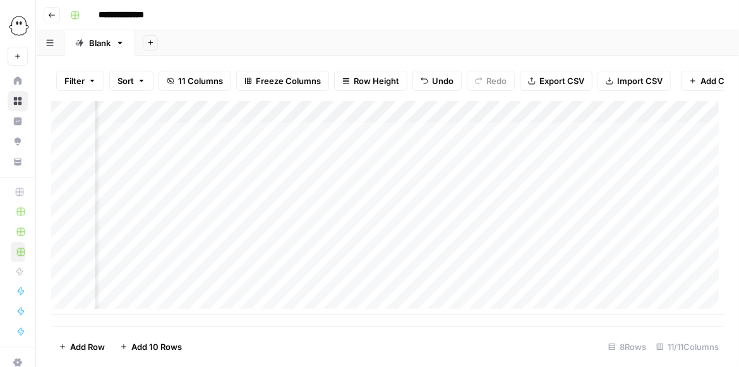
click at [536, 260] on div "Add Column" at bounding box center [387, 207] width 673 height 213
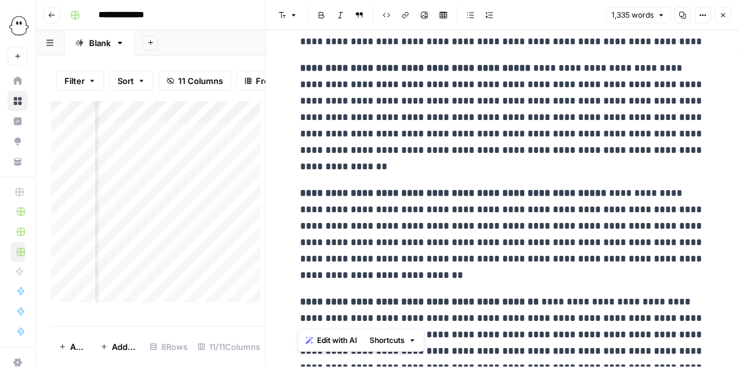
scroll to position [2250, 0]
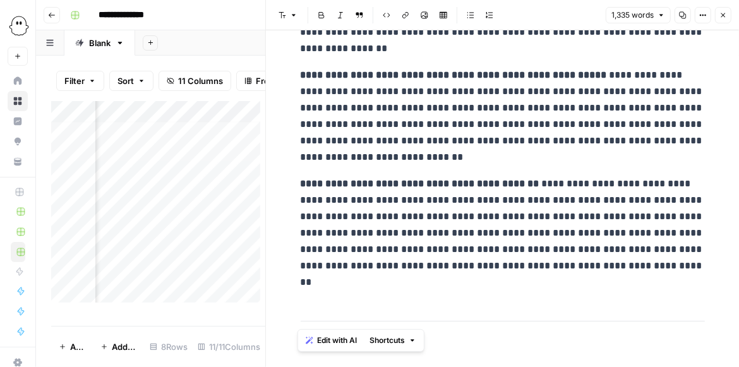
click at [721, 12] on icon "button" at bounding box center [723, 15] width 8 height 8
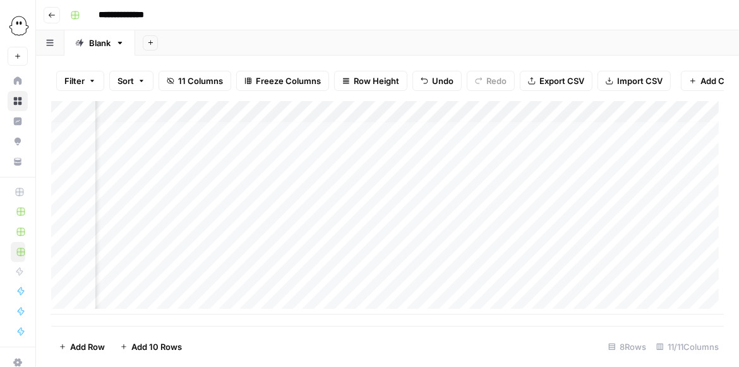
click at [539, 260] on div "Add Column" at bounding box center [387, 207] width 673 height 213
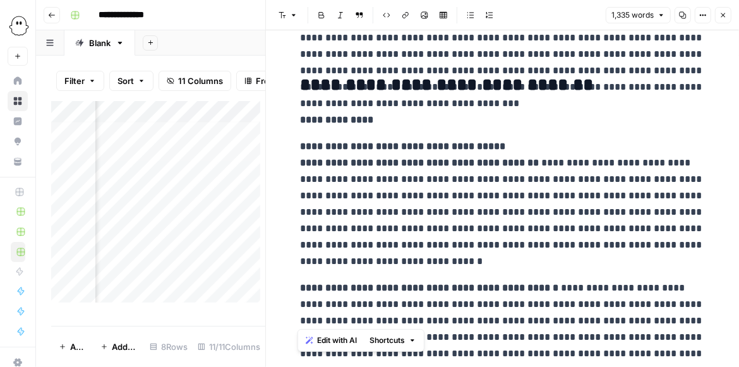
scroll to position [1768, 0]
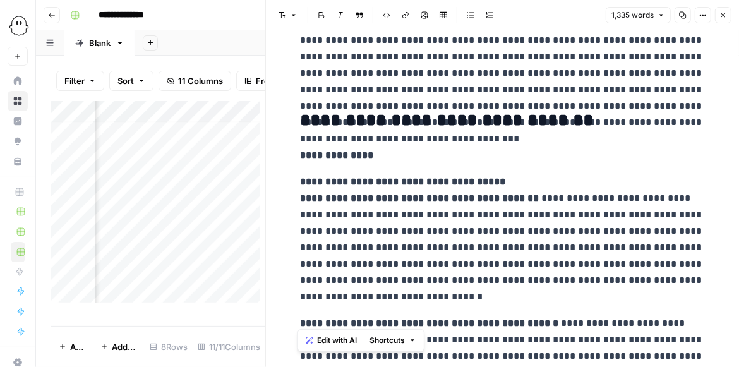
click at [717, 16] on button "Close" at bounding box center [723, 15] width 16 height 16
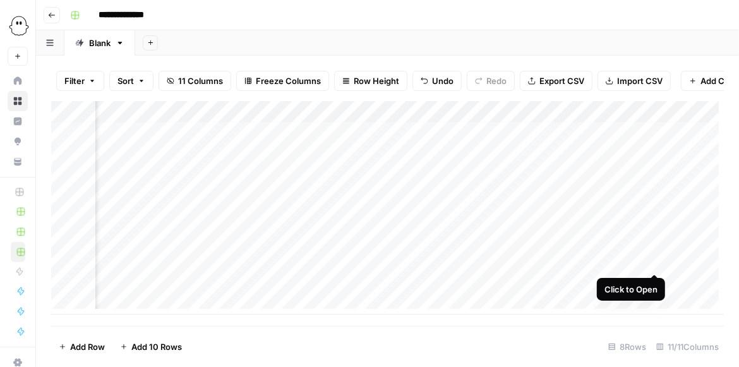
click at [652, 260] on div "Add Column" at bounding box center [387, 207] width 673 height 213
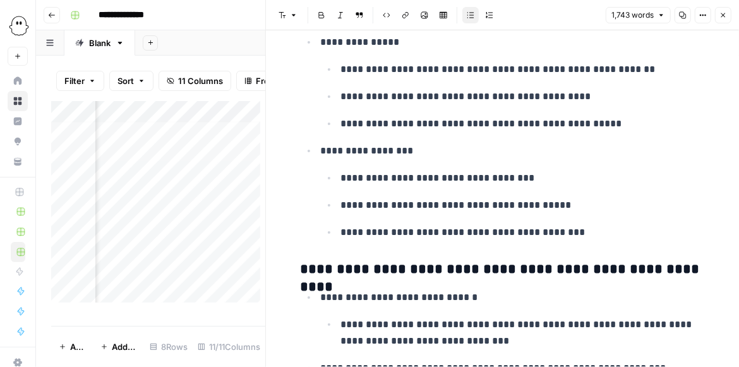
scroll to position [289, 0]
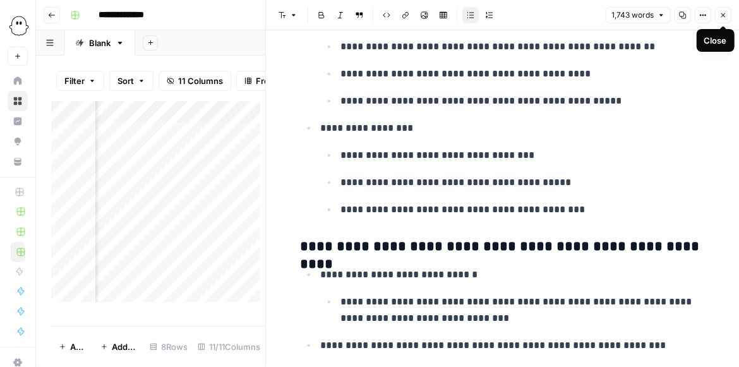
click at [725, 18] on icon "button" at bounding box center [723, 15] width 8 height 8
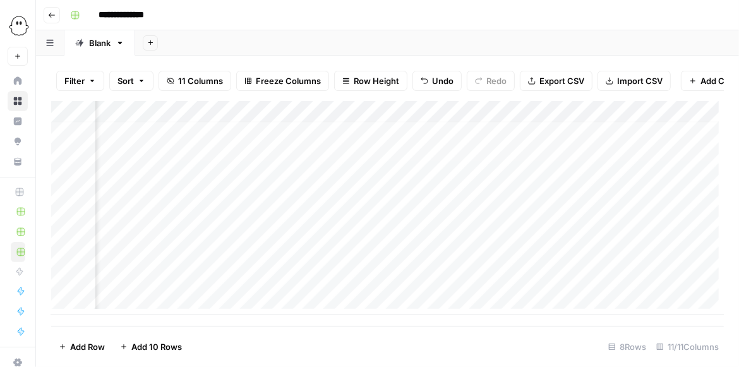
click at [653, 283] on div "Add Column" at bounding box center [387, 207] width 673 height 213
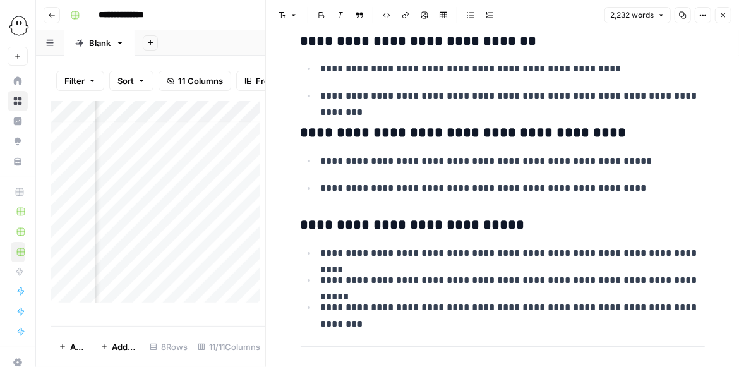
scroll to position [6979, 0]
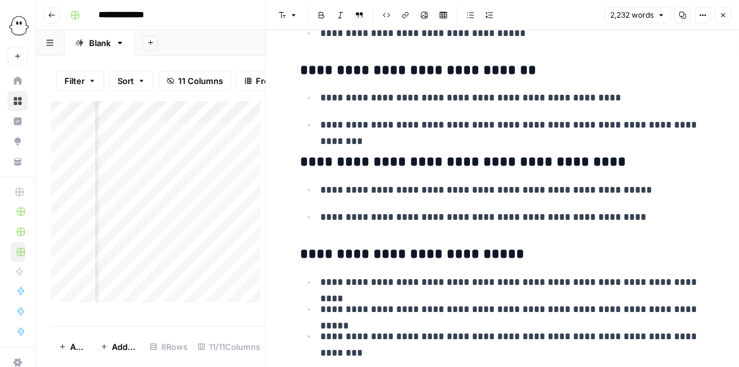
click at [728, 18] on button "Close" at bounding box center [723, 15] width 16 height 16
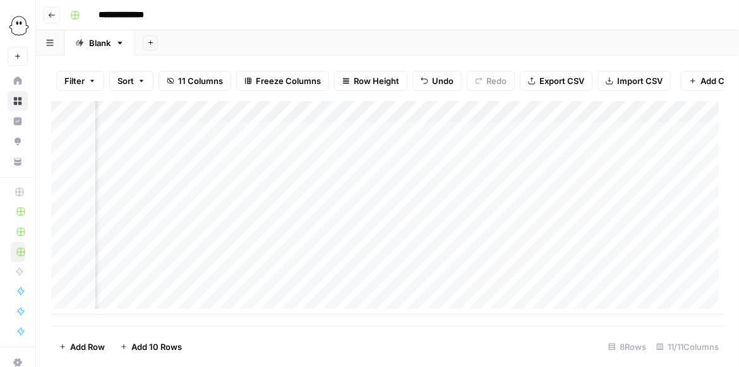
click at [534, 284] on div "Add Column" at bounding box center [387, 207] width 673 height 213
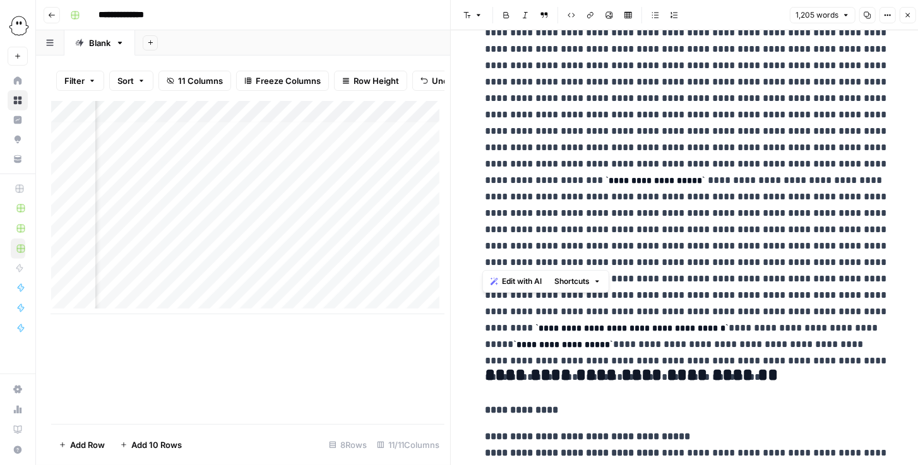
scroll to position [1338, 0]
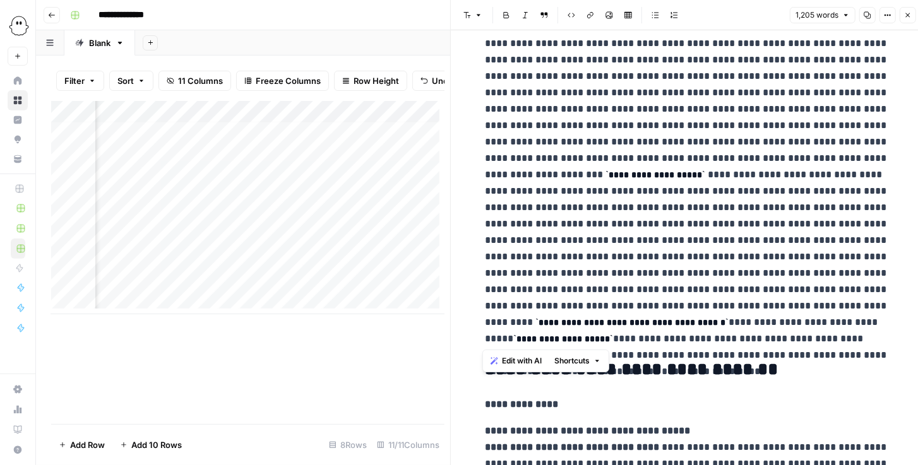
drag, startPoint x: 481, startPoint y: 107, endPoint x: 725, endPoint y: 342, distance: 338.1
copy p "**********"
